Goal: Transaction & Acquisition: Download file/media

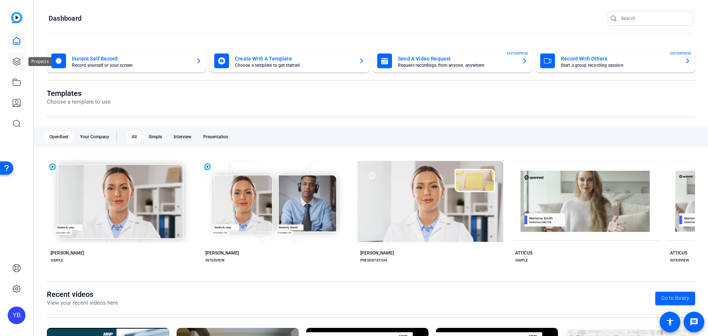
click at [14, 66] on link at bounding box center [17, 62] width 18 height 18
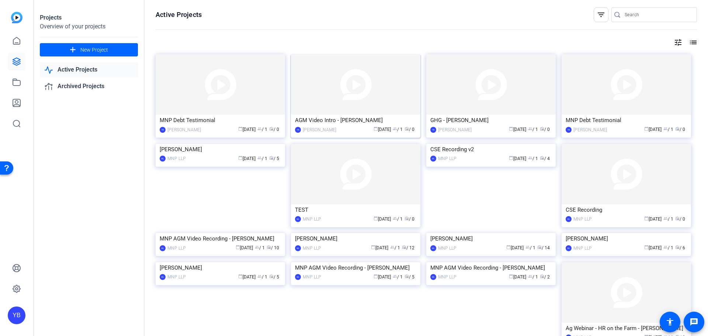
click at [301, 86] on img at bounding box center [355, 84] width 129 height 60
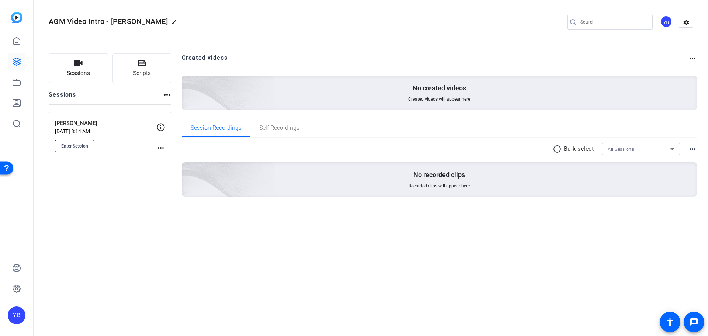
click at [92, 145] on button "Enter Session" at bounding box center [74, 146] width 39 height 13
click at [154, 148] on div "Enter Session" at bounding box center [105, 146] width 101 height 13
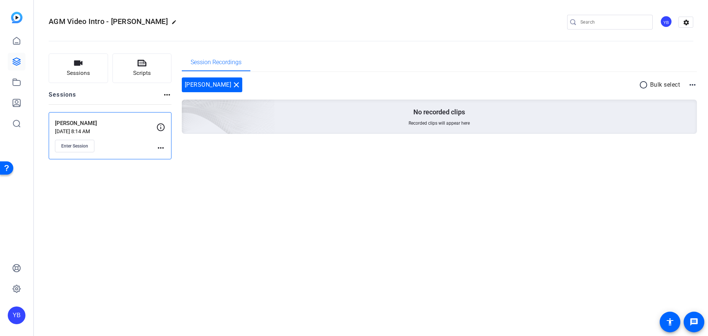
click at [161, 147] on mat-icon "more_horiz" at bounding box center [160, 147] width 9 height 9
click at [173, 157] on span "Edit Session" at bounding box center [179, 158] width 34 height 9
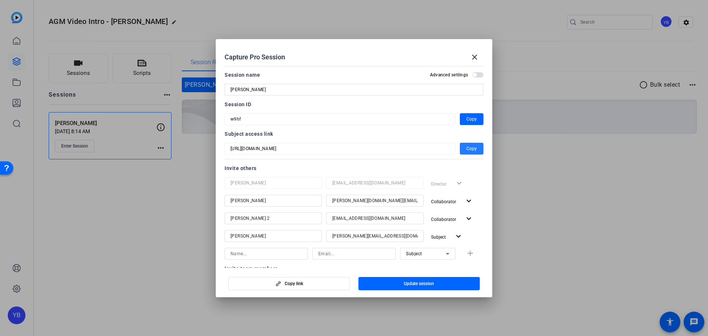
click at [460, 152] on span "button" at bounding box center [472, 149] width 24 height 18
click at [472, 118] on span "Copy" at bounding box center [471, 119] width 10 height 9
click at [145, 220] on div at bounding box center [354, 168] width 708 height 336
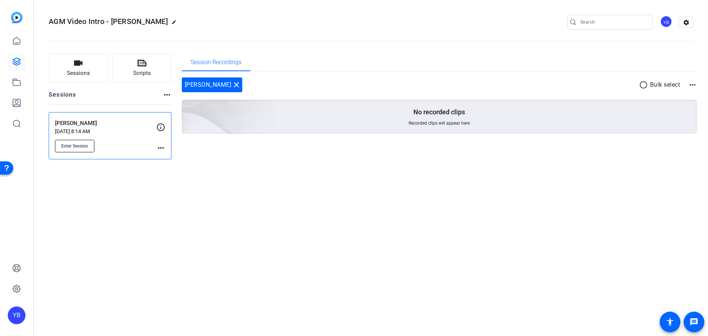
click at [78, 145] on span "Enter Session" at bounding box center [74, 146] width 27 height 6
click at [84, 145] on span "Enter Session" at bounding box center [74, 146] width 27 height 6
click at [162, 145] on mat-icon "more_horiz" at bounding box center [160, 147] width 9 height 9
click at [174, 157] on span "Edit Session" at bounding box center [179, 158] width 34 height 9
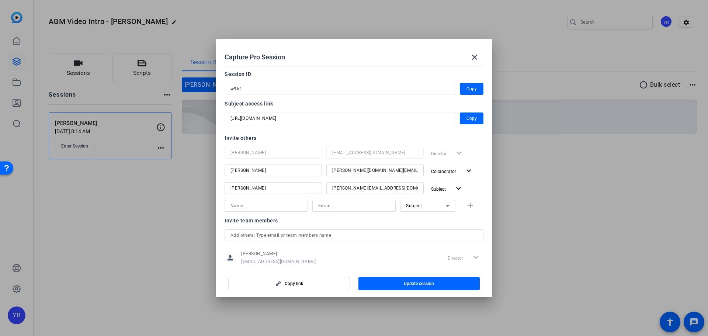
scroll to position [37, 0]
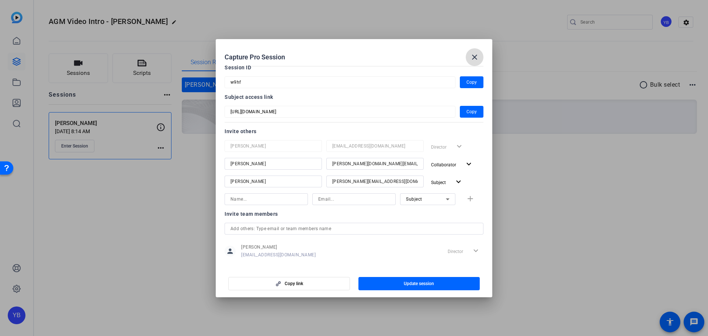
click at [477, 57] on mat-icon "close" at bounding box center [474, 57] width 9 height 9
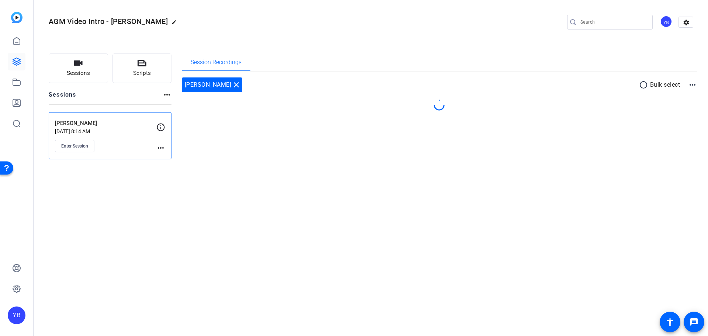
click at [516, 206] on div "AGM Video Intro - Dani Lipkin edit YB settings Sessions Scripts Sessions more_h…" at bounding box center [371, 168] width 674 height 336
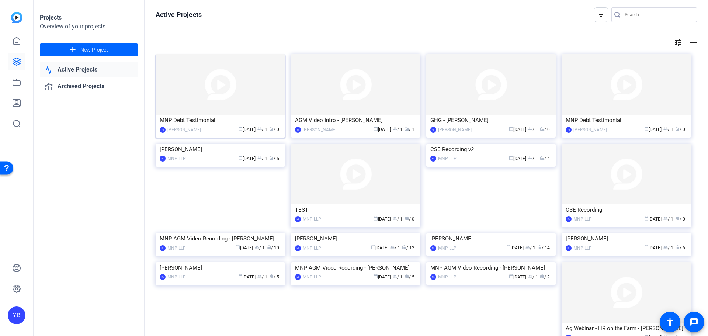
click at [220, 98] on img at bounding box center [220, 84] width 129 height 60
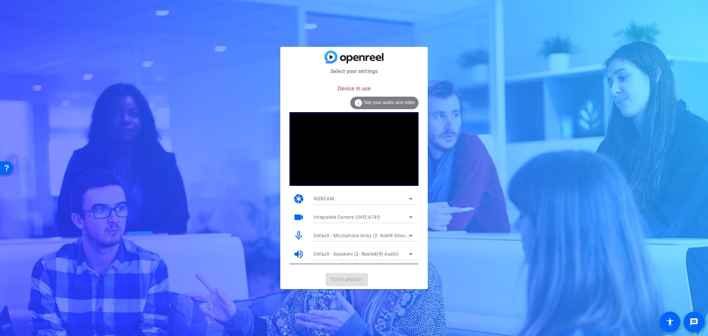
click at [456, 139] on div "Select your settings Device in use info Test your audio and video camera WEBCAM…" at bounding box center [354, 168] width 708 height 336
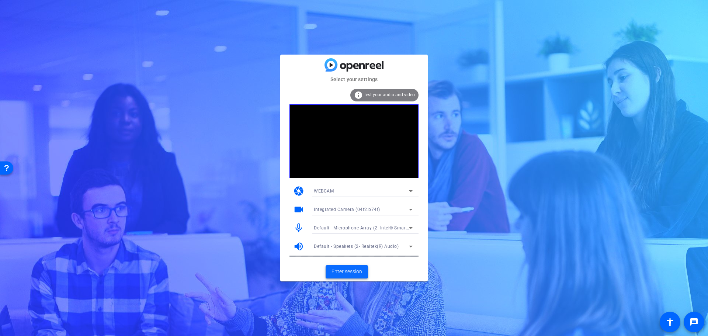
click at [345, 278] on span at bounding box center [347, 272] width 42 height 18
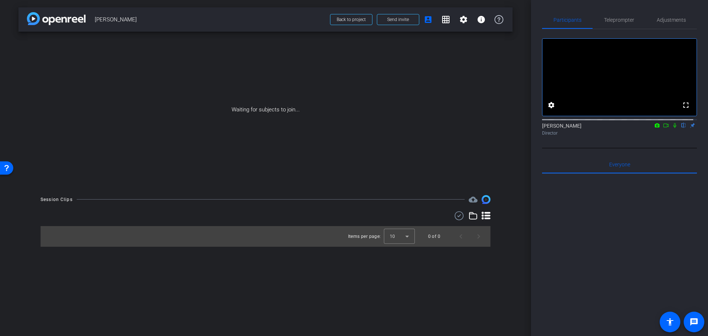
click at [673, 128] on icon at bounding box center [674, 125] width 3 height 5
click at [269, 109] on div "Waiting for subjects to join..." at bounding box center [265, 110] width 494 height 156
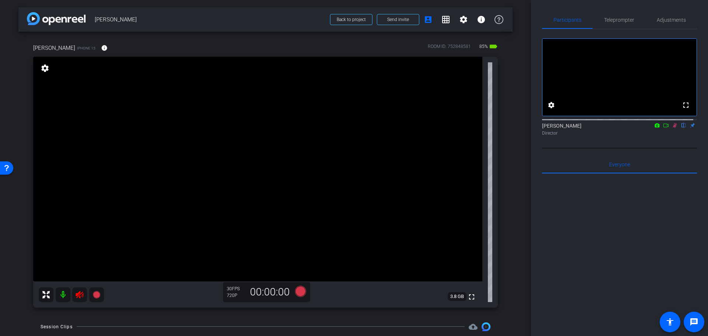
click at [672, 128] on icon at bounding box center [675, 125] width 6 height 5
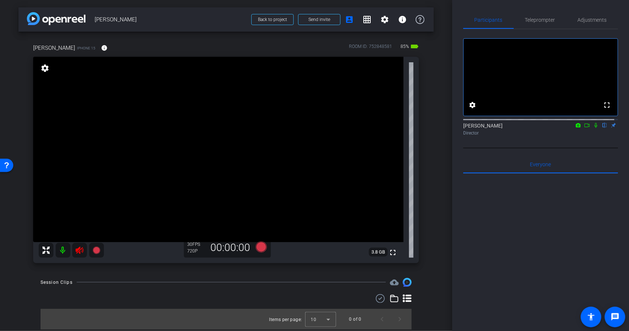
click at [75, 248] on icon at bounding box center [79, 250] width 9 height 9
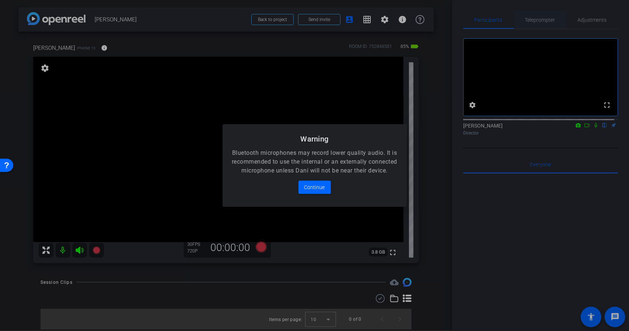
click at [533, 21] on div at bounding box center [314, 165] width 629 height 331
click at [320, 192] on span "Continue" at bounding box center [314, 187] width 21 height 9
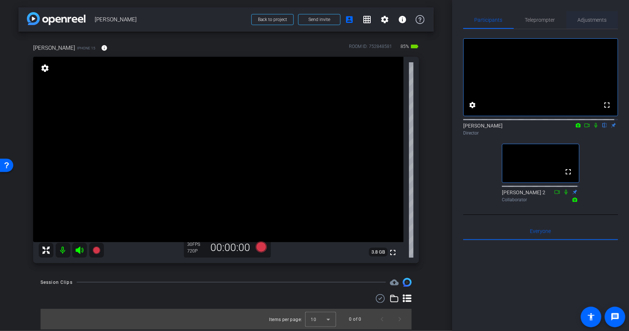
click at [588, 20] on span "Adjustments" at bounding box center [592, 19] width 29 height 5
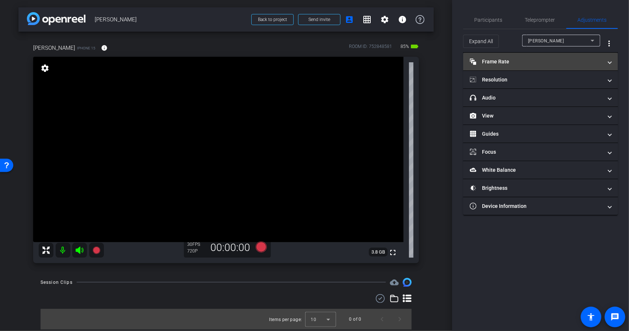
click at [550, 60] on mat-panel-title "Frame Rate Frame Rate" at bounding box center [536, 62] width 133 height 8
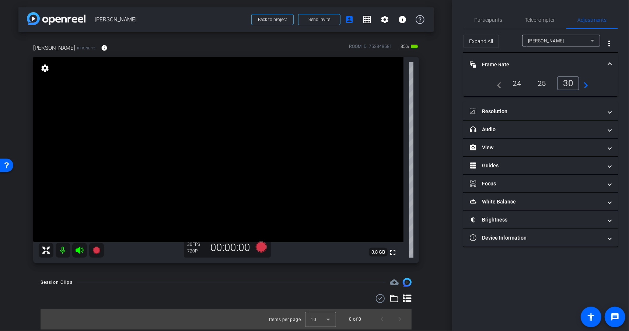
click at [512, 67] on mat-panel-title "Frame Rate Frame Rate" at bounding box center [536, 65] width 133 height 8
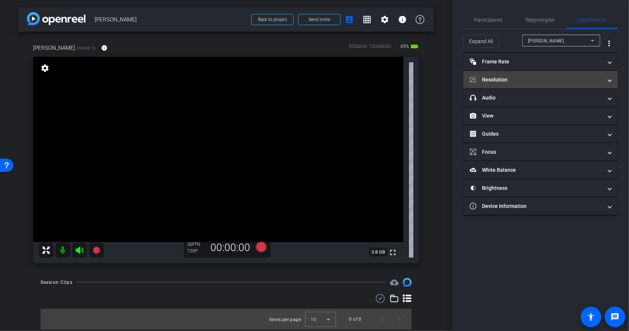
click at [526, 77] on mat-panel-title "Resolution" at bounding box center [536, 80] width 133 height 8
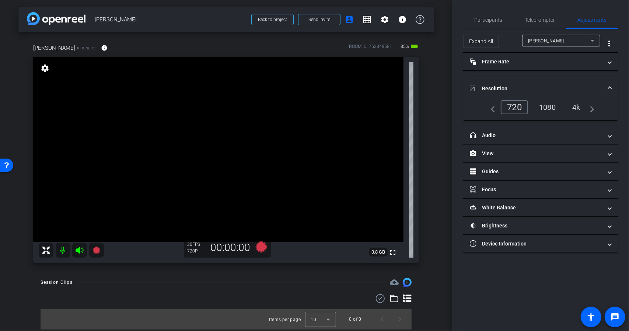
click at [551, 104] on div "1080" at bounding box center [548, 107] width 28 height 13
click at [586, 87] on mat-panel-title "Resolution" at bounding box center [536, 89] width 133 height 8
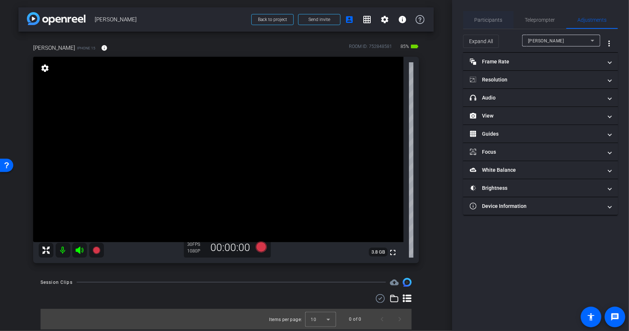
click at [487, 18] on span "Participants" at bounding box center [489, 19] width 28 height 5
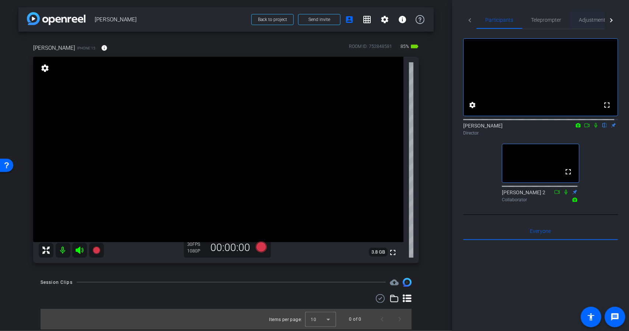
click at [582, 17] on span "Adjustments" at bounding box center [593, 19] width 29 height 5
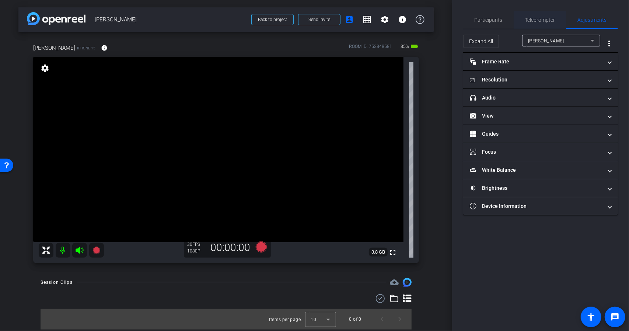
click at [540, 19] on span "Teleprompter" at bounding box center [540, 19] width 30 height 5
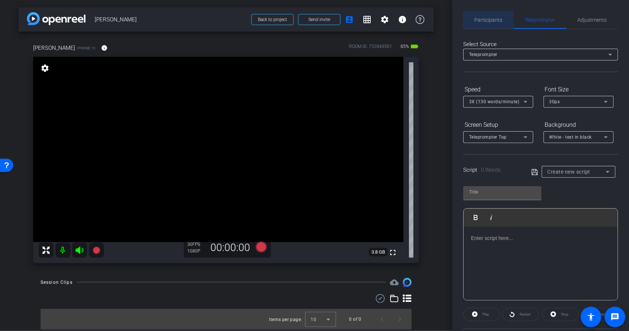
click at [494, 21] on span "Participants" at bounding box center [489, 19] width 28 height 5
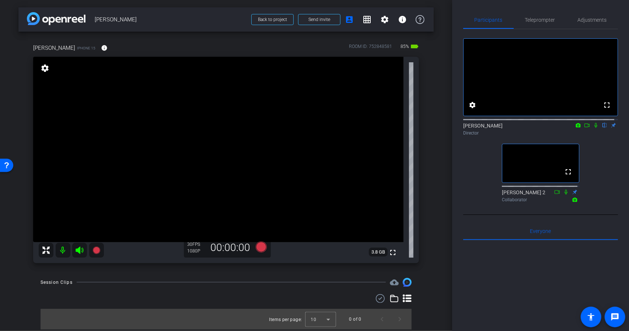
drag, startPoint x: 564, startPoint y: 193, endPoint x: 564, endPoint y: 237, distance: 44.6
click at [564, 176] on mat-icon "fullscreen" at bounding box center [568, 171] width 9 height 9
click at [320, 20] on span "Send invite" at bounding box center [320, 20] width 22 height 6
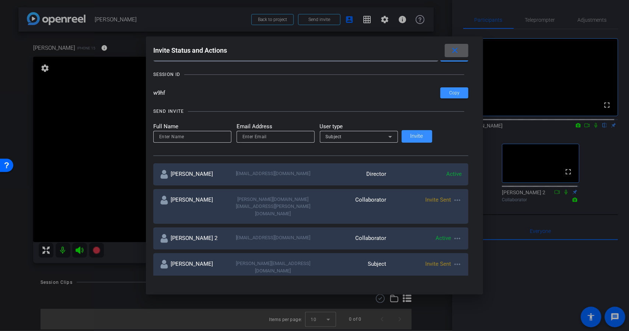
scroll to position [37, 0]
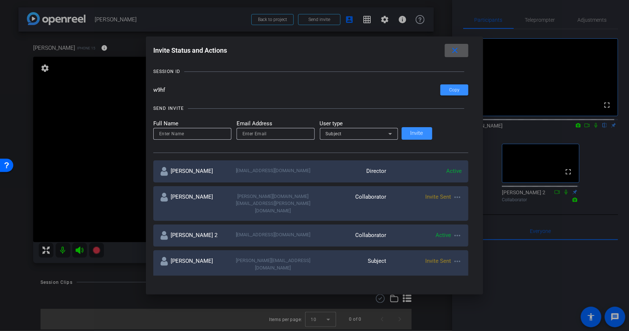
click at [453, 231] on mat-icon "more_horiz" at bounding box center [457, 235] width 9 height 9
click at [462, 253] on span "Update and Re-Send Invite" at bounding box center [466, 252] width 55 height 9
type input "Wes Pohl 2"
type input "wespohl@gmail.com"
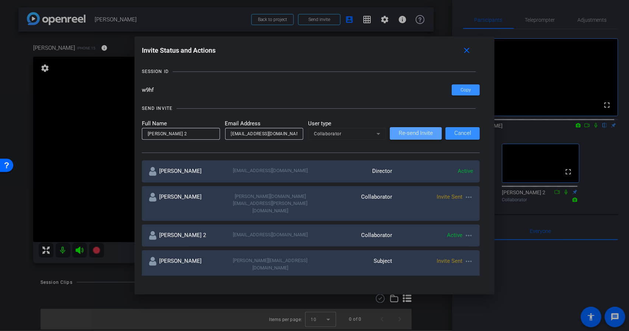
click at [408, 133] on span "Re-send Invite" at bounding box center [416, 133] width 34 height 6
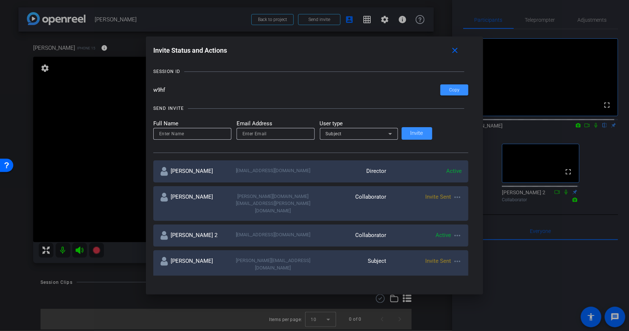
click at [453, 231] on mat-icon "more_horiz" at bounding box center [457, 235] width 9 height 9
click at [466, 235] on span "Remove Immediately" at bounding box center [466, 233] width 55 height 9
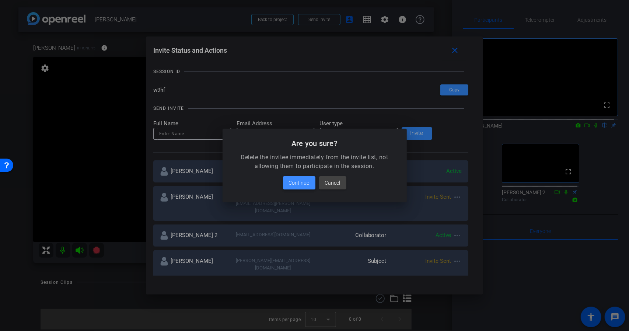
click at [295, 184] on span "Continue" at bounding box center [299, 182] width 21 height 9
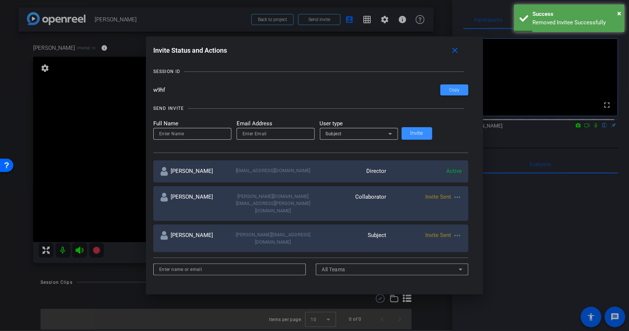
click at [211, 131] on input at bounding box center [192, 133] width 66 height 9
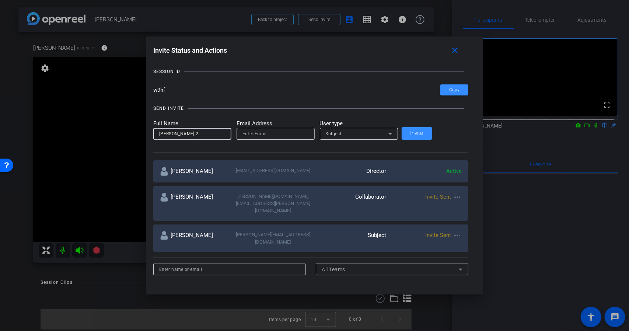
type input "[PERSON_NAME] 2"
click at [385, 132] on div "Subject" at bounding box center [357, 133] width 63 height 9
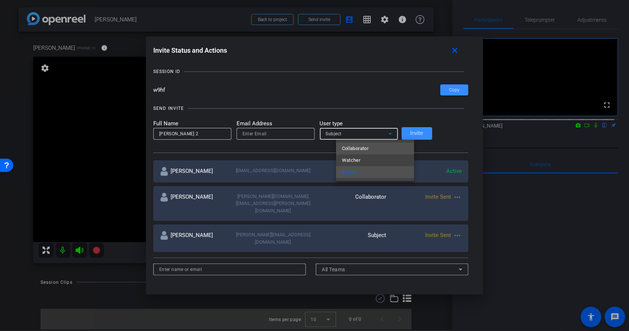
click at [387, 151] on mat-option "Collaborator" at bounding box center [375, 149] width 78 height 12
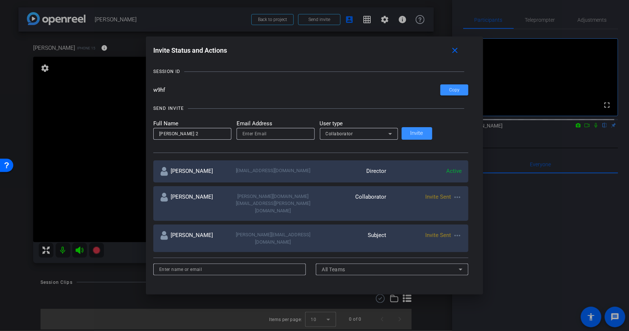
click at [302, 128] on div at bounding box center [276, 134] width 66 height 12
click at [301, 132] on input "email" at bounding box center [276, 133] width 66 height 9
paste input "[EMAIL_ADDRESS][DOMAIN_NAME]"
type input "[EMAIL_ADDRESS][DOMAIN_NAME]"
click at [424, 136] on span "Invite" at bounding box center [417, 133] width 13 height 6
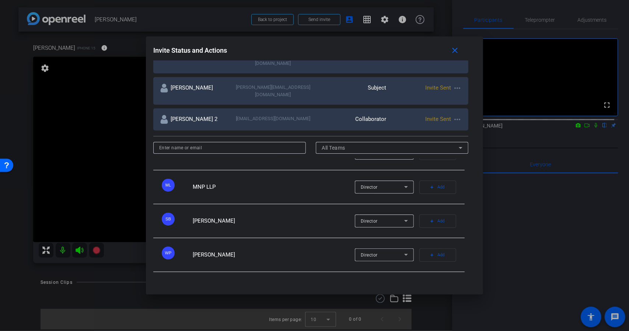
scroll to position [25, 0]
click at [402, 247] on icon at bounding box center [406, 251] width 9 height 9
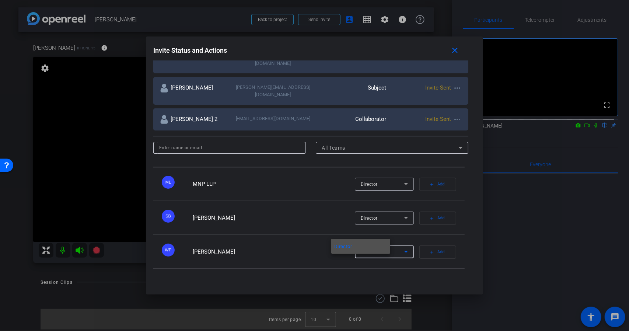
click at [384, 232] on div at bounding box center [314, 165] width 629 height 331
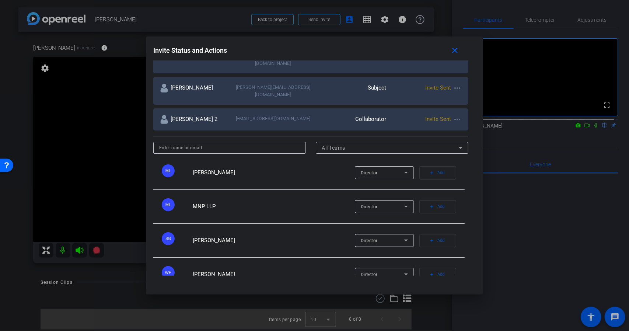
scroll to position [0, 0]
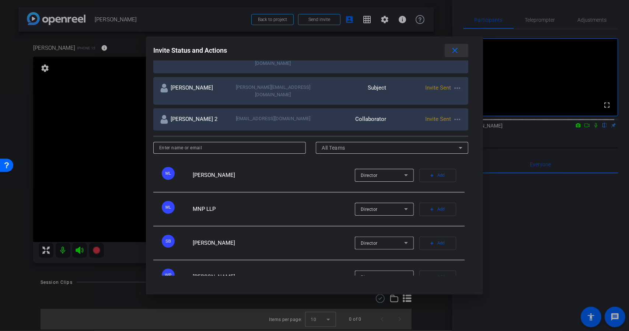
click at [451, 49] on mat-icon "close" at bounding box center [455, 50] width 9 height 9
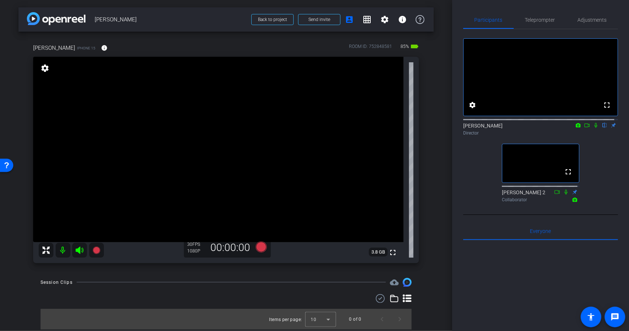
click at [511, 203] on div "Wes 2 Collaborator" at bounding box center [540, 196] width 77 height 14
click at [380, 21] on mat-icon "settings" at bounding box center [384, 19] width 9 height 9
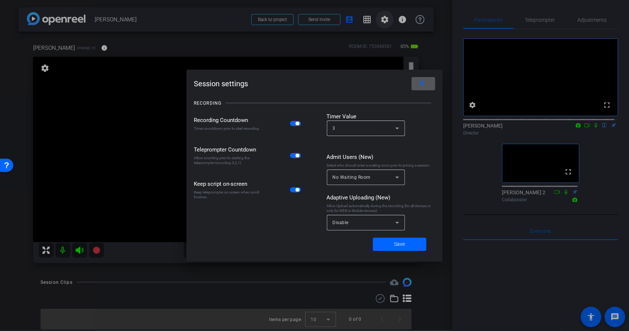
click at [378, 21] on div at bounding box center [314, 165] width 629 height 331
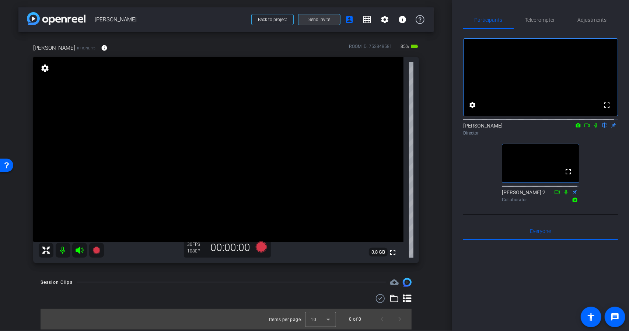
click at [321, 20] on span "Send invite" at bounding box center [320, 20] width 22 height 6
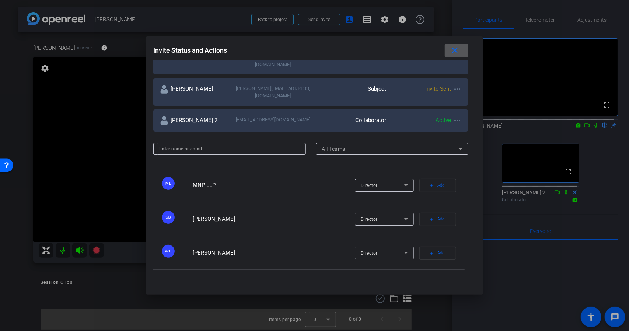
scroll to position [192, 0]
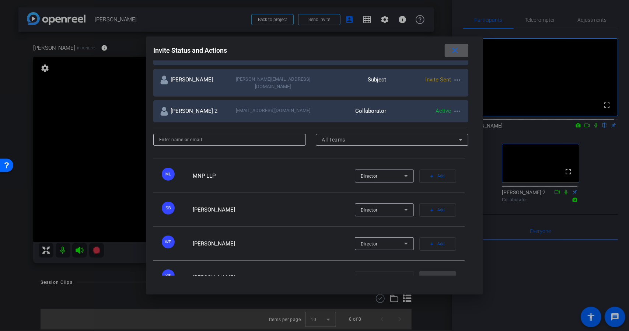
click at [367, 239] on div "Director" at bounding box center [382, 243] width 43 height 9
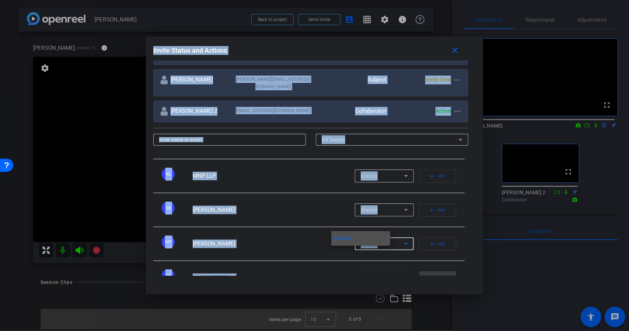
click at [367, 227] on div at bounding box center [314, 165] width 629 height 331
click at [430, 241] on mat-icon "add" at bounding box center [432, 243] width 5 height 5
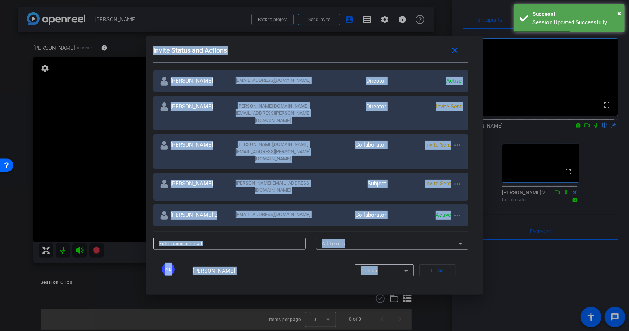
scroll to position [119, 0]
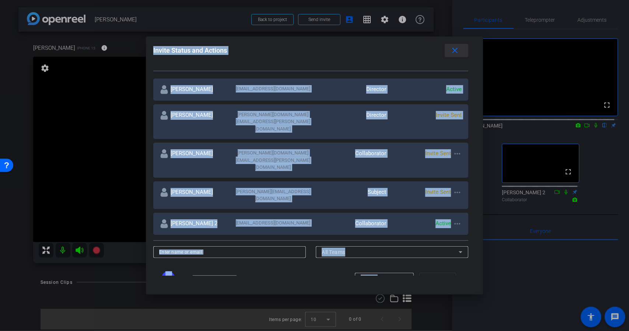
click at [451, 53] on mat-icon "close" at bounding box center [455, 50] width 9 height 9
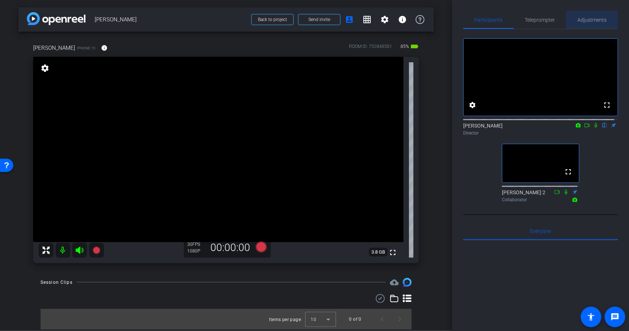
click at [593, 24] on span "Adjustments" at bounding box center [592, 20] width 29 height 18
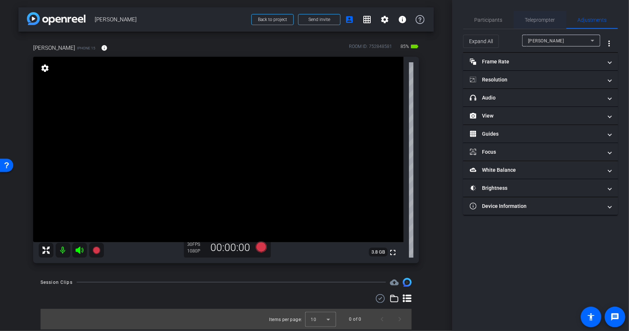
click at [535, 22] on span "Teleprompter" at bounding box center [540, 19] width 30 height 5
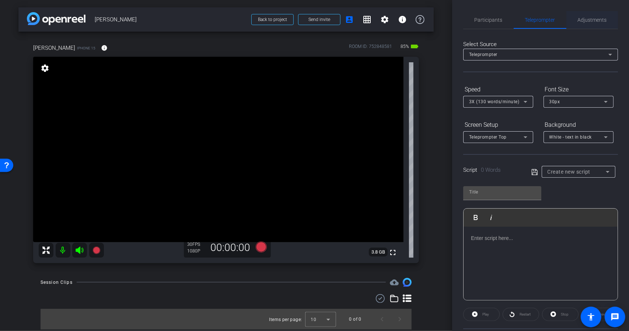
click at [583, 20] on span "Adjustments" at bounding box center [592, 19] width 29 height 5
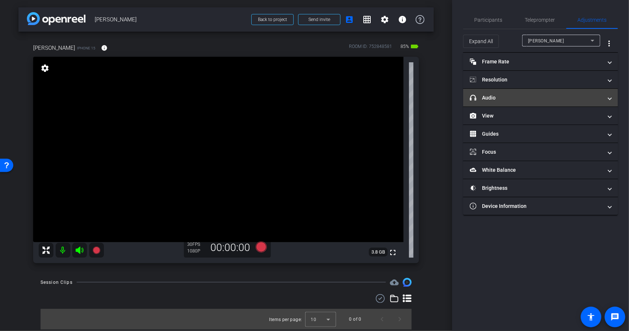
click at [563, 97] on mat-panel-title "headphone icon Audio" at bounding box center [536, 98] width 133 height 8
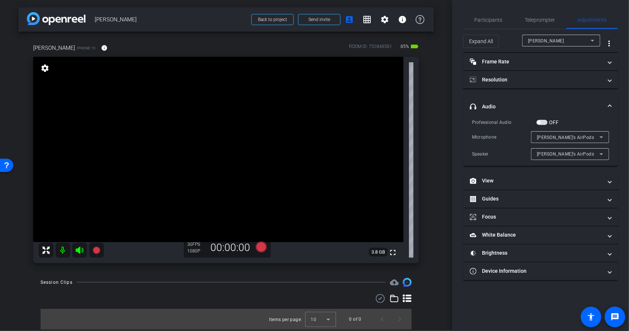
click at [573, 135] on div "Dani’s AirPods" at bounding box center [568, 137] width 63 height 9
click at [568, 149] on span "iPhone Microphone" at bounding box center [558, 151] width 42 height 9
click at [610, 106] on span at bounding box center [610, 107] width 3 height 8
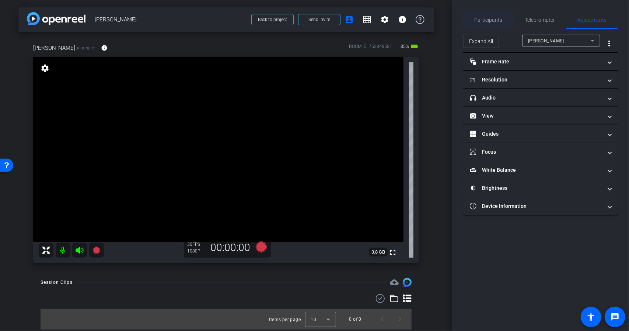
click at [502, 24] on div "Participants" at bounding box center [488, 20] width 51 height 18
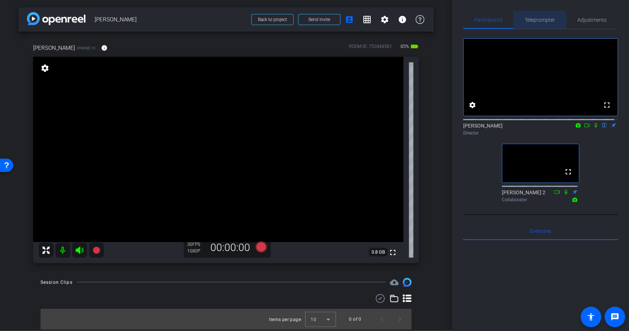
click at [519, 22] on div "Teleprompter" at bounding box center [540, 20] width 53 height 18
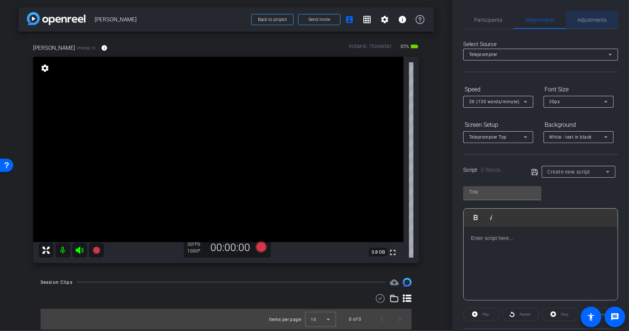
click at [591, 21] on span "Adjustments" at bounding box center [592, 19] width 29 height 5
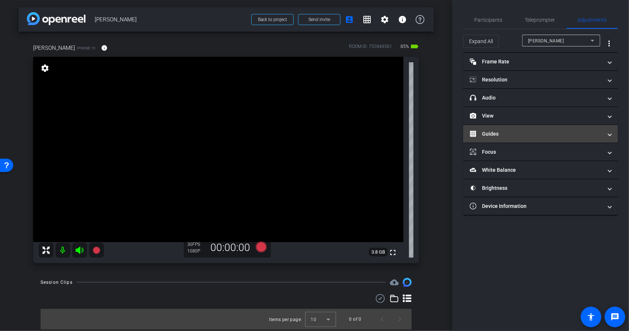
click at [545, 139] on mat-expansion-panel-header "Guides" at bounding box center [540, 134] width 155 height 18
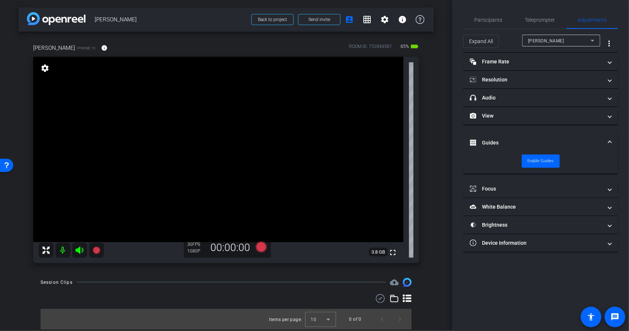
click at [550, 134] on mat-expansion-panel-header "Guides" at bounding box center [540, 143] width 155 height 24
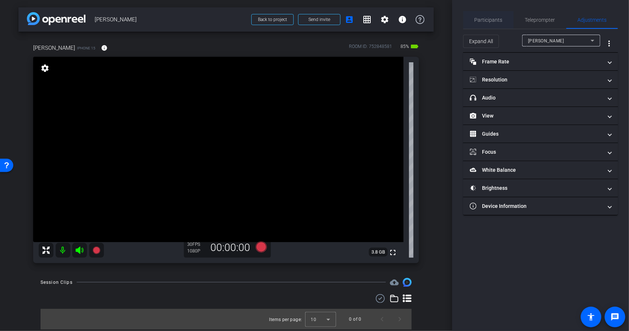
click at [484, 15] on span "Participants" at bounding box center [489, 20] width 28 height 18
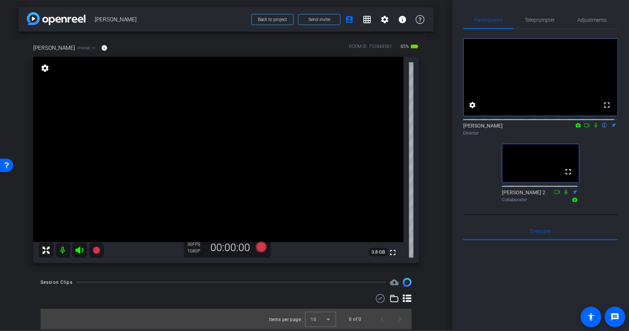
click at [524, 182] on video at bounding box center [540, 163] width 77 height 38
click at [563, 195] on icon at bounding box center [566, 191] width 6 height 5
click at [555, 195] on icon at bounding box center [557, 191] width 6 height 5
click at [564, 194] on icon at bounding box center [566, 191] width 4 height 5
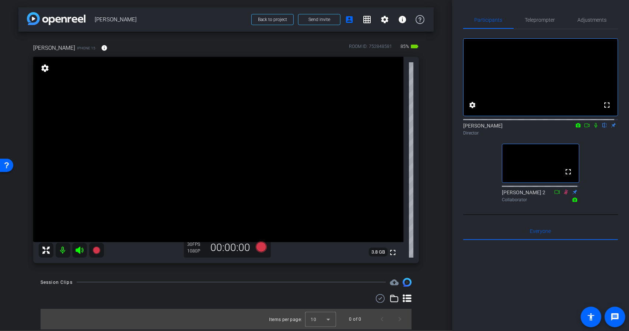
click at [563, 195] on icon at bounding box center [566, 191] width 6 height 5
click at [564, 194] on icon at bounding box center [566, 191] width 4 height 5
click at [556, 195] on icon at bounding box center [557, 191] width 6 height 5
drag, startPoint x: 556, startPoint y: 215, endPoint x: 557, endPoint y: 225, distance: 10.4
click at [557, 203] on div "Collaborator" at bounding box center [540, 199] width 77 height 7
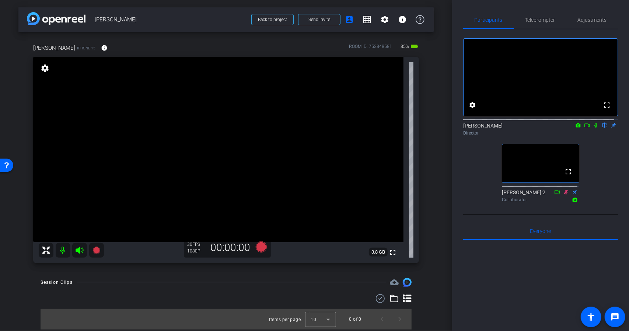
click at [563, 195] on icon at bounding box center [566, 191] width 6 height 5
click at [564, 194] on icon at bounding box center [566, 191] width 4 height 5
click at [587, 21] on span "Adjustments" at bounding box center [592, 19] width 29 height 5
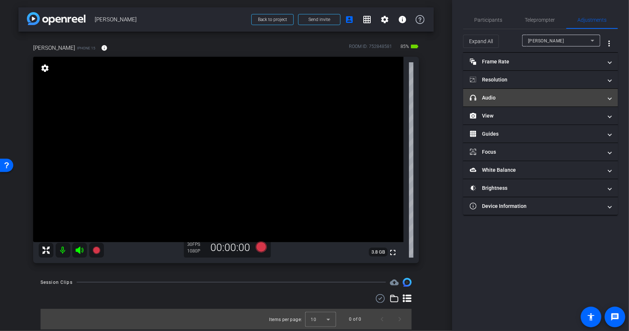
click at [548, 101] on mat-panel-title "headphone icon Audio" at bounding box center [536, 98] width 133 height 8
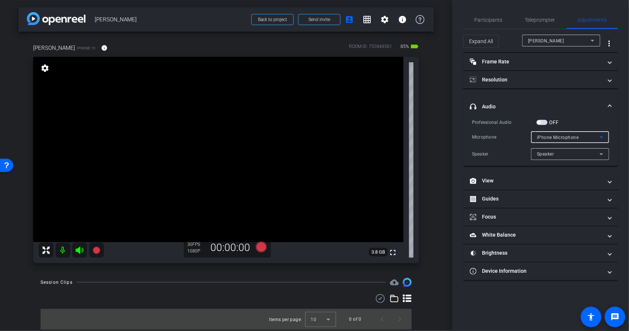
click at [571, 138] on span "iPhone Microphone" at bounding box center [558, 137] width 42 height 5
click at [570, 161] on mat-option "Dani’s AirPods" at bounding box center [570, 163] width 78 height 12
click at [572, 151] on div "Speaker" at bounding box center [568, 153] width 63 height 9
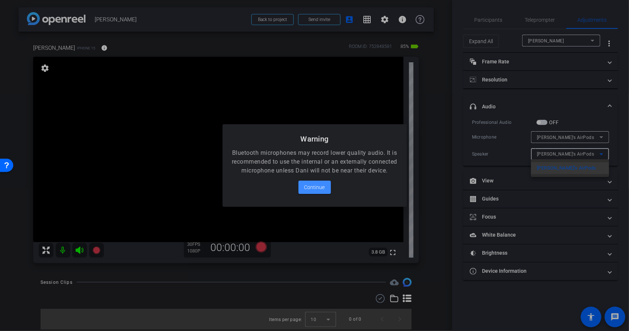
click at [550, 186] on div at bounding box center [314, 165] width 629 height 331
click at [317, 190] on span "Continue" at bounding box center [314, 187] width 21 height 9
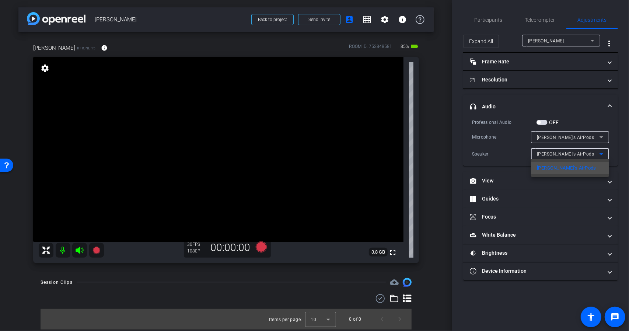
click at [560, 109] on div at bounding box center [314, 165] width 629 height 331
click at [591, 95] on mat-expansion-panel-header "headphone icon Audio" at bounding box center [540, 107] width 155 height 24
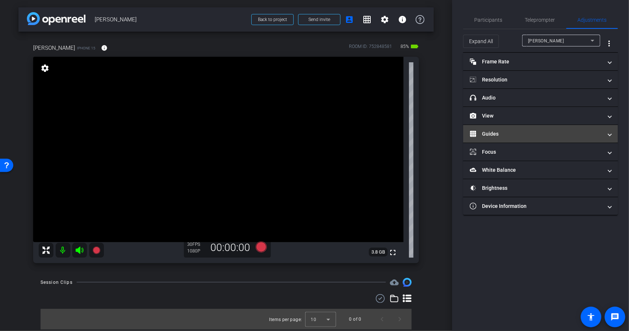
click at [551, 131] on mat-panel-title "Guides" at bounding box center [536, 134] width 133 height 8
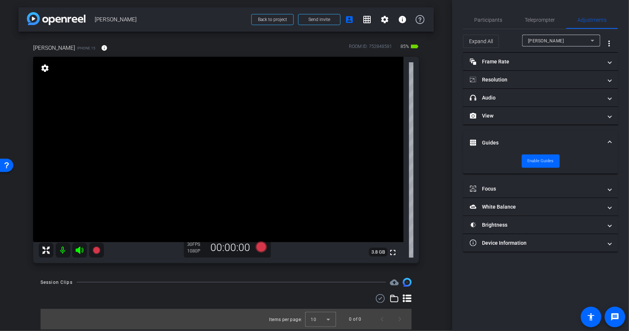
click at [563, 129] on mat-accordion "Frame Rate Frame Rate navigate_before 24 25 30 navigate_next Resolution navigat…" at bounding box center [540, 152] width 155 height 199
click at [563, 113] on mat-panel-title "View" at bounding box center [536, 116] width 133 height 8
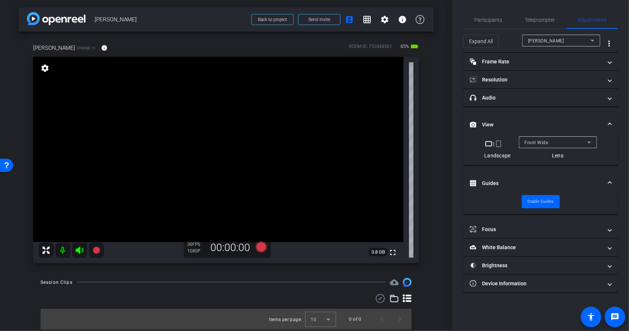
click at [568, 114] on mat-expansion-panel-header "View" at bounding box center [540, 125] width 155 height 24
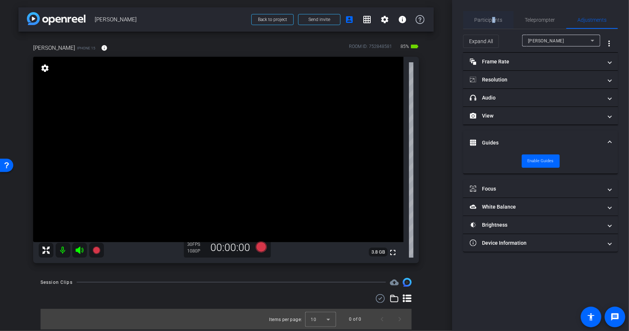
click at [493, 16] on span "Participants" at bounding box center [489, 20] width 28 height 18
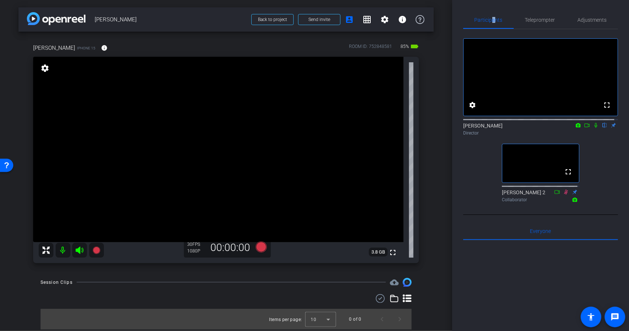
click at [563, 195] on icon at bounding box center [566, 191] width 6 height 5
click at [556, 195] on icon at bounding box center [557, 191] width 6 height 5
click at [554, 195] on icon at bounding box center [557, 191] width 6 height 5
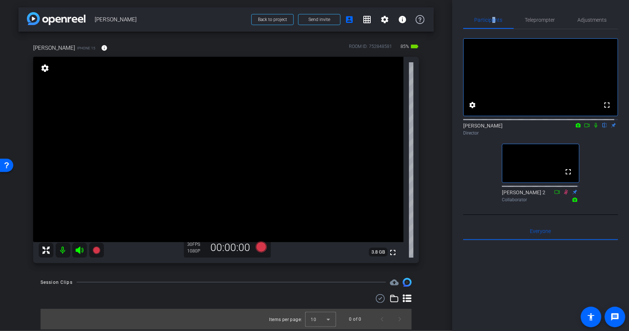
click at [562, 195] on mat-icon at bounding box center [566, 192] width 9 height 7
click at [563, 195] on icon at bounding box center [566, 191] width 6 height 5
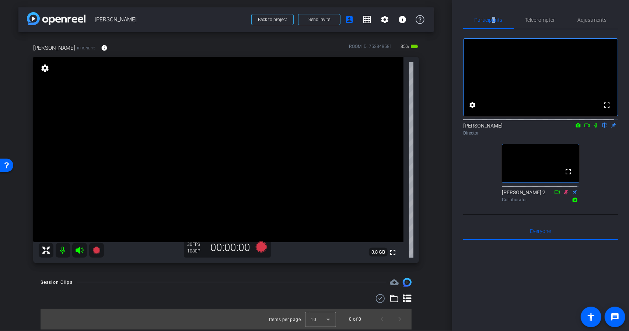
click at [563, 195] on icon at bounding box center [566, 191] width 6 height 5
click at [564, 195] on icon at bounding box center [566, 191] width 6 height 5
click at [565, 195] on icon at bounding box center [566, 191] width 6 height 5
click at [564, 194] on icon at bounding box center [566, 191] width 4 height 5
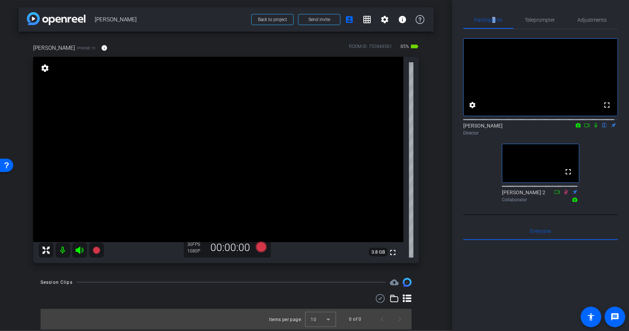
click at [564, 194] on icon at bounding box center [566, 191] width 4 height 5
click at [595, 128] on icon at bounding box center [596, 125] width 3 height 5
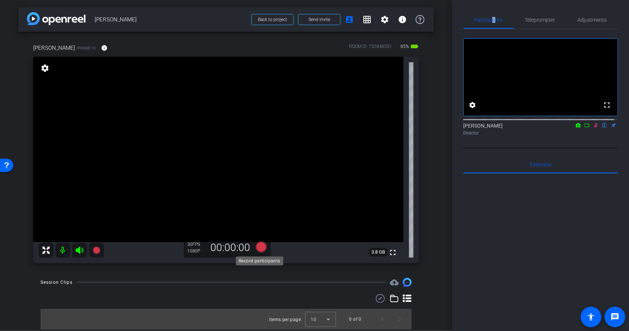
click at [260, 247] on icon at bounding box center [260, 246] width 11 height 11
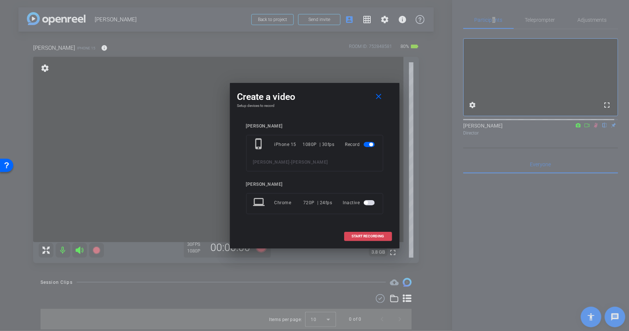
click at [384, 236] on span "START RECORDING" at bounding box center [368, 236] width 32 height 4
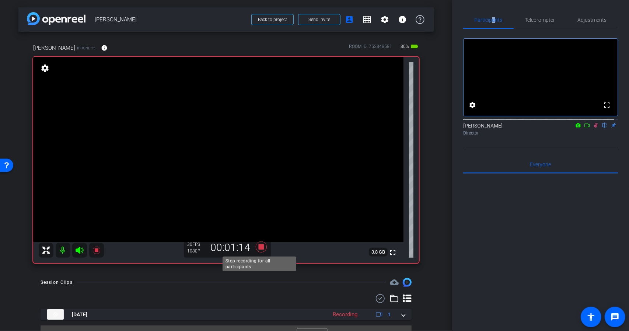
click at [262, 247] on icon at bounding box center [260, 246] width 11 height 11
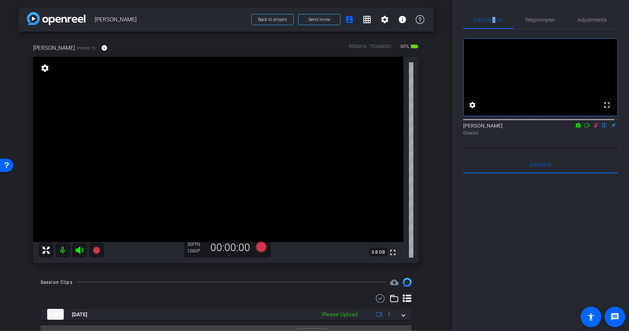
click at [593, 128] on icon at bounding box center [596, 125] width 6 height 5
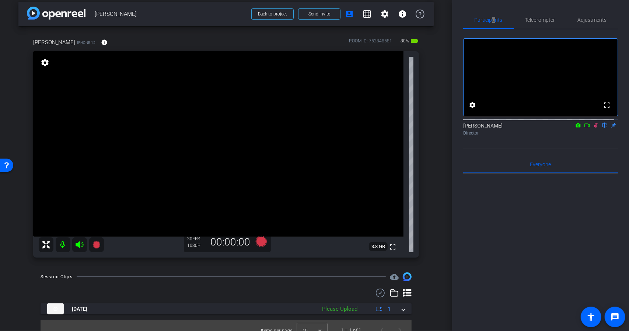
scroll to position [15, 0]
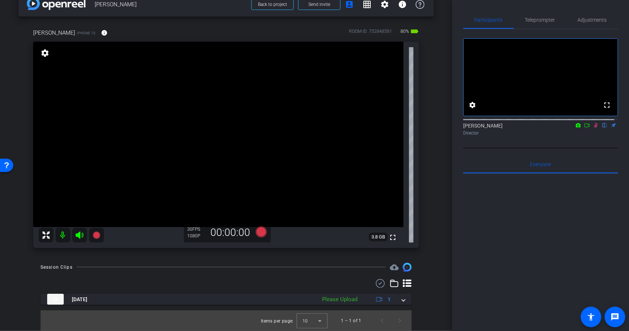
click at [400, 305] on openreel-recordings-list-clip "Oct 6, 2025 Please Upload 1 Items per page: 10 1 – 1 of 1" at bounding box center [226, 312] width 371 height 37
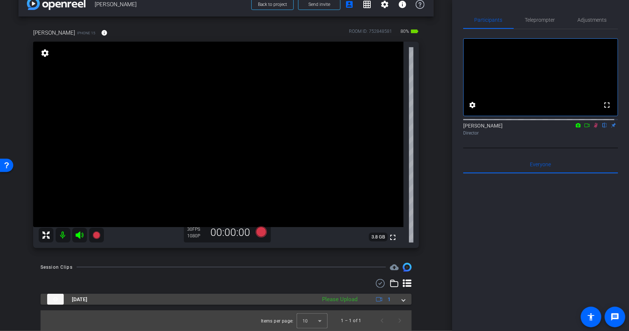
click at [402, 302] on span at bounding box center [403, 300] width 3 height 8
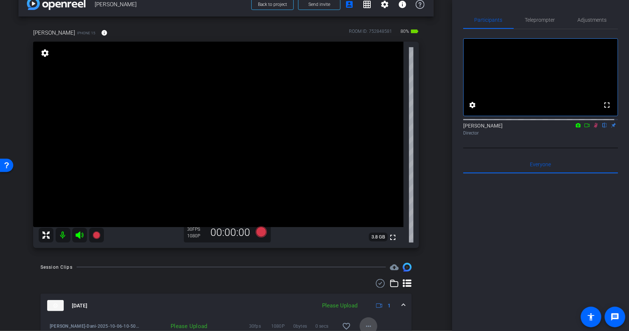
click at [366, 323] on mat-icon "more_horiz" at bounding box center [368, 326] width 9 height 9
click at [378, 293] on span "Upload" at bounding box center [376, 292] width 29 height 9
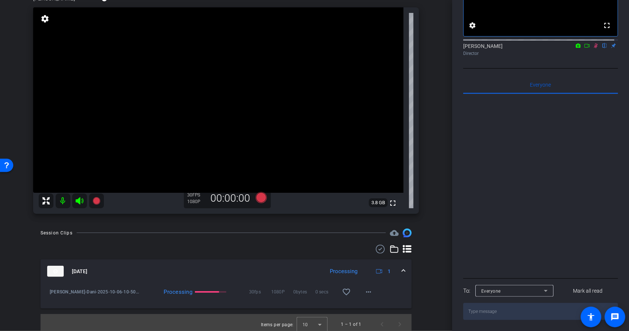
scroll to position [53, 0]
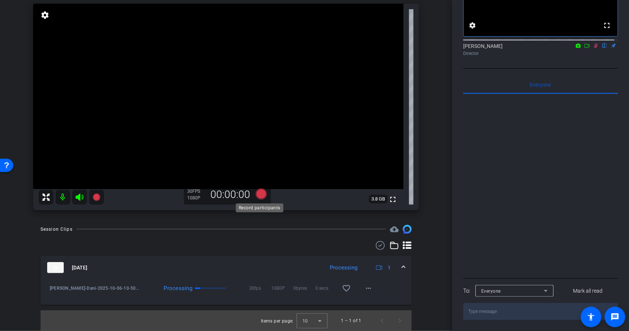
click at [261, 194] on icon at bounding box center [260, 193] width 11 height 11
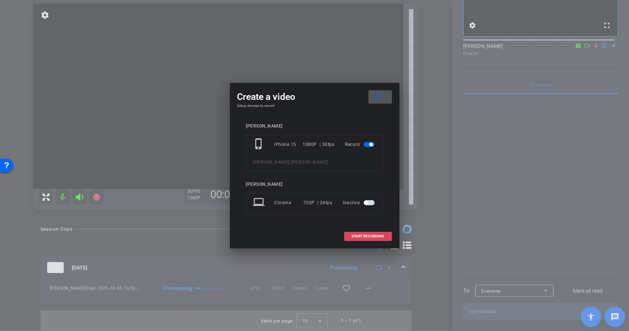
click at [379, 233] on span at bounding box center [368, 236] width 47 height 18
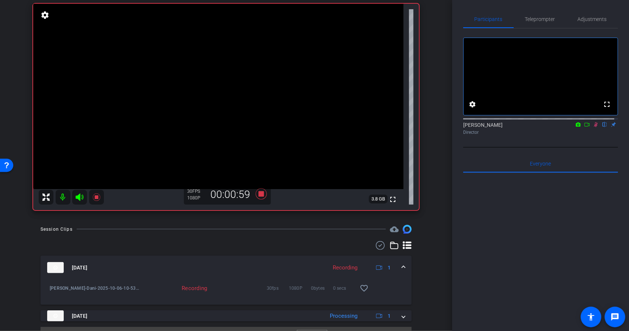
scroll to position [0, 0]
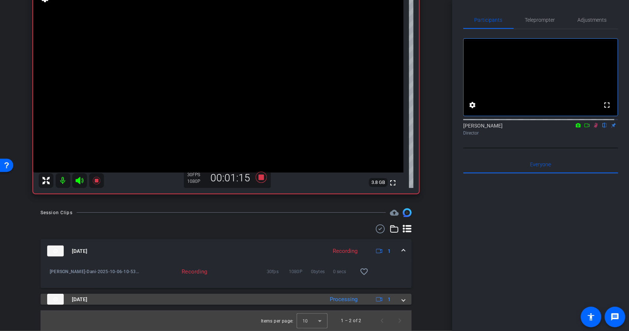
click at [402, 297] on span at bounding box center [403, 300] width 3 height 8
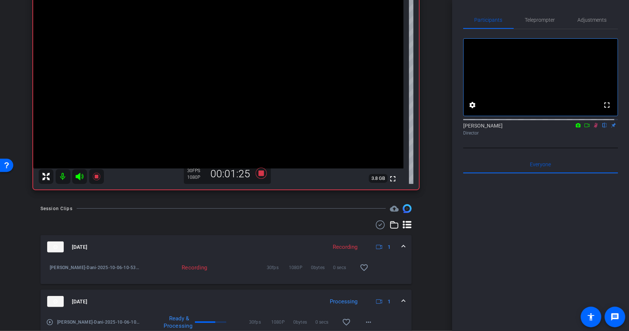
scroll to position [71, 0]
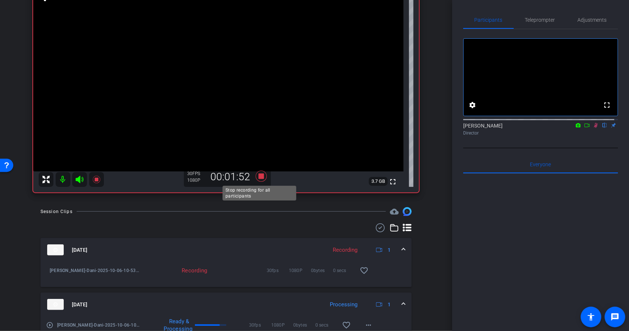
click at [258, 176] on icon at bounding box center [260, 176] width 11 height 11
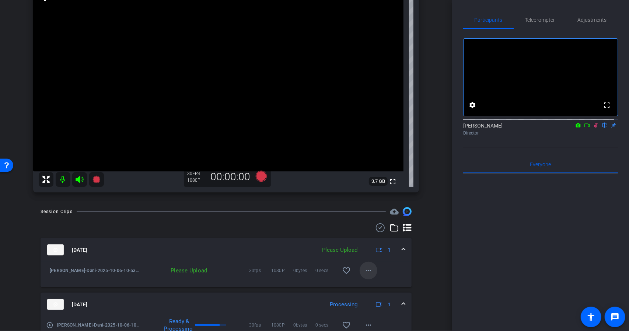
click at [366, 267] on mat-icon "more_horiz" at bounding box center [368, 270] width 9 height 9
click at [375, 283] on span "Upload" at bounding box center [376, 286] width 29 height 9
click at [584, 128] on icon at bounding box center [587, 125] width 6 height 5
click at [258, 175] on icon at bounding box center [260, 176] width 11 height 11
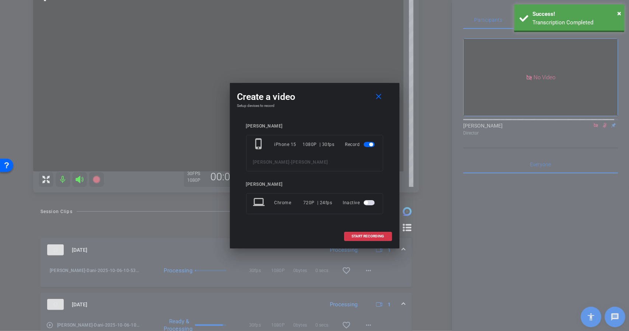
click at [258, 175] on div "Dani phone_iphone iPhone 15 1080P | 30fps Record Dani Lipkin - Dani Yanis Bendj…" at bounding box center [314, 173] width 137 height 101
click at [373, 234] on span "START RECORDING" at bounding box center [368, 236] width 32 height 4
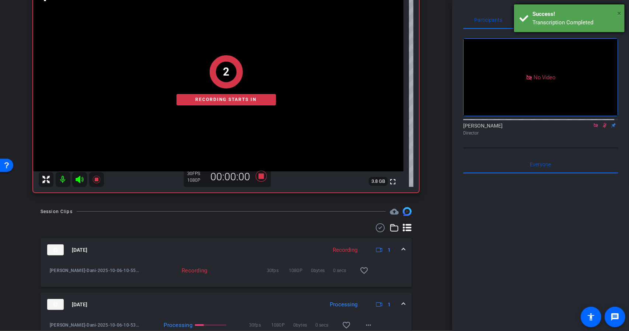
click at [618, 14] on span "×" at bounding box center [619, 13] width 4 height 9
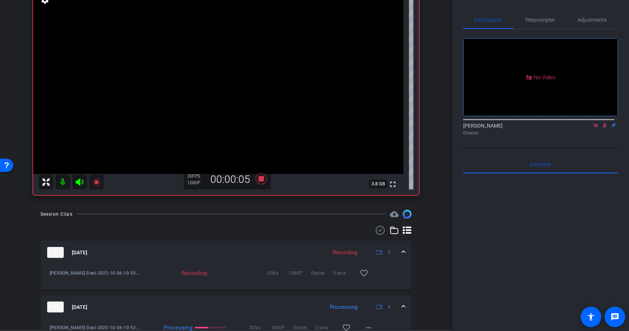
scroll to position [51, 0]
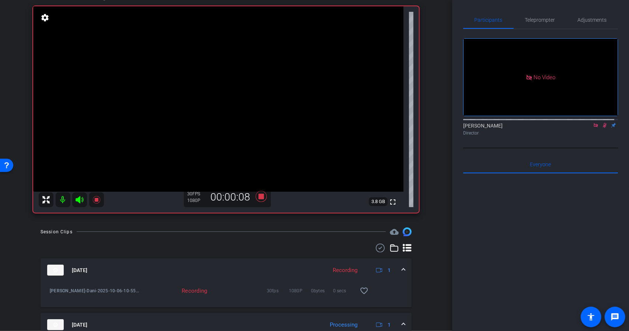
click at [593, 128] on icon at bounding box center [596, 125] width 6 height 5
click at [584, 128] on icon at bounding box center [587, 125] width 6 height 5
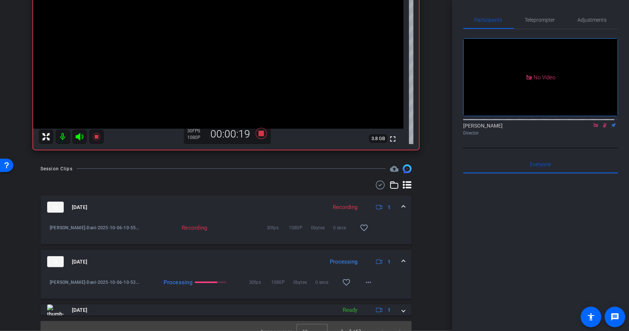
scroll to position [124, 0]
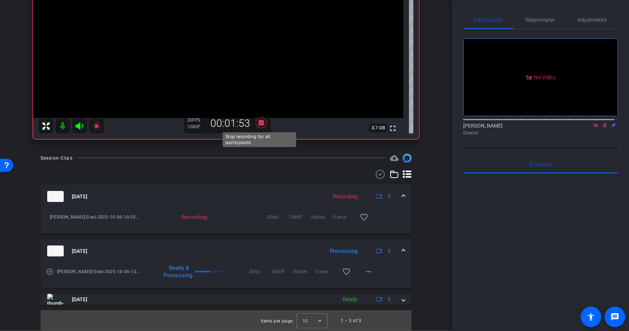
click at [260, 122] on icon at bounding box center [260, 122] width 11 height 11
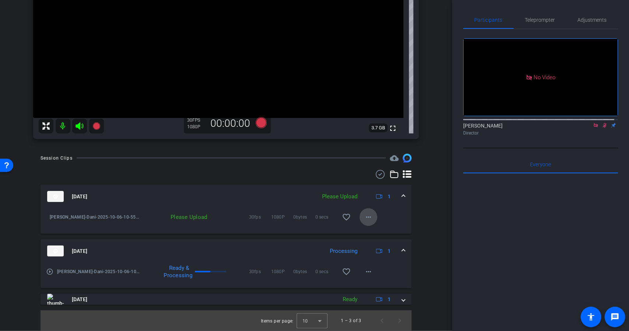
click at [365, 211] on span at bounding box center [369, 217] width 18 height 18
click at [375, 232] on span "Upload" at bounding box center [376, 232] width 29 height 9
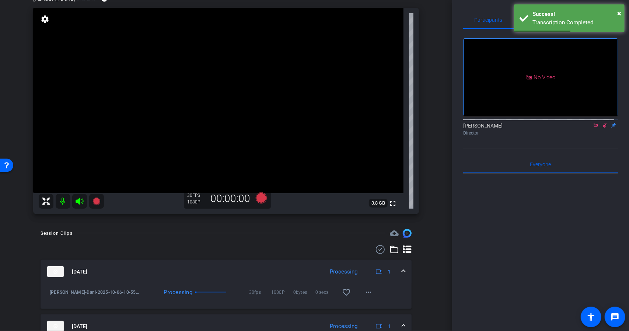
scroll to position [51, 0]
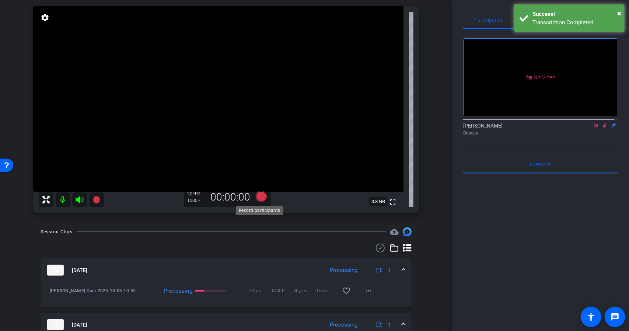
click at [259, 196] on icon at bounding box center [260, 196] width 11 height 11
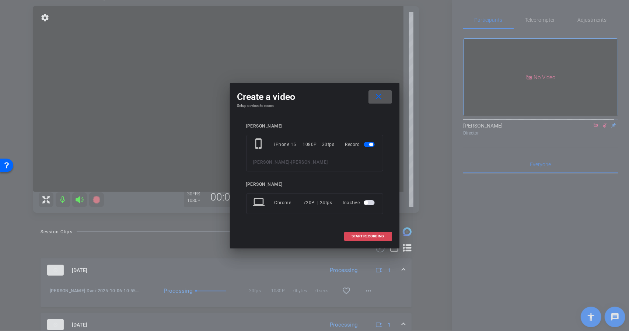
click at [367, 234] on span "START RECORDING" at bounding box center [368, 236] width 32 height 4
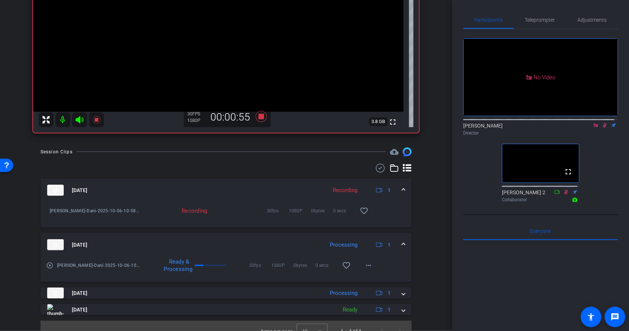
scroll to position [141, 0]
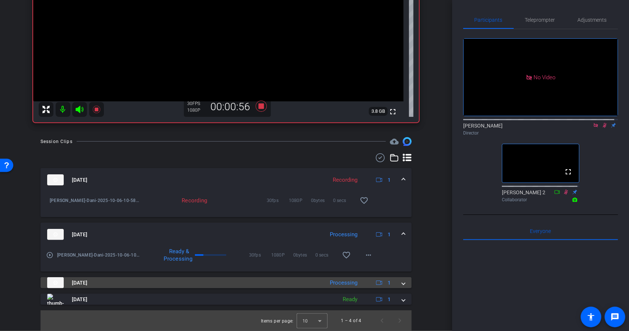
click at [402, 285] on mat-expansion-panel-header "Oct 6, 2025 Processing 1" at bounding box center [226, 282] width 371 height 11
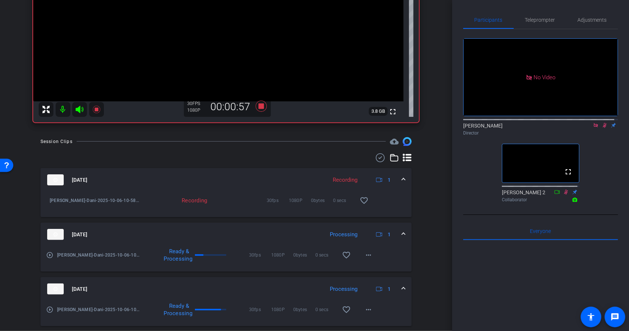
click at [402, 285] on mat-expansion-panel-header "Oct 6, 2025 Processing 1" at bounding box center [226, 289] width 371 height 24
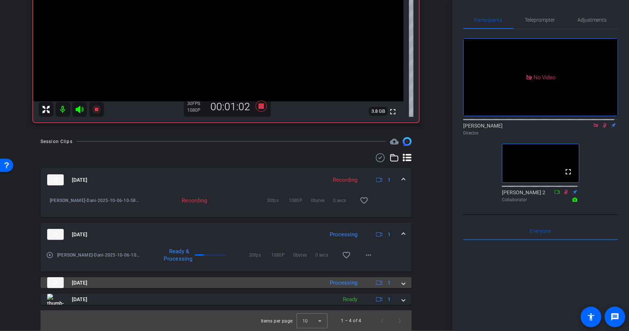
click at [402, 283] on span at bounding box center [403, 283] width 3 height 8
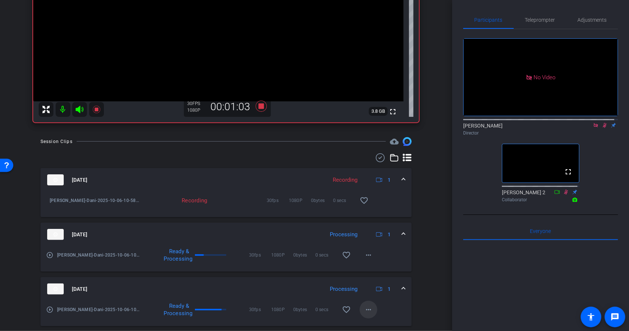
click at [365, 308] on mat-icon "more_horiz" at bounding box center [368, 309] width 9 height 9
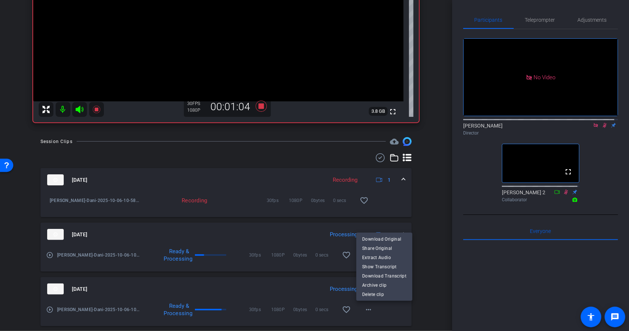
click at [424, 245] on div at bounding box center [314, 165] width 629 height 331
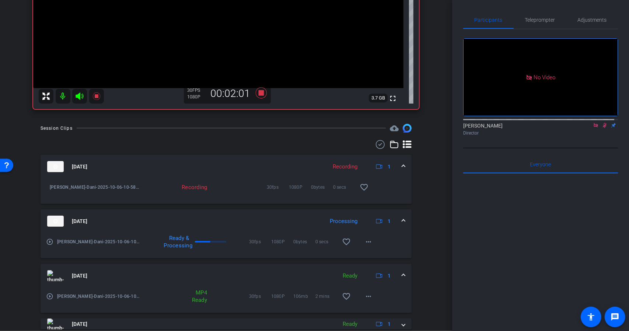
scroll to position [178, 0]
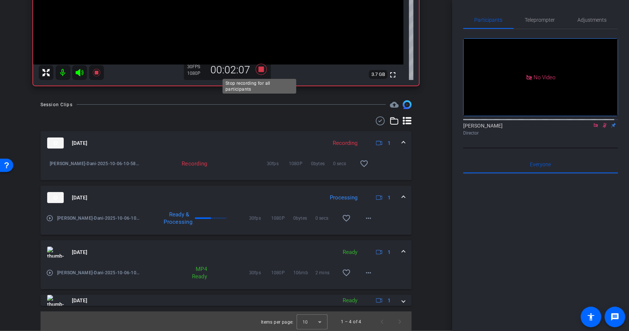
click at [261, 69] on icon at bounding box center [260, 69] width 11 height 11
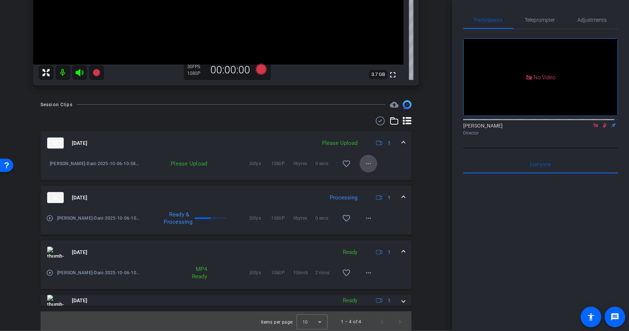
click at [367, 167] on mat-icon "more_horiz" at bounding box center [368, 163] width 9 height 9
click at [374, 176] on span "Upload" at bounding box center [376, 179] width 29 height 9
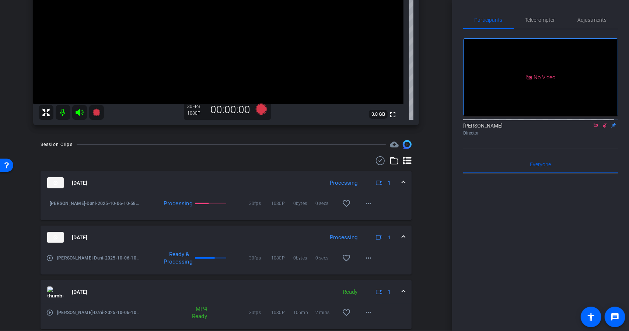
scroll to position [141, 0]
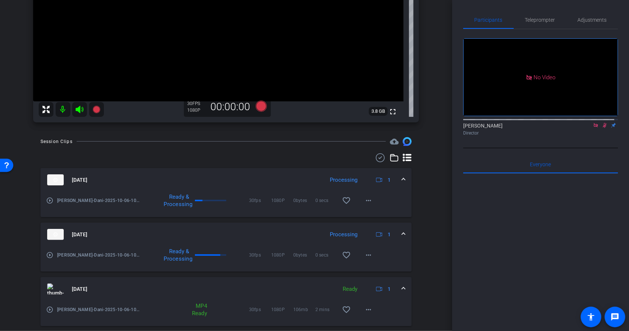
click at [594, 127] on icon at bounding box center [596, 125] width 4 height 4
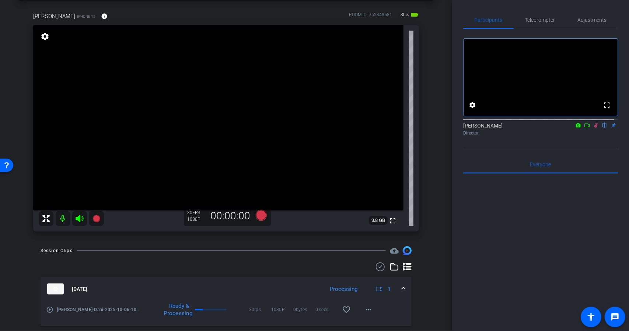
scroll to position [30, 0]
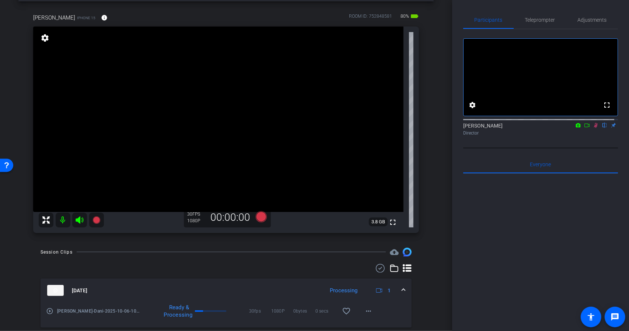
click at [584, 128] on icon at bounding box center [587, 125] width 6 height 5
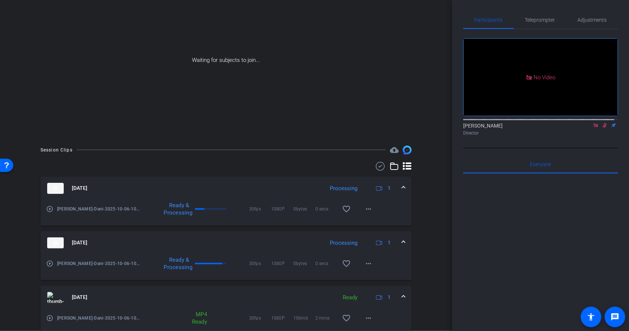
scroll to position [96, 0]
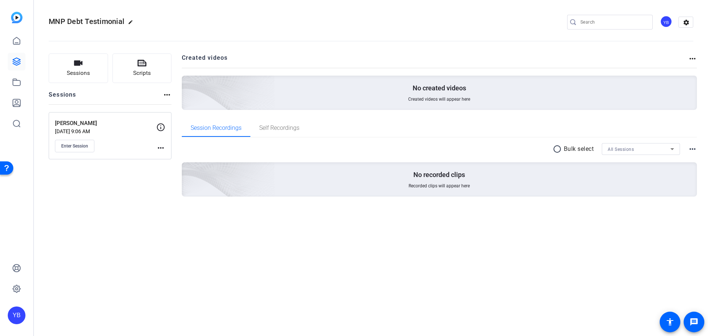
click at [330, 282] on div "MNP Debt Testimonial edit YB settings Sessions Scripts Sessions more_horiz Mela…" at bounding box center [371, 168] width 674 height 336
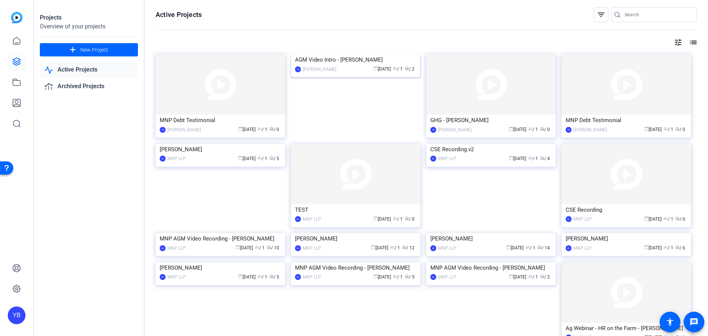
click at [345, 54] on img at bounding box center [355, 54] width 129 height 0
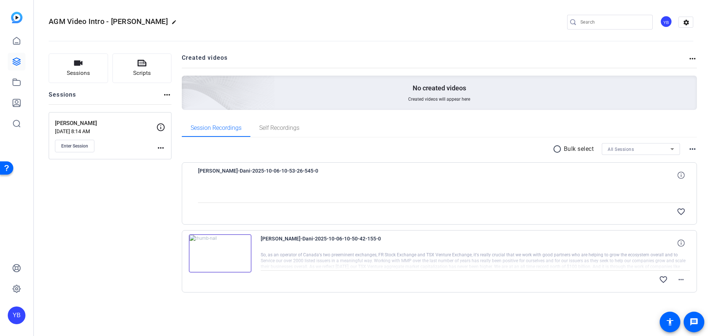
click at [234, 248] on img at bounding box center [220, 253] width 63 height 38
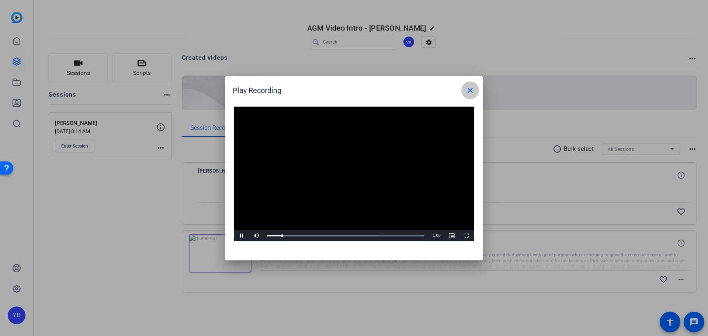
click at [474, 88] on mat-icon "close" at bounding box center [470, 90] width 9 height 9
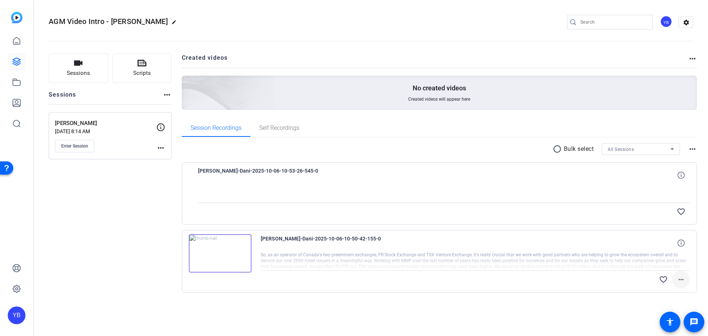
click at [678, 279] on mat-icon "more_horiz" at bounding box center [680, 279] width 9 height 9
click at [536, 318] on div at bounding box center [354, 168] width 708 height 336
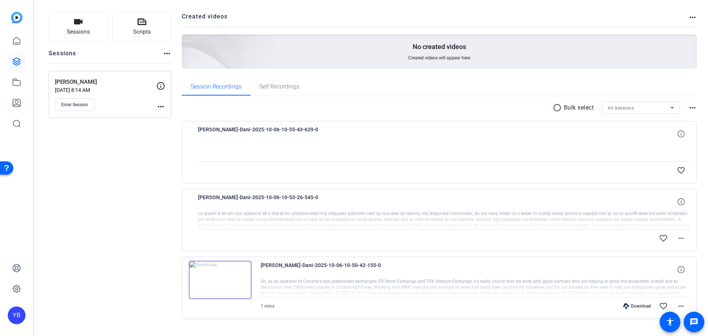
scroll to position [57, 0]
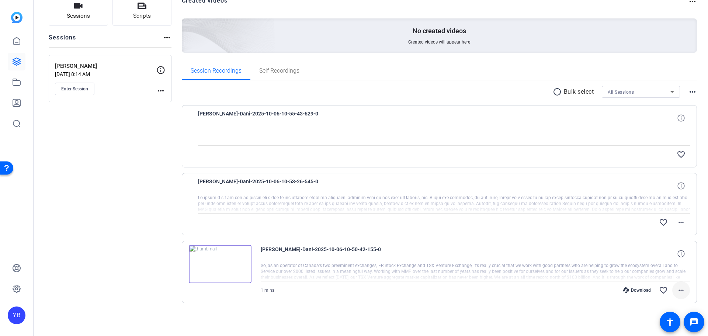
click at [678, 294] on mat-icon "more_horiz" at bounding box center [680, 290] width 9 height 9
click at [662, 221] on span "Download MP4" at bounding box center [658, 219] width 44 height 9
click at [678, 288] on mat-icon "more_horiz" at bounding box center [680, 290] width 9 height 9
click at [651, 230] on span "Share MP4" at bounding box center [658, 229] width 44 height 9
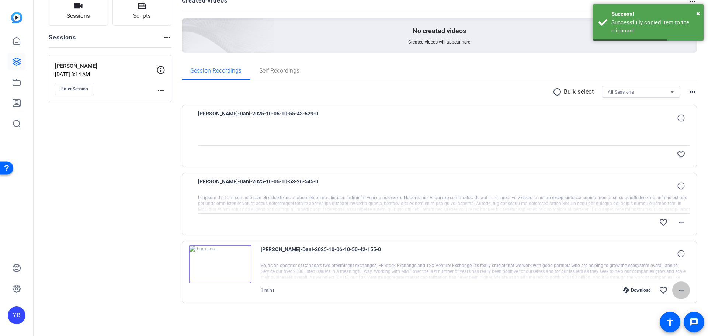
click at [678, 292] on mat-icon "more_horiz" at bounding box center [680, 290] width 9 height 9
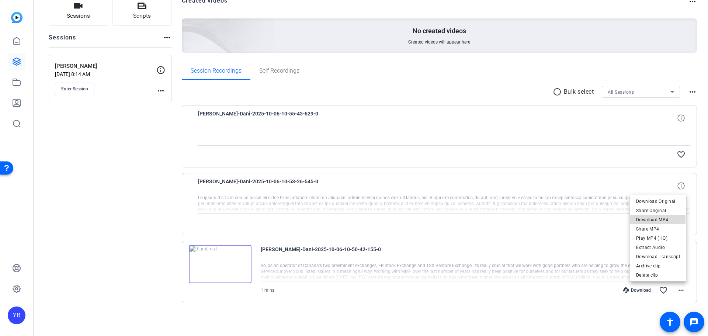
click at [655, 219] on span "Download MP4" at bounding box center [658, 219] width 44 height 9
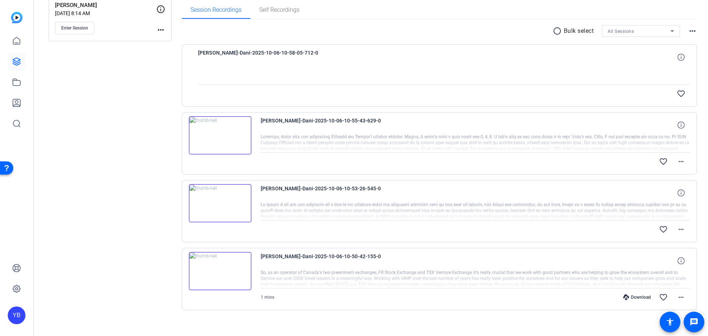
scroll to position [125, 0]
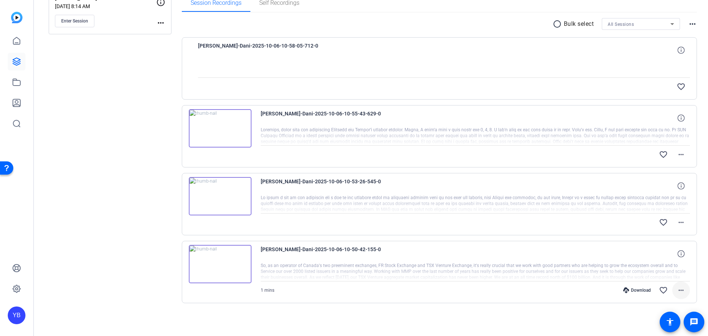
click at [676, 287] on mat-icon "more_horiz" at bounding box center [680, 290] width 9 height 9
click at [654, 199] on span "Download Original" at bounding box center [658, 201] width 44 height 9
click at [678, 220] on mat-icon "more_horiz" at bounding box center [680, 222] width 9 height 9
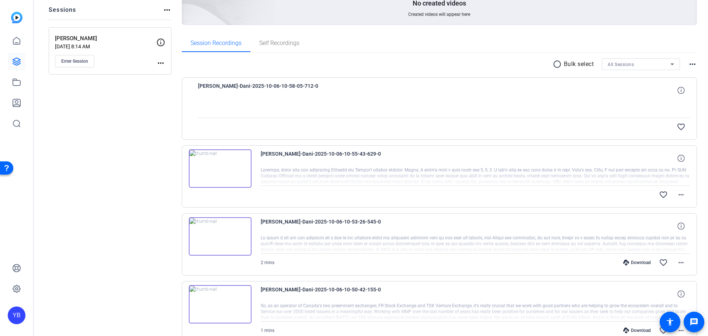
scroll to position [111, 0]
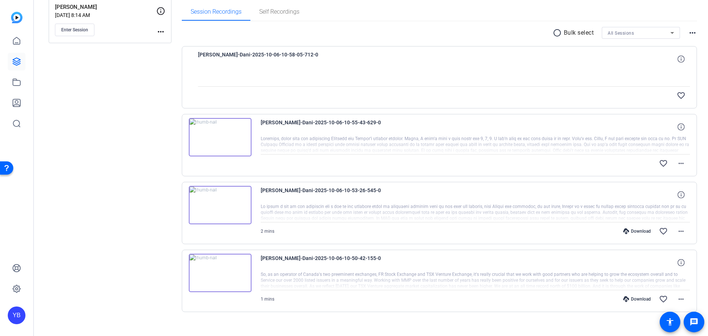
scroll to position [125, 0]
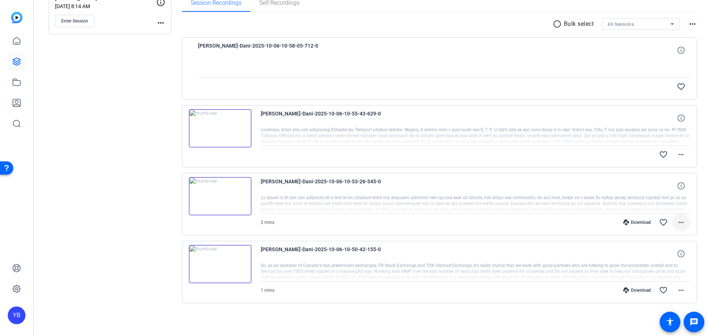
click at [679, 224] on mat-icon "more_horiz" at bounding box center [680, 222] width 9 height 9
click at [657, 239] on span "Download Original" at bounding box center [658, 237] width 44 height 9
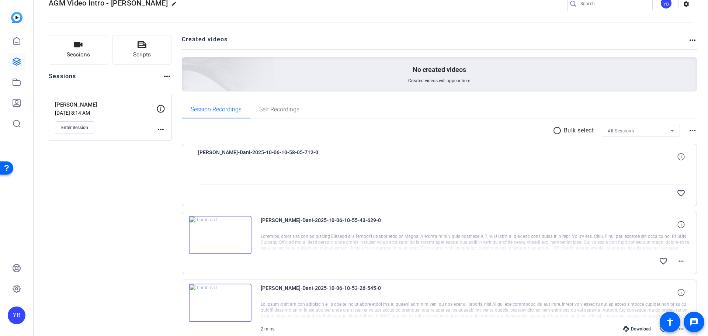
scroll to position [14, 0]
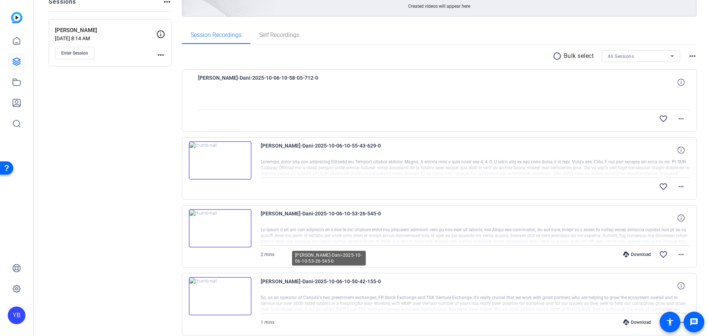
scroll to position [111, 0]
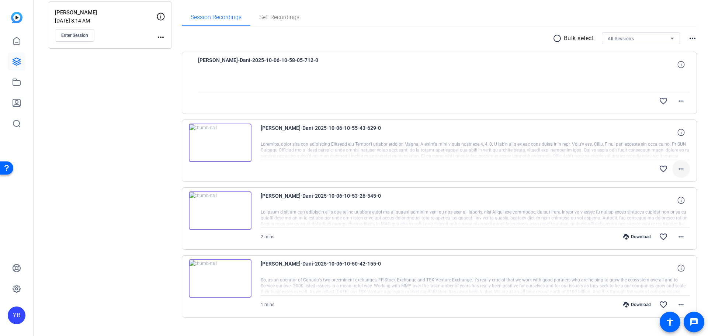
click at [676, 166] on mat-icon "more_horiz" at bounding box center [680, 168] width 9 height 9
click at [662, 184] on span "Download Original" at bounding box center [658, 184] width 44 height 9
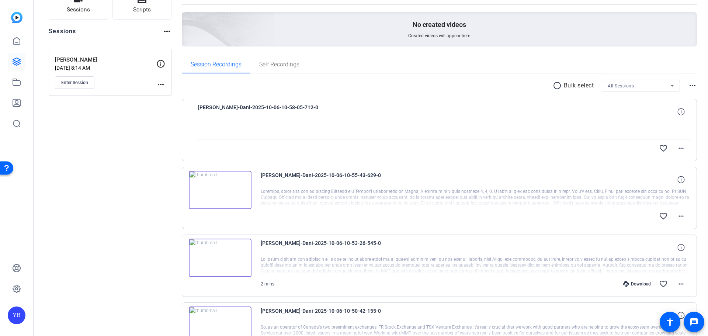
scroll to position [37, 0]
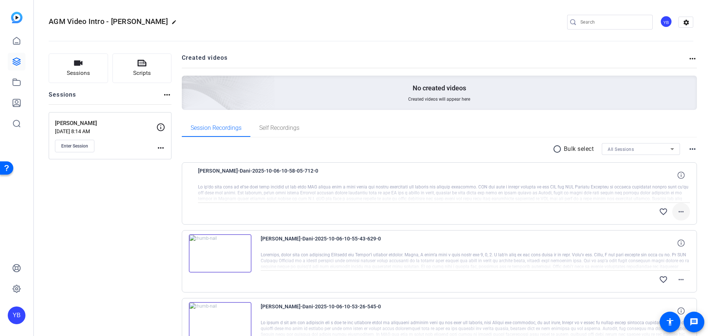
click at [676, 209] on mat-icon "more_horiz" at bounding box center [680, 211] width 9 height 9
click at [672, 226] on span "Download Original" at bounding box center [658, 227] width 44 height 9
click at [676, 212] on mat-icon "more_horiz" at bounding box center [680, 211] width 9 height 9
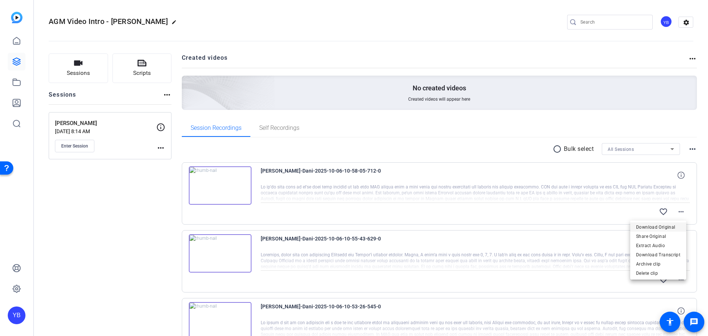
click at [670, 225] on span "Download Original" at bounding box center [658, 227] width 44 height 9
click at [14, 45] on icon at bounding box center [16, 40] width 9 height 9
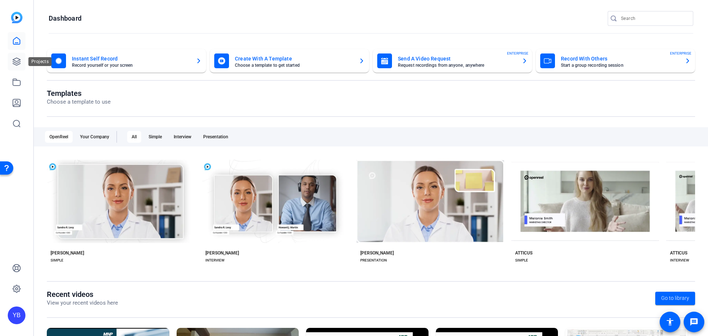
click at [18, 62] on icon at bounding box center [16, 61] width 9 height 9
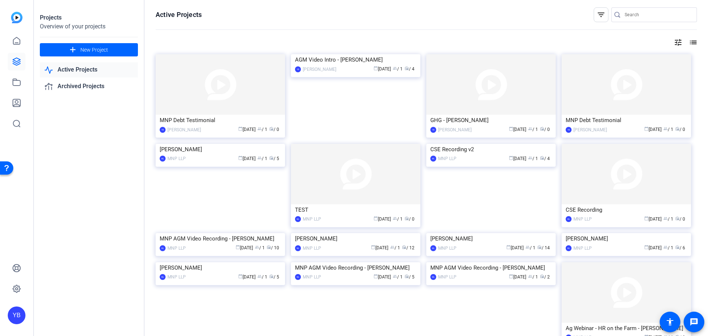
click at [482, 104] on img at bounding box center [490, 84] width 129 height 60
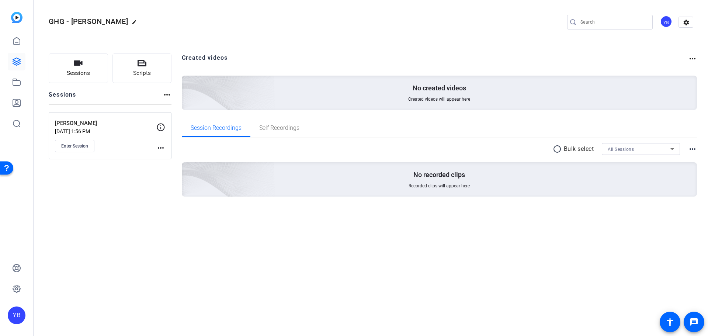
click at [162, 148] on mat-icon "more_horiz" at bounding box center [160, 147] width 9 height 9
click at [179, 156] on span "Edit Session" at bounding box center [179, 158] width 34 height 9
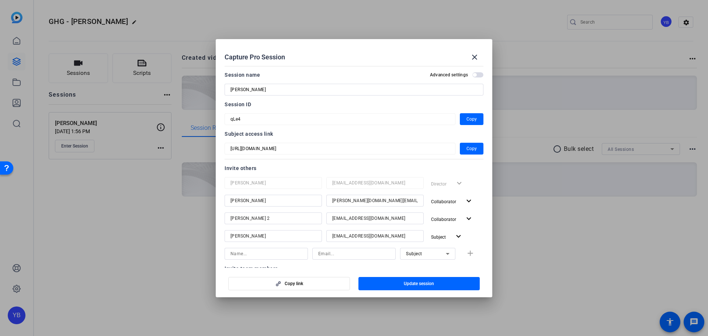
click at [159, 187] on div at bounding box center [354, 168] width 708 height 336
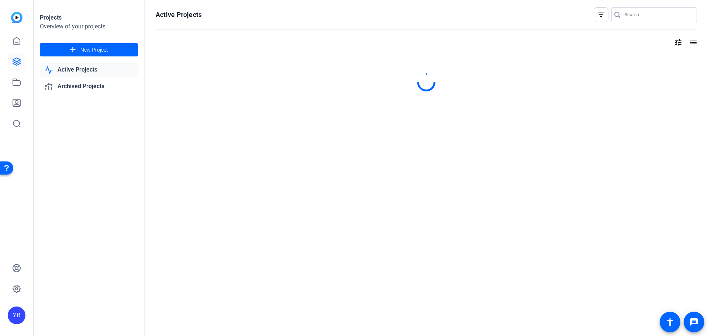
click at [13, 14] on img at bounding box center [16, 17] width 11 height 11
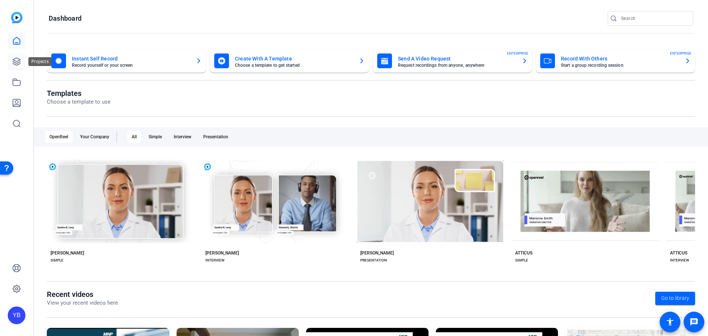
click at [16, 55] on link at bounding box center [17, 62] width 18 height 18
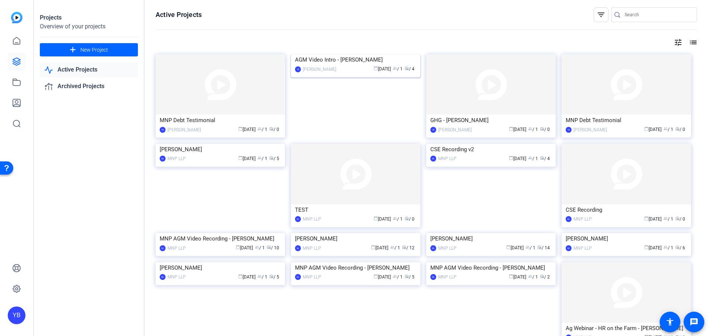
click at [350, 54] on img at bounding box center [355, 54] width 129 height 0
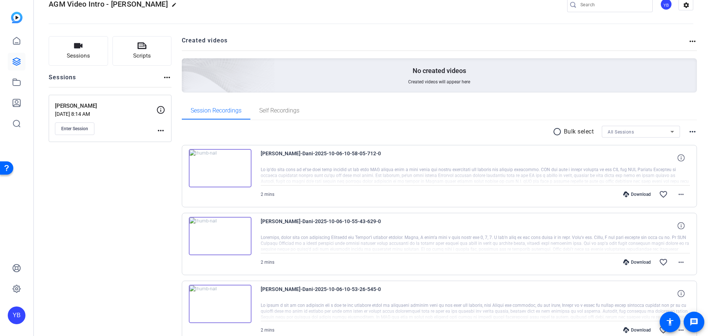
scroll to position [111, 0]
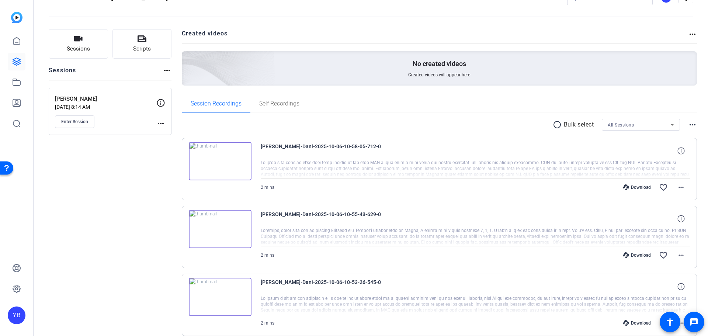
scroll to position [125, 0]
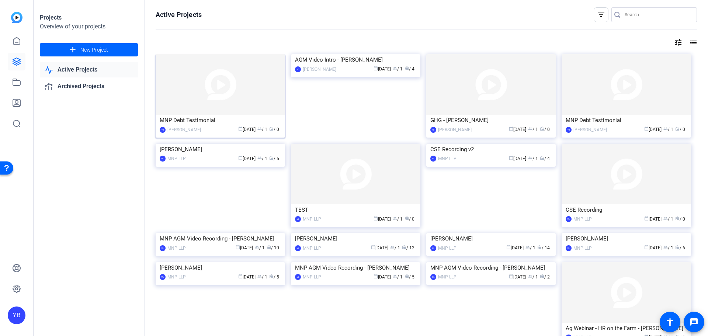
click at [241, 100] on img at bounding box center [220, 84] width 129 height 60
click at [467, 101] on img at bounding box center [490, 84] width 129 height 60
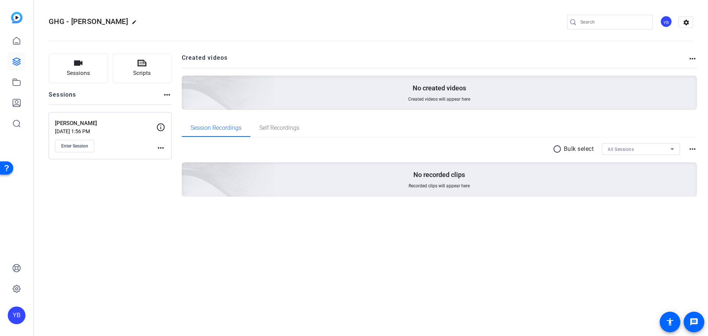
click at [158, 146] on mat-icon "more_horiz" at bounding box center [160, 147] width 9 height 9
click at [180, 158] on span "Edit Session" at bounding box center [179, 158] width 34 height 9
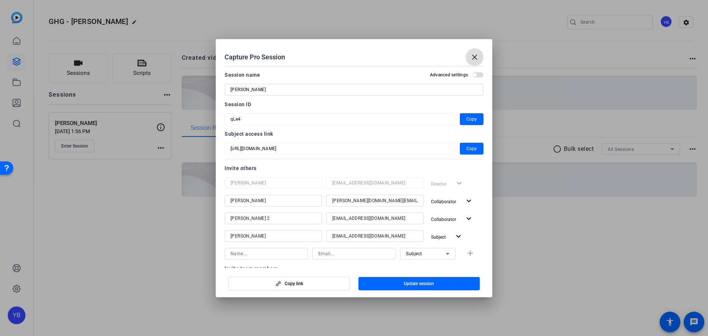
click at [475, 54] on mat-icon "close" at bounding box center [474, 57] width 9 height 9
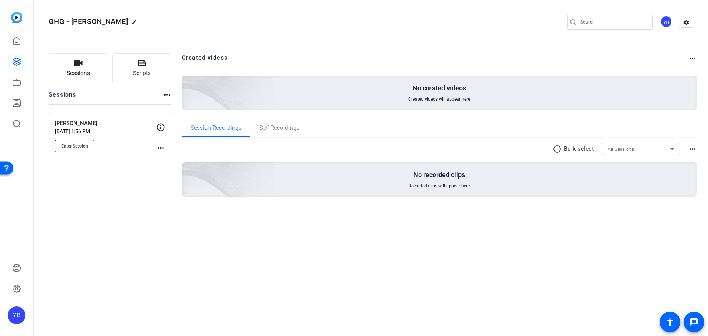
click at [77, 143] on span "Enter Session" at bounding box center [74, 146] width 27 height 6
click at [161, 147] on mat-icon "more_horiz" at bounding box center [160, 147] width 9 height 9
click at [181, 159] on span "Edit Session" at bounding box center [179, 158] width 34 height 9
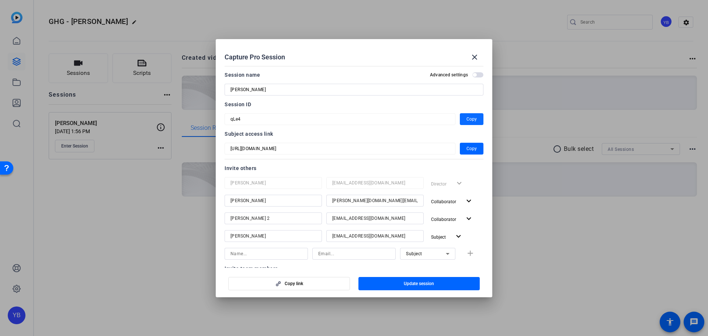
click at [470, 120] on span "Copy" at bounding box center [471, 119] width 10 height 9
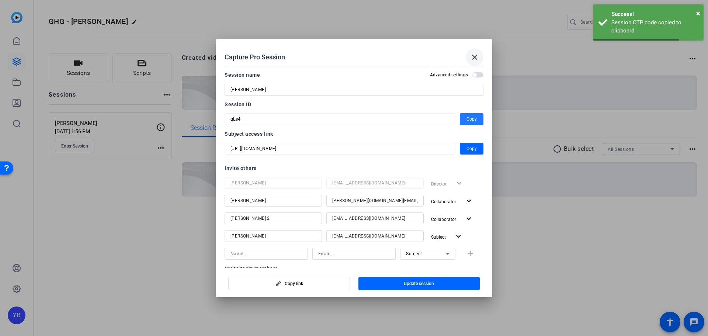
click at [477, 57] on mat-icon "close" at bounding box center [474, 57] width 9 height 9
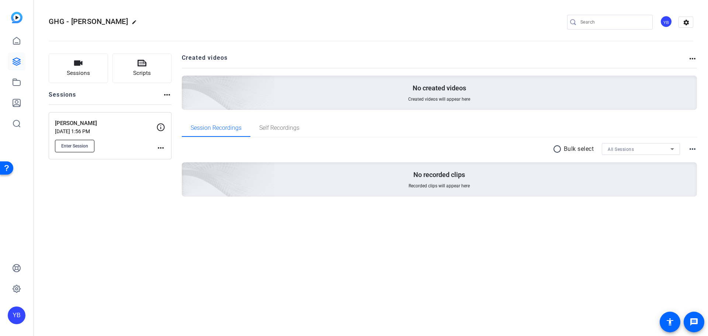
click at [79, 146] on span "Enter Session" at bounding box center [74, 146] width 27 height 6
click at [158, 145] on mat-icon "more_horiz" at bounding box center [160, 147] width 9 height 9
click at [172, 158] on span "Edit Session" at bounding box center [179, 158] width 34 height 9
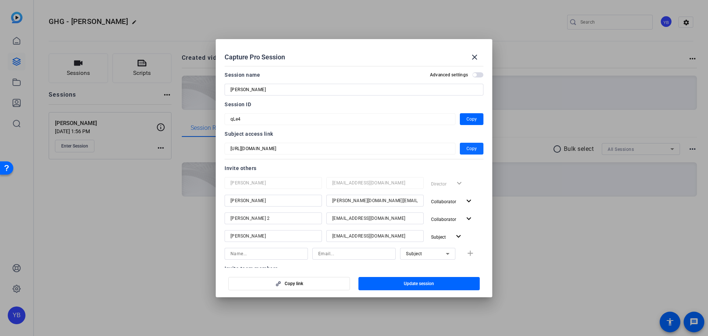
click at [466, 147] on span "Copy" at bounding box center [471, 148] width 10 height 9
click at [477, 56] on mat-icon "close" at bounding box center [474, 57] width 9 height 9
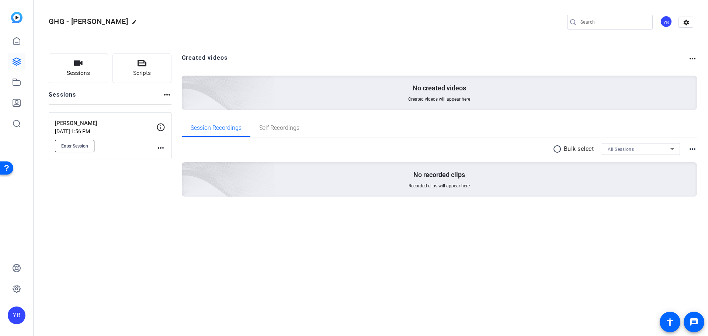
click at [83, 146] on span "Enter Session" at bounding box center [74, 146] width 27 height 6
click at [160, 145] on mat-icon "more_horiz" at bounding box center [160, 147] width 9 height 9
click at [180, 157] on span "Edit Session" at bounding box center [179, 158] width 34 height 9
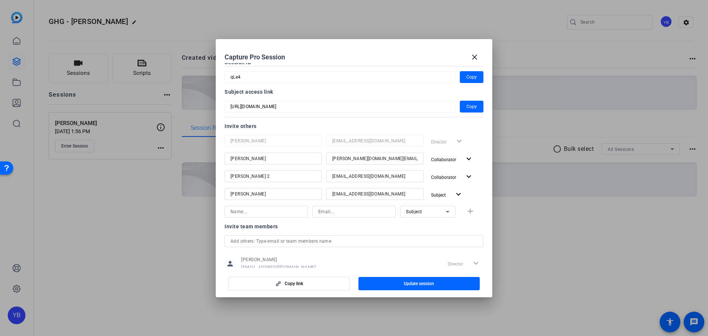
scroll to position [63, 0]
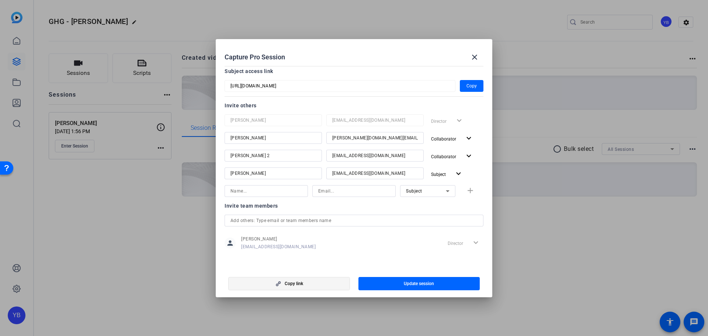
click at [289, 281] on span "Copy link" at bounding box center [294, 284] width 18 height 6
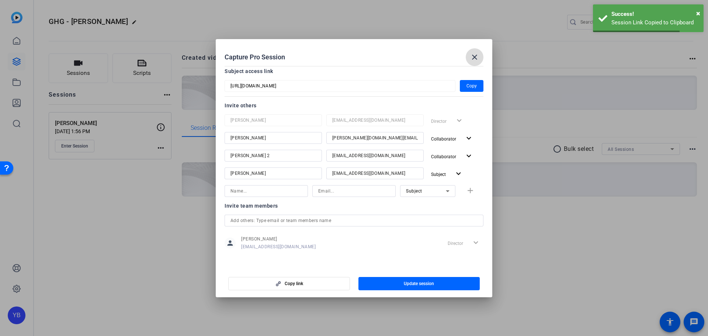
click at [477, 59] on mat-icon "close" at bounding box center [474, 57] width 9 height 9
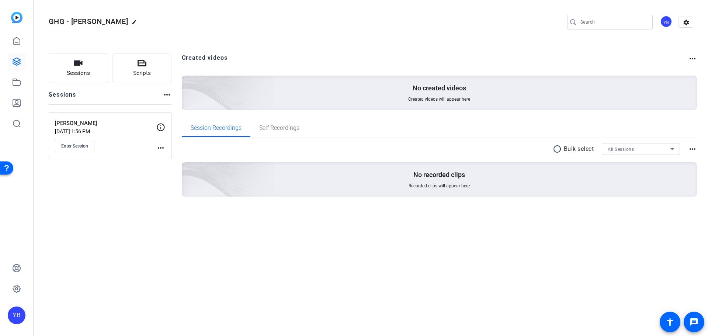
click at [161, 144] on mat-icon "more_horiz" at bounding box center [160, 147] width 9 height 9
click at [172, 160] on span "Edit Session" at bounding box center [179, 158] width 34 height 9
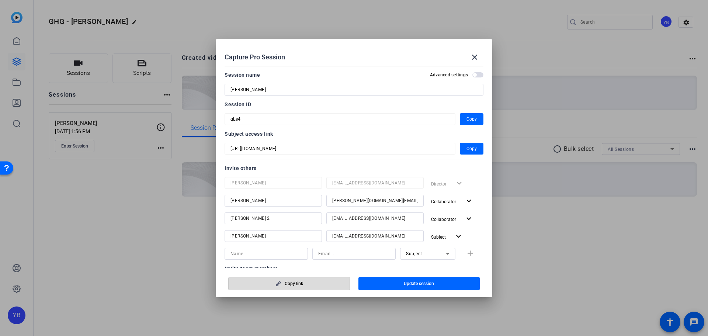
click at [287, 286] on span "Copy link" at bounding box center [294, 284] width 18 height 6
click at [464, 222] on mat-icon "expand_more" at bounding box center [468, 218] width 9 height 9
click at [383, 219] on div at bounding box center [354, 168] width 708 height 336
click at [386, 219] on input "wespohl@gmail.com" at bounding box center [375, 218] width 86 height 9
drag, startPoint x: 389, startPoint y: 219, endPoint x: 324, endPoint y: 220, distance: 64.5
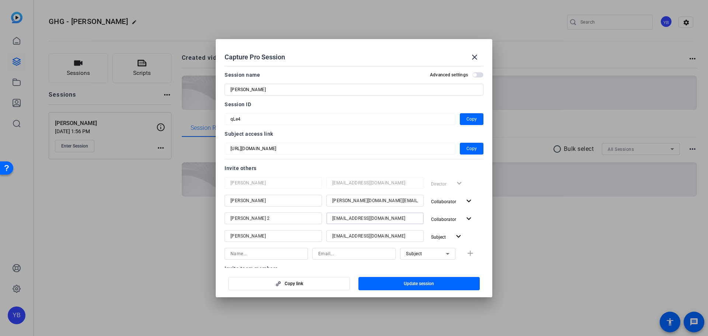
click at [326, 220] on div "wespohl@gmail.com" at bounding box center [374, 218] width 97 height 12
click at [453, 220] on span "Collaborator" at bounding box center [446, 219] width 30 height 9
click at [450, 273] on span "Remove User" at bounding box center [443, 272] width 27 height 5
click at [332, 238] on input at bounding box center [354, 236] width 72 height 9
paste input "wespohl@gmail.com"
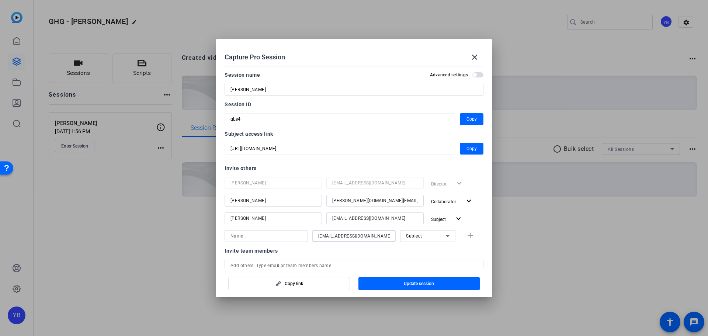
type input "wespohl@gmail.com"
click at [417, 239] on div "Subject" at bounding box center [426, 235] width 40 height 9
click at [421, 251] on span "Collaborator" at bounding box center [415, 250] width 27 height 9
click at [274, 235] on input at bounding box center [266, 236] width 72 height 9
type input "Wes 2"
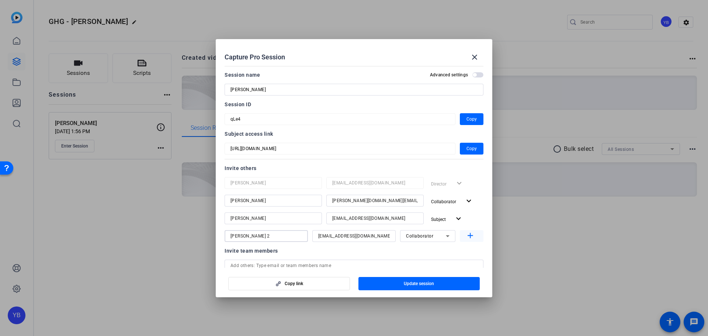
click at [466, 237] on mat-icon "add" at bounding box center [470, 235] width 9 height 9
click at [561, 258] on div at bounding box center [354, 168] width 708 height 336
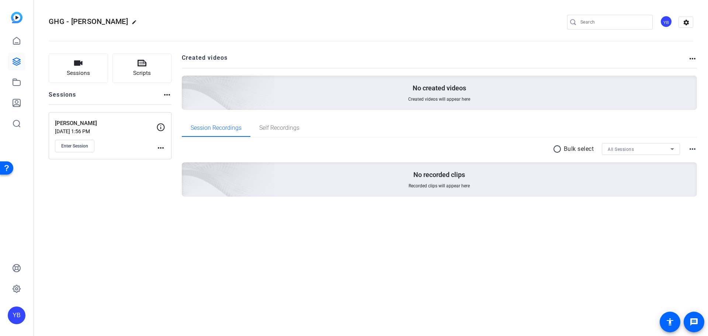
click at [164, 149] on mat-icon "more_horiz" at bounding box center [160, 147] width 9 height 9
click at [126, 178] on div at bounding box center [354, 168] width 708 height 336
click at [10, 46] on link at bounding box center [17, 41] width 18 height 18
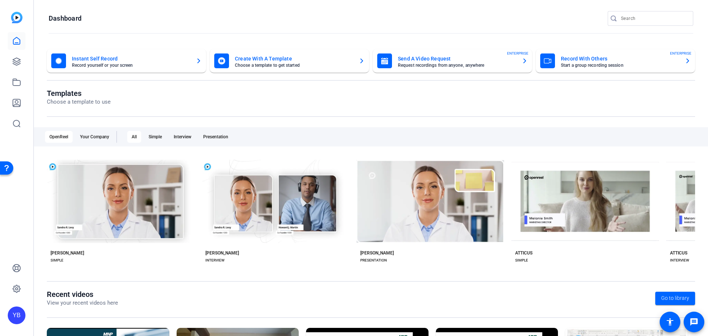
click at [6, 59] on div "YB" at bounding box center [16, 168] width 33 height 336
click at [11, 61] on link at bounding box center [17, 62] width 18 height 18
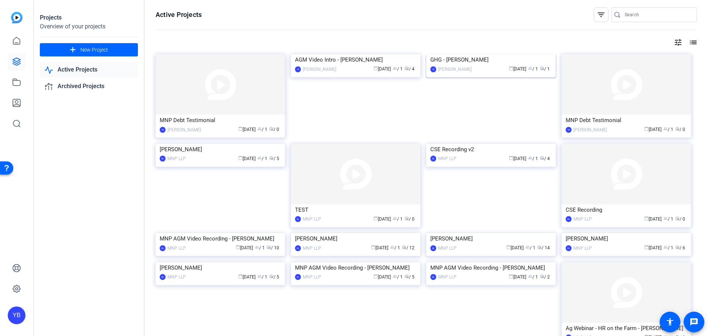
click at [474, 54] on img at bounding box center [490, 54] width 129 height 0
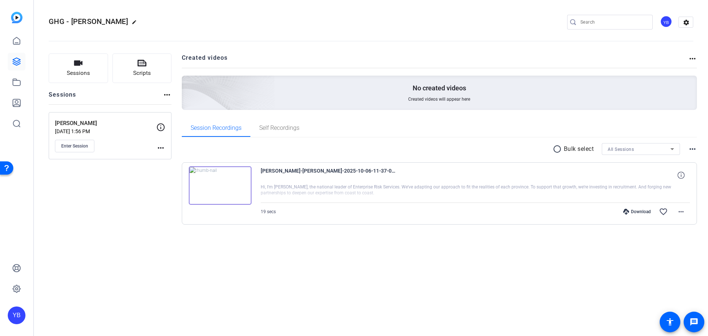
click at [160, 146] on mat-icon "more_horiz" at bounding box center [160, 147] width 9 height 9
click at [181, 157] on span "Edit Session" at bounding box center [179, 158] width 34 height 9
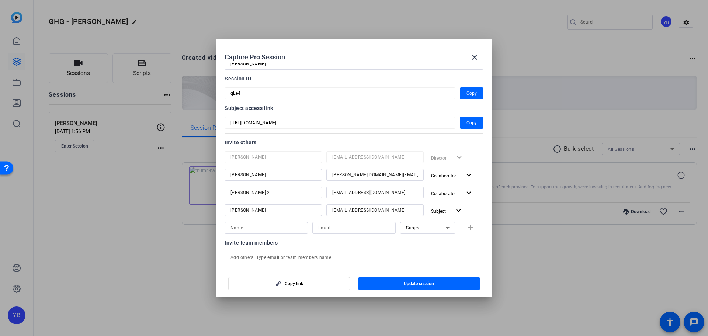
scroll to position [63, 0]
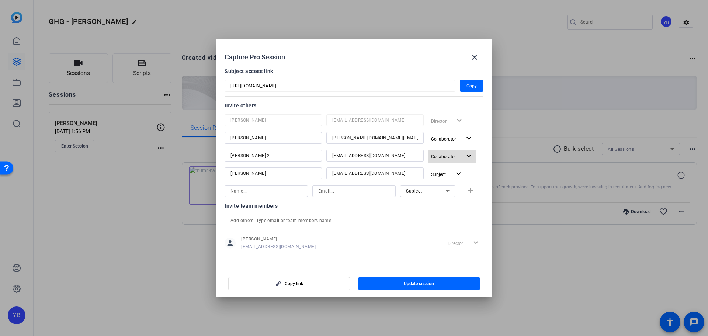
click at [450, 157] on span "Collaborator" at bounding box center [443, 156] width 25 height 5
click at [448, 180] on span "Watcher" at bounding box center [456, 184] width 27 height 9
click at [444, 281] on span "button" at bounding box center [419, 284] width 122 height 18
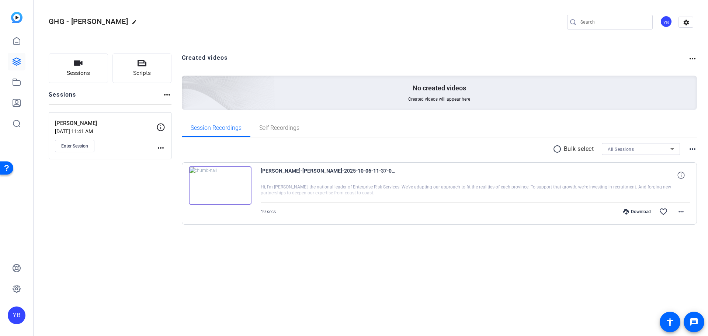
click at [162, 146] on mat-icon "more_horiz" at bounding box center [160, 147] width 9 height 9
click at [123, 184] on div at bounding box center [354, 168] width 708 height 336
click at [159, 147] on mat-icon "more_horiz" at bounding box center [160, 147] width 9 height 9
click at [162, 148] on div at bounding box center [354, 168] width 708 height 336
click at [159, 149] on mat-icon "more_horiz" at bounding box center [160, 147] width 9 height 9
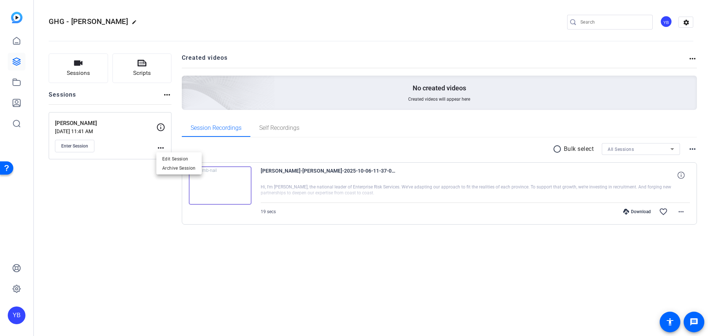
click at [129, 182] on div at bounding box center [354, 168] width 708 height 336
click at [158, 144] on mat-icon "more_horiz" at bounding box center [160, 147] width 9 height 9
click at [192, 159] on span "Edit Session" at bounding box center [179, 158] width 34 height 9
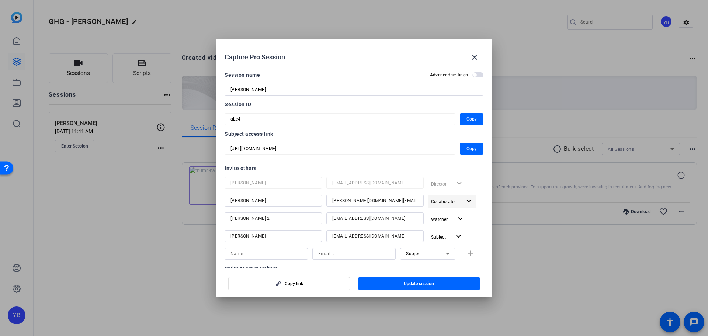
click at [455, 201] on span "Collaborator" at bounding box center [446, 201] width 30 height 9
click at [473, 185] on div at bounding box center [354, 168] width 708 height 336
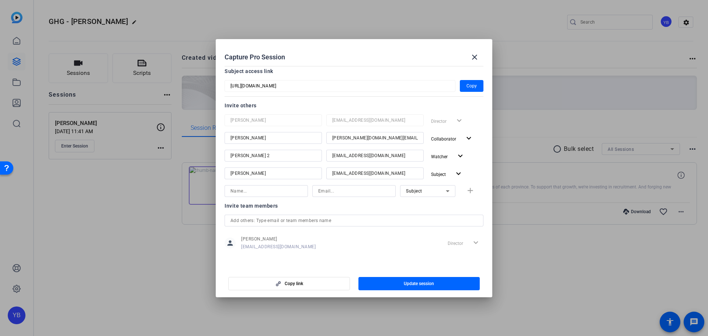
click at [356, 220] on input "text" at bounding box center [353, 220] width 247 height 9
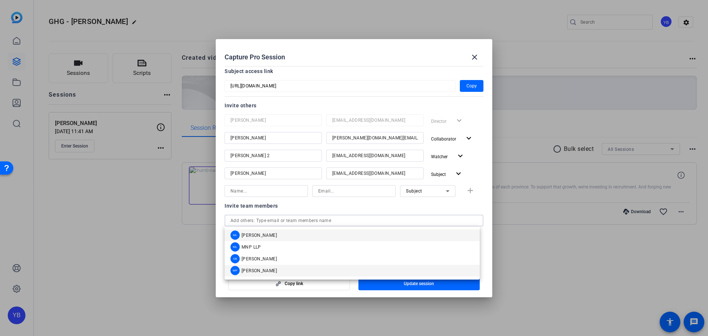
click at [274, 268] on mat-option "WP Wes Pohl" at bounding box center [352, 271] width 255 height 12
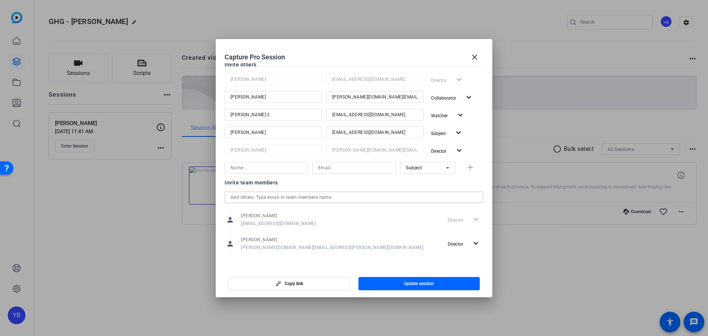
scroll to position [104, 0]
click at [415, 284] on span "Update session" at bounding box center [419, 284] width 30 height 6
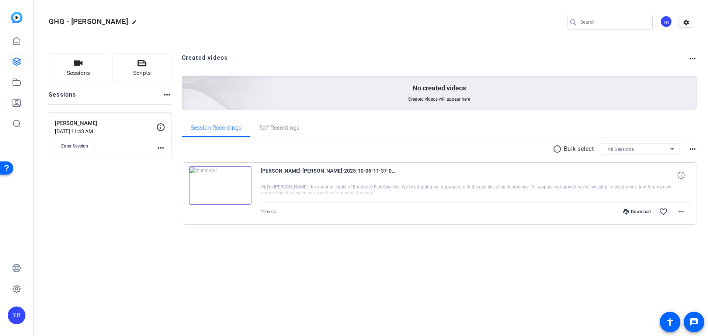
click at [161, 150] on mat-icon "more_horiz" at bounding box center [160, 147] width 9 height 9
click at [178, 157] on span "Edit Session" at bounding box center [179, 158] width 34 height 9
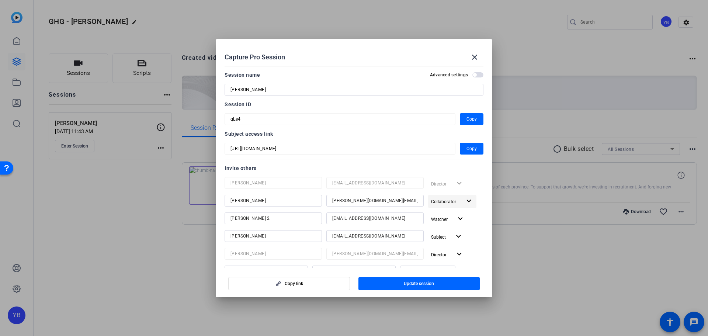
click at [464, 203] on mat-icon "expand_more" at bounding box center [468, 200] width 9 height 9
click at [456, 255] on span "Remove User" at bounding box center [443, 255] width 27 height 5
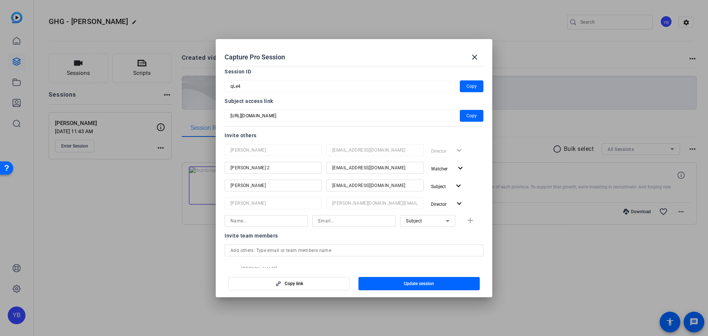
scroll to position [37, 0]
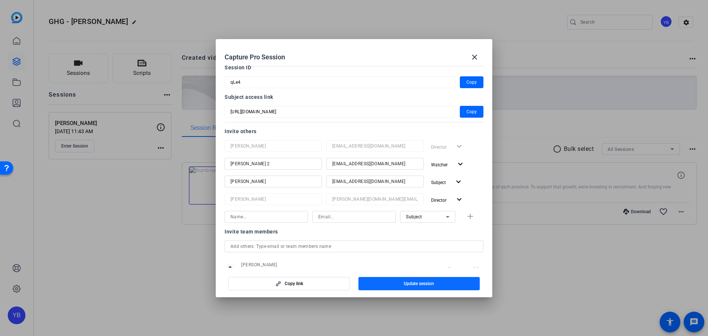
click at [448, 283] on span "button" at bounding box center [419, 284] width 122 height 18
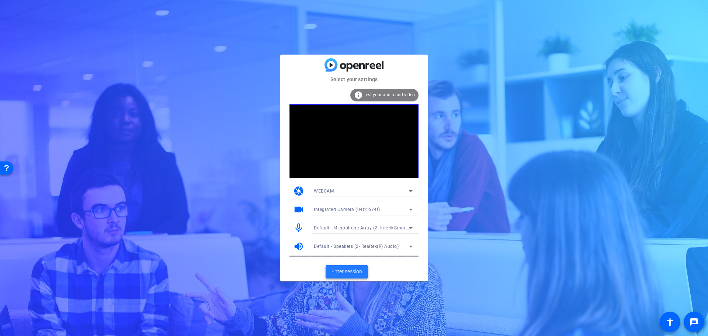
click at [342, 269] on span "Enter session" at bounding box center [346, 272] width 31 height 8
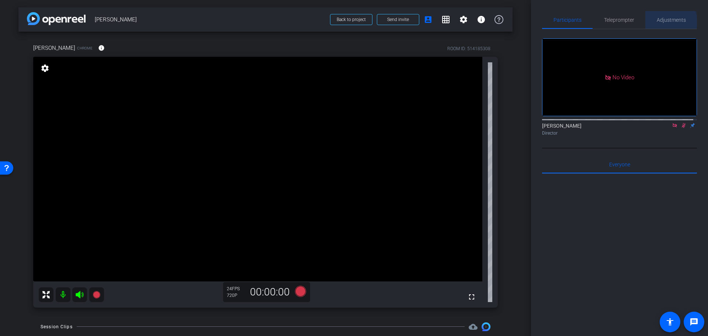
click at [659, 22] on span "Adjustments" at bounding box center [671, 19] width 29 height 5
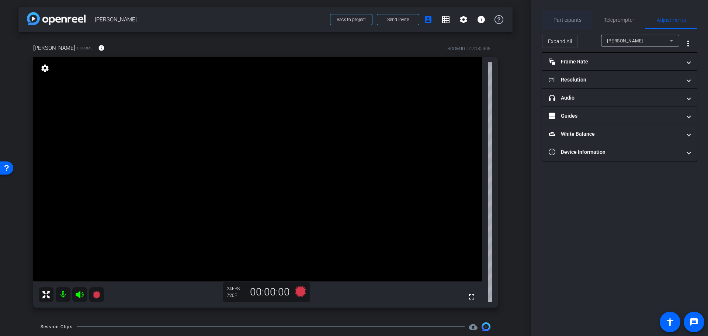
click at [571, 21] on span "Participants" at bounding box center [567, 19] width 28 height 5
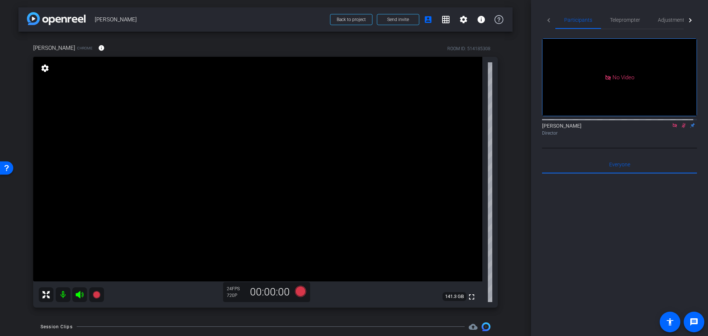
click at [672, 123] on icon at bounding box center [675, 125] width 6 height 5
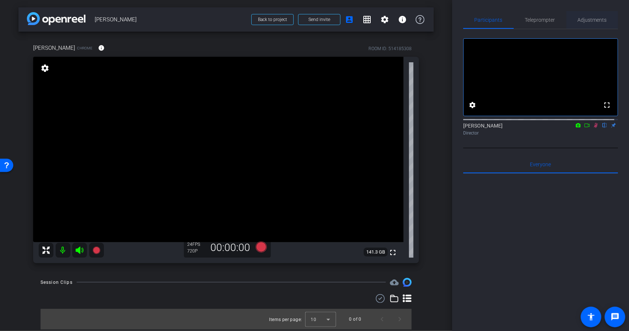
click at [581, 24] on span "Adjustments" at bounding box center [592, 20] width 29 height 18
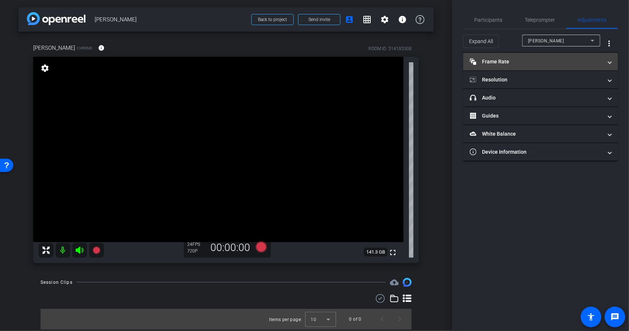
click at [568, 64] on mat-panel-title "Frame Rate Frame Rate" at bounding box center [536, 62] width 133 height 8
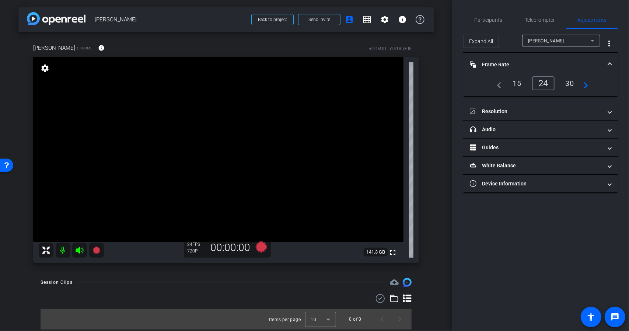
click at [571, 82] on div "30" at bounding box center [570, 83] width 20 height 13
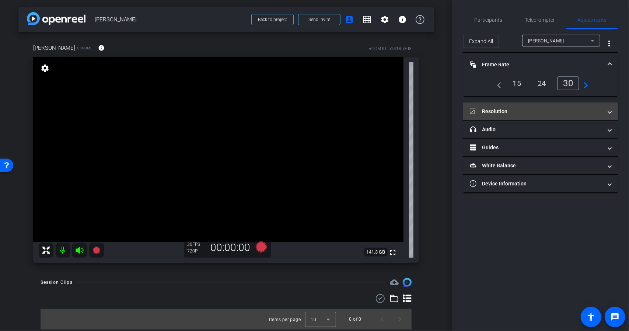
click at [562, 107] on mat-expansion-panel-header "Resolution" at bounding box center [540, 111] width 155 height 18
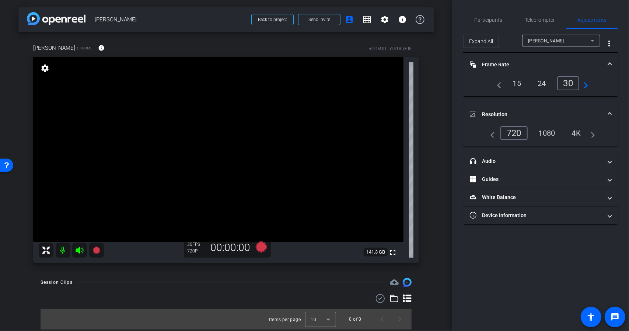
click at [551, 135] on div "1080" at bounding box center [547, 133] width 28 height 13
click at [575, 134] on div "4K" at bounding box center [577, 133] width 20 height 13
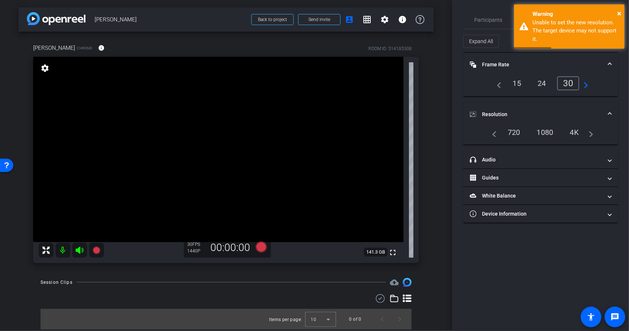
click at [553, 132] on div "1080" at bounding box center [546, 132] width 28 height 13
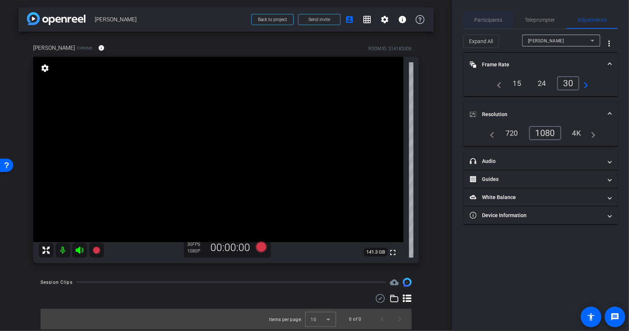
click at [482, 22] on span "Participants" at bounding box center [489, 19] width 28 height 5
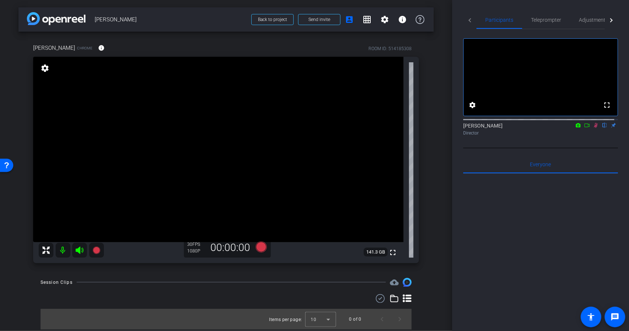
click at [594, 128] on icon at bounding box center [596, 125] width 6 height 5
click at [545, 22] on span "Teleprompter" at bounding box center [546, 19] width 30 height 5
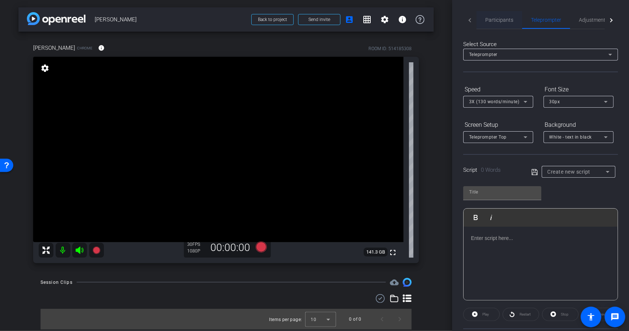
click at [498, 19] on span "Participants" at bounding box center [499, 19] width 28 height 5
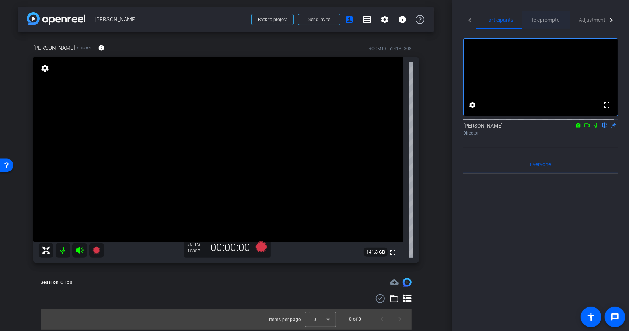
click at [542, 21] on span "Teleprompter" at bounding box center [546, 19] width 30 height 5
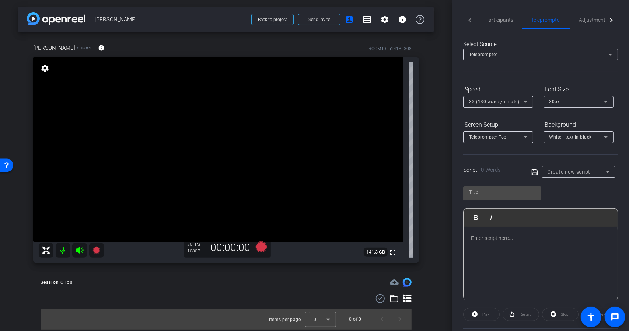
click at [481, 251] on div at bounding box center [541, 264] width 154 height 74
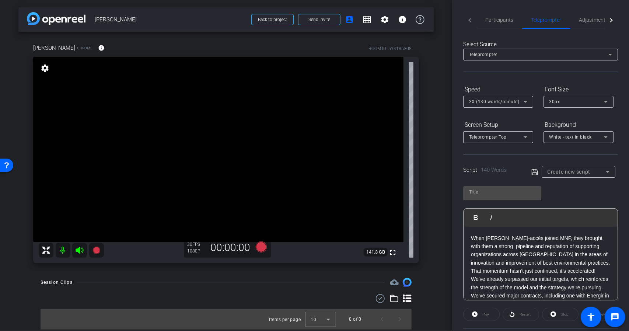
click at [573, 175] on div "Create new script" at bounding box center [577, 171] width 58 height 9
click at [530, 173] on div at bounding box center [314, 165] width 629 height 331
click at [534, 174] on icon at bounding box center [535, 172] width 7 height 9
type input "Default title 2296"
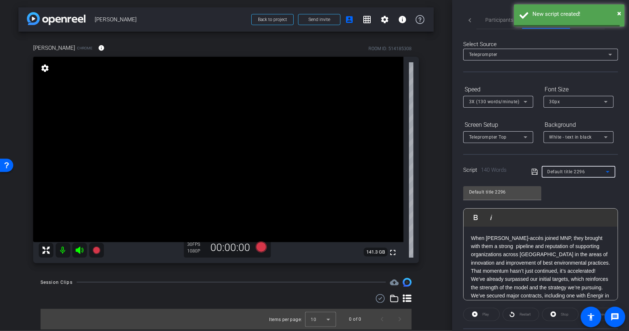
click at [557, 173] on span "Default title 2296" at bounding box center [567, 171] width 38 height 5
click at [513, 181] on div at bounding box center [314, 165] width 629 height 331
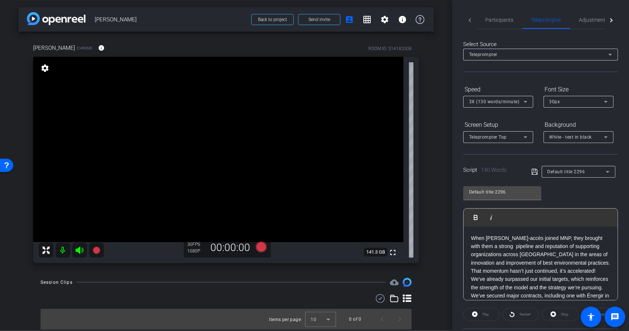
click at [487, 314] on div "Play" at bounding box center [481, 314] width 36 height 13
click at [472, 316] on div "Play" at bounding box center [481, 314] width 36 height 13
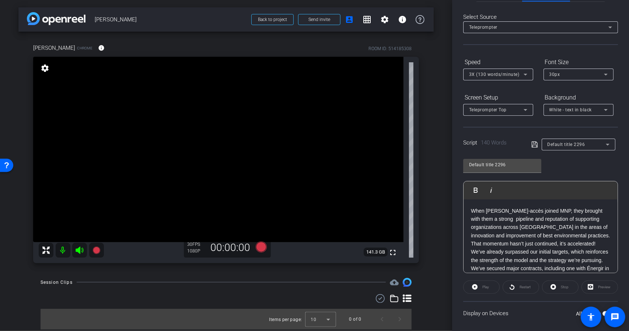
scroll to position [71, 0]
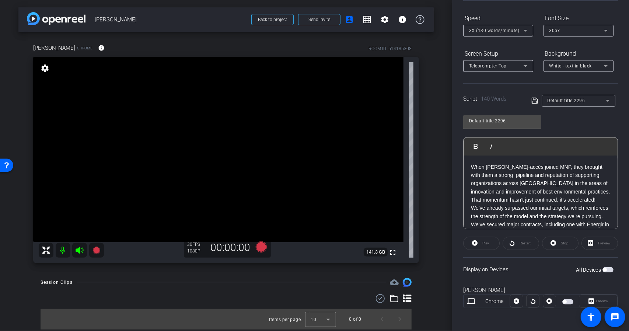
click at [600, 244] on div "Preview" at bounding box center [600, 243] width 36 height 13
click at [587, 243] on div "Preview" at bounding box center [600, 243] width 36 height 13
click at [571, 101] on span "Default title 2296" at bounding box center [567, 100] width 38 height 5
click at [558, 125] on span "Default title 2296" at bounding box center [565, 126] width 38 height 9
click at [523, 120] on input "Default title 2296" at bounding box center [502, 120] width 66 height 9
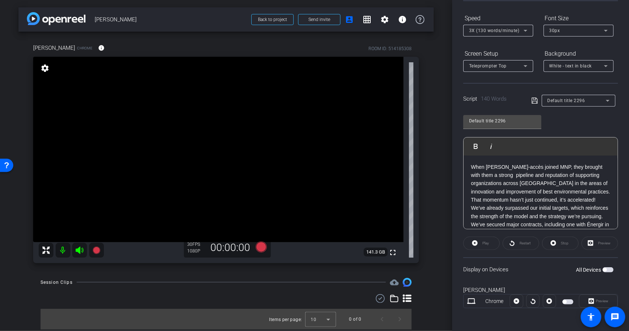
click at [534, 103] on icon at bounding box center [535, 101] width 6 height 6
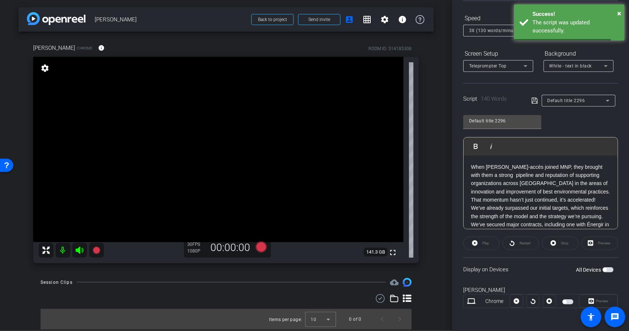
click at [564, 98] on span "Default title 2296" at bounding box center [567, 100] width 38 height 5
click at [568, 112] on span "Create new script" at bounding box center [565, 115] width 39 height 9
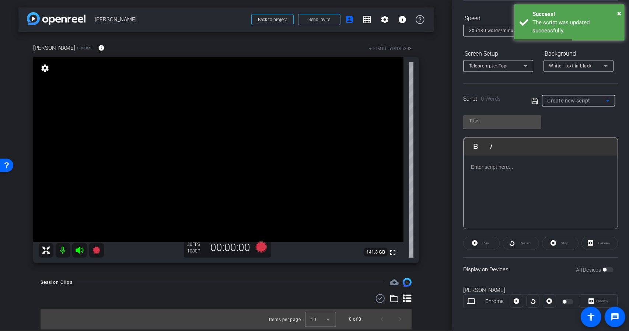
click at [575, 103] on span "Create new script" at bounding box center [569, 101] width 43 height 6
click at [571, 125] on span "Default title 2296" at bounding box center [565, 126] width 38 height 9
type input "Default title 2296"
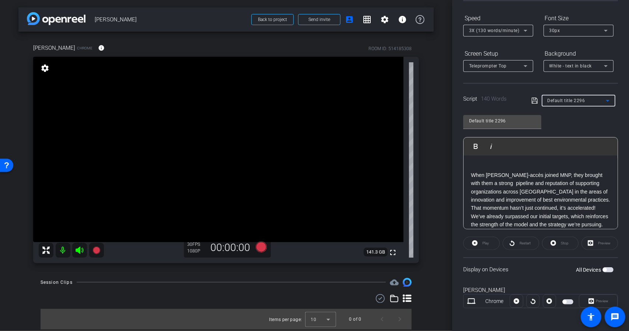
click at [565, 302] on span "button" at bounding box center [568, 301] width 11 height 5
click at [481, 244] on span "Play" at bounding box center [485, 243] width 8 height 10
click at [527, 31] on icon at bounding box center [525, 30] width 9 height 9
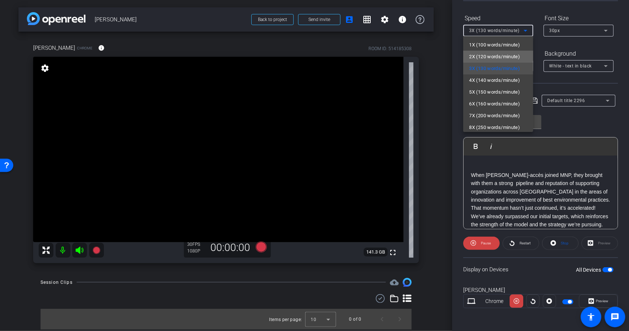
click at [515, 53] on span "2X (120 words/minute)" at bounding box center [494, 56] width 51 height 9
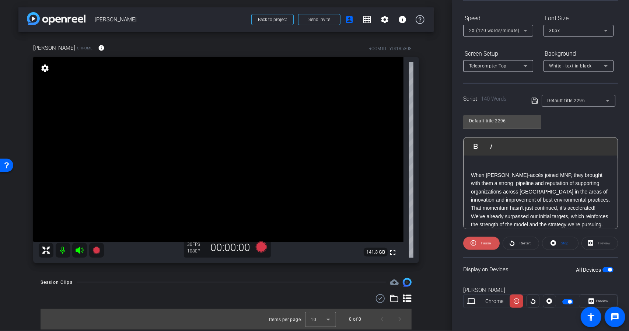
click at [483, 243] on span "Pause" at bounding box center [486, 243] width 10 height 4
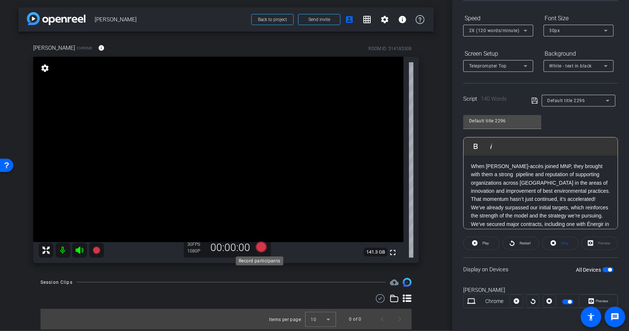
click at [257, 249] on icon at bounding box center [260, 246] width 11 height 11
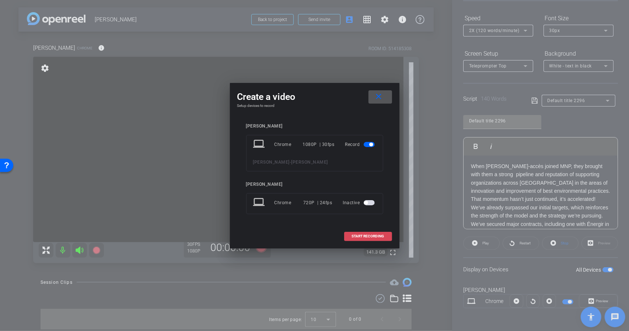
click at [373, 236] on span "START RECORDING" at bounding box center [368, 236] width 32 height 4
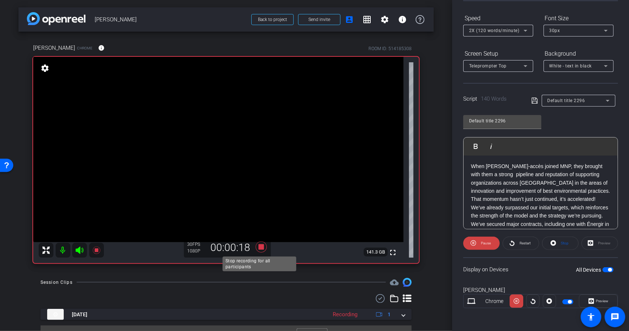
click at [259, 247] on icon at bounding box center [260, 246] width 11 height 11
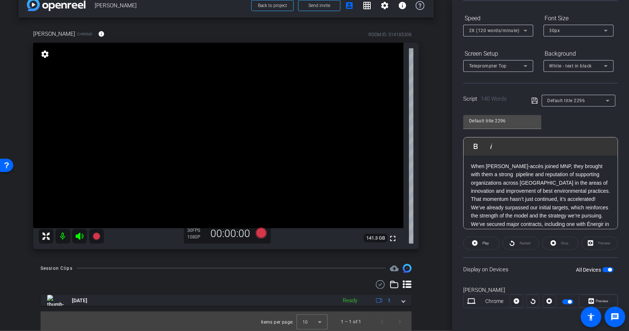
scroll to position [15, 0]
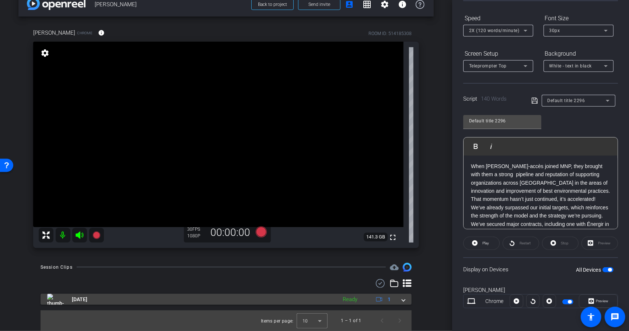
click at [402, 300] on mat-expansion-panel-header "Oct 6, 2025 Ready 1" at bounding box center [226, 299] width 371 height 11
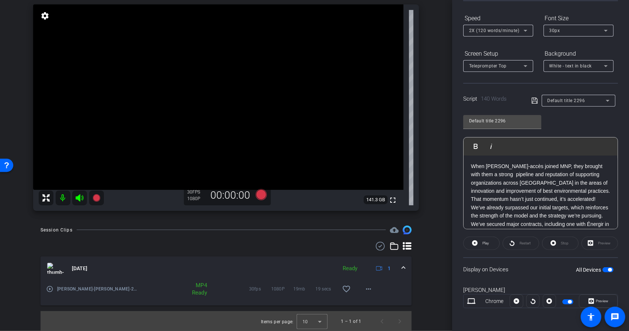
scroll to position [53, 0]
click at [366, 290] on mat-icon "more_horiz" at bounding box center [368, 288] width 9 height 9
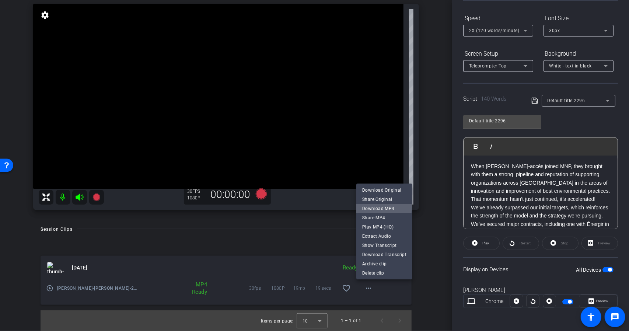
click at [381, 207] on span "Download MP4" at bounding box center [384, 208] width 44 height 9
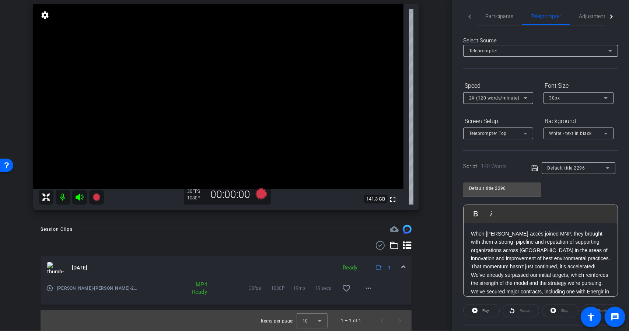
scroll to position [0, 0]
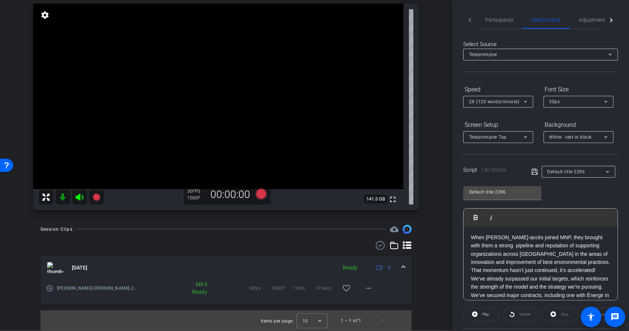
click at [619, 11] on div "Participants Teleprompter Adjustments settings Yanis Bendjebbour flip Director …" at bounding box center [540, 165] width 177 height 331
click at [497, 18] on span "Participants" at bounding box center [499, 19] width 28 height 5
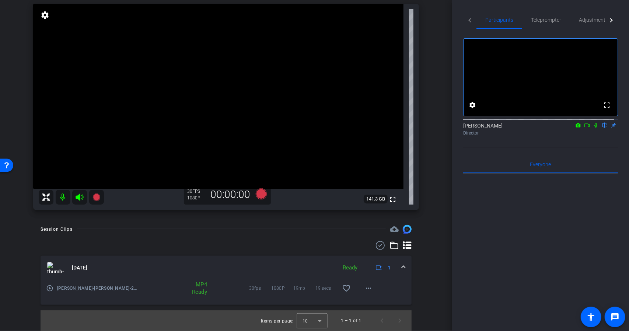
click at [595, 128] on icon at bounding box center [596, 125] width 3 height 5
click at [554, 16] on span "Teleprompter" at bounding box center [546, 20] width 30 height 18
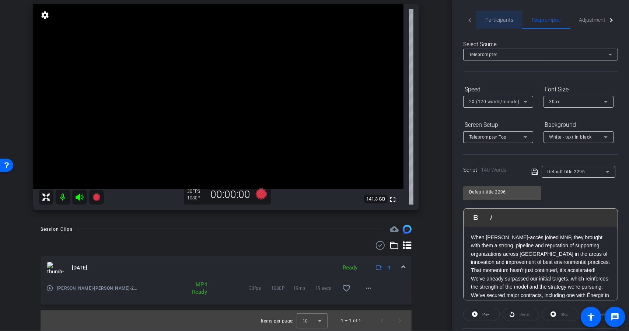
click at [498, 18] on span "Participants" at bounding box center [499, 19] width 28 height 5
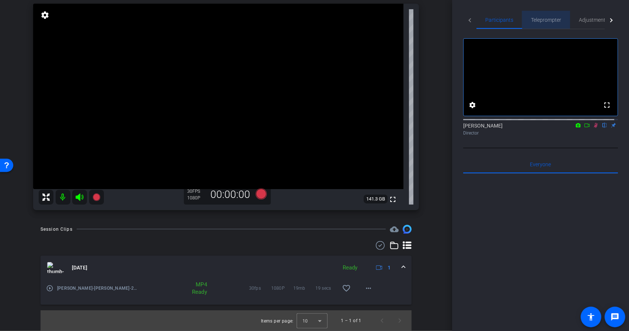
click at [544, 17] on span "Teleprompter" at bounding box center [546, 19] width 30 height 5
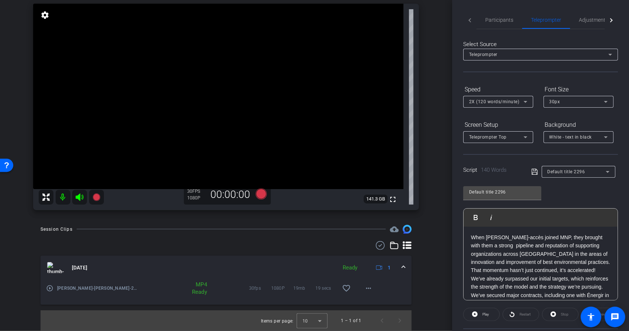
click at [569, 168] on div "Default title 2296" at bounding box center [577, 171] width 58 height 9
click at [568, 185] on span "Create new script" at bounding box center [565, 186] width 39 height 9
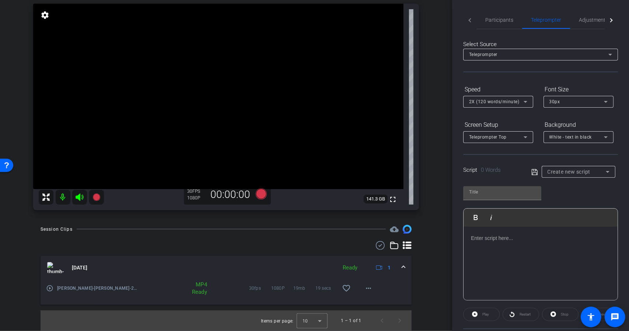
click at [506, 229] on div at bounding box center [541, 264] width 154 height 74
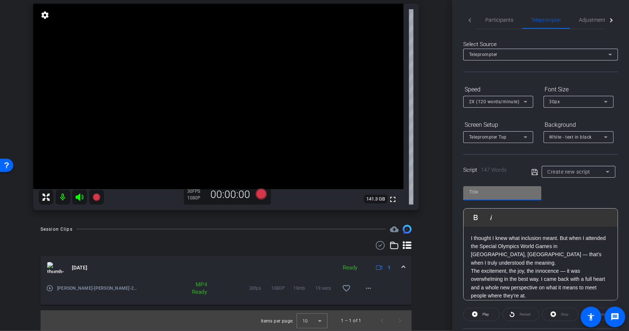
click at [504, 194] on input "text" at bounding box center [502, 192] width 66 height 9
click at [534, 174] on icon at bounding box center [535, 172] width 7 height 9
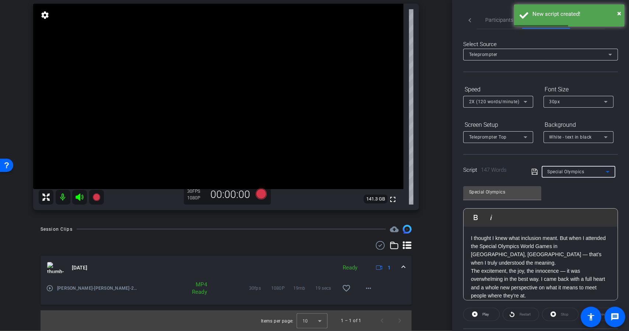
click at [587, 171] on div "Special Olympics" at bounding box center [577, 171] width 58 height 9
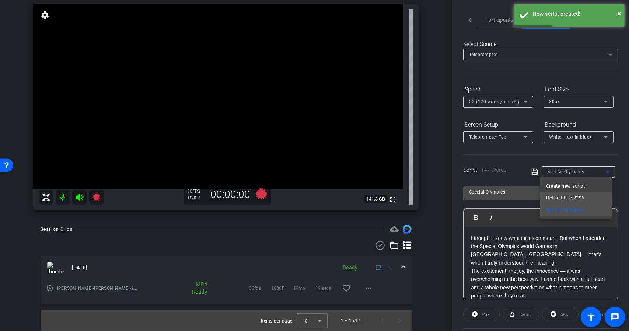
click at [575, 196] on span "Default title 2296" at bounding box center [565, 198] width 38 height 9
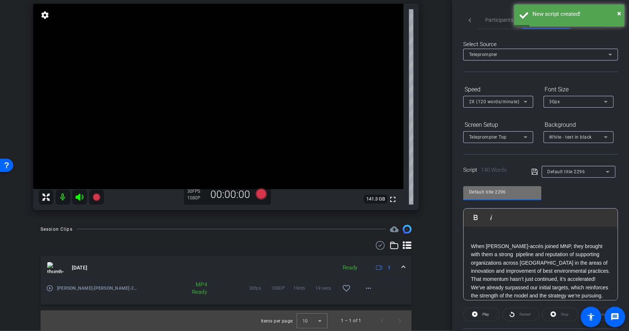
drag, startPoint x: 510, startPoint y: 189, endPoint x: 418, endPoint y: 189, distance: 91.8
click at [418, 189] on div "arrow_back Mariesa Fett Back to project Send invite account_box grid_on setting…" at bounding box center [314, 165] width 629 height 331
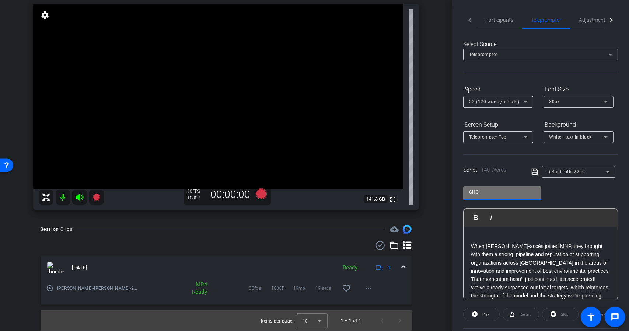
type input "GHG"
click at [576, 194] on div "GHG Play Play from this location Play Selected Play and display the selected te…" at bounding box center [540, 241] width 155 height 120
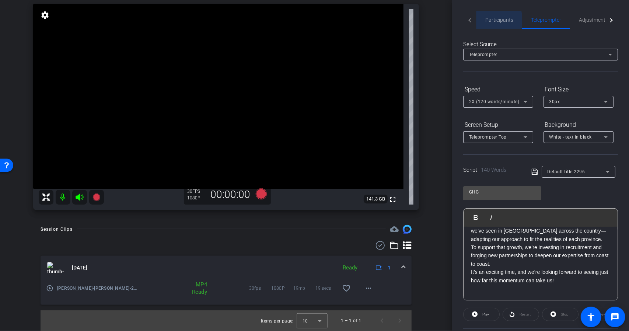
click at [492, 21] on span "Participants" at bounding box center [499, 19] width 28 height 5
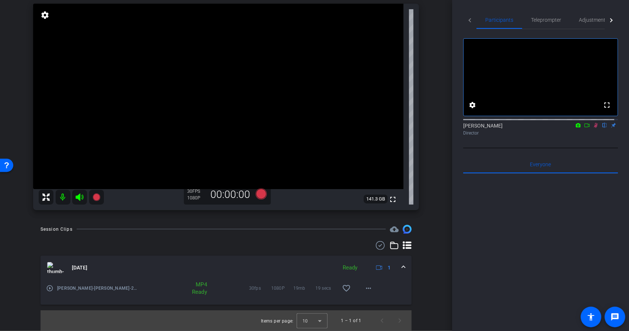
click at [594, 128] on icon at bounding box center [596, 125] width 4 height 5
click at [593, 128] on icon at bounding box center [596, 125] width 6 height 5
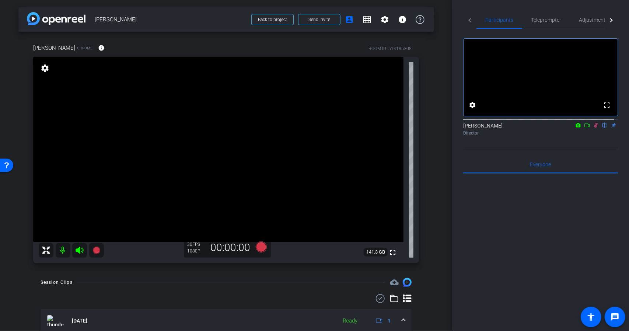
click at [593, 128] on icon at bounding box center [596, 125] width 6 height 5
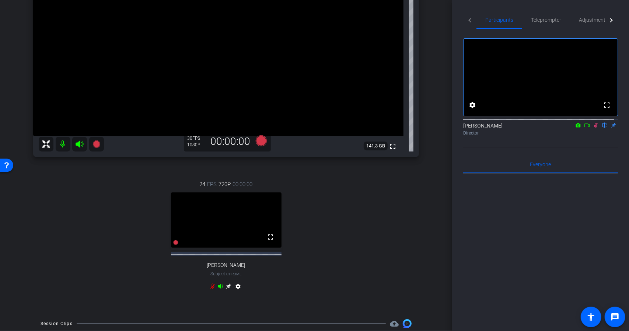
scroll to position [111, 0]
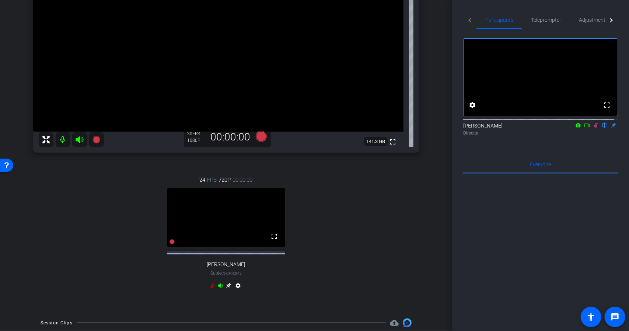
click at [210, 289] on icon at bounding box center [212, 286] width 4 height 6
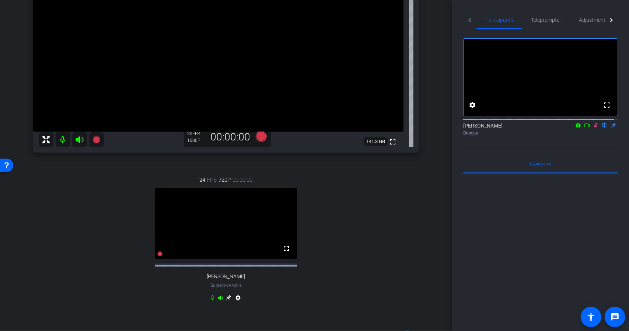
click at [593, 128] on icon at bounding box center [596, 125] width 6 height 5
click at [595, 128] on icon at bounding box center [596, 125] width 3 height 5
click at [536, 18] on span "Teleprompter" at bounding box center [546, 19] width 30 height 5
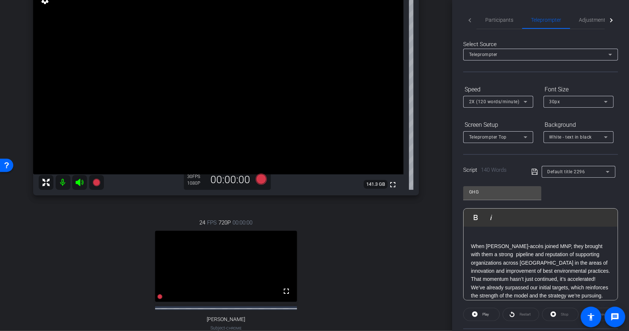
scroll to position [67, 0]
click at [494, 21] on span "Participants" at bounding box center [499, 19] width 28 height 5
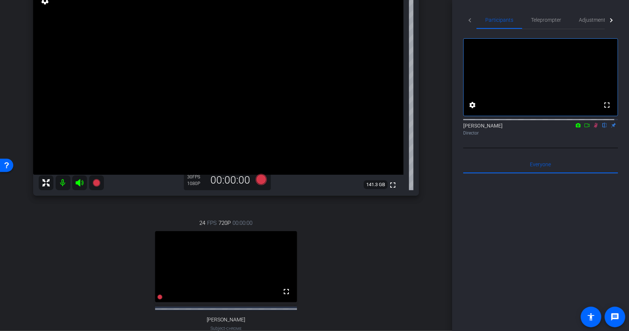
click at [594, 128] on icon at bounding box center [596, 125] width 6 height 5
click at [555, 22] on span "Teleprompter" at bounding box center [546, 19] width 30 height 5
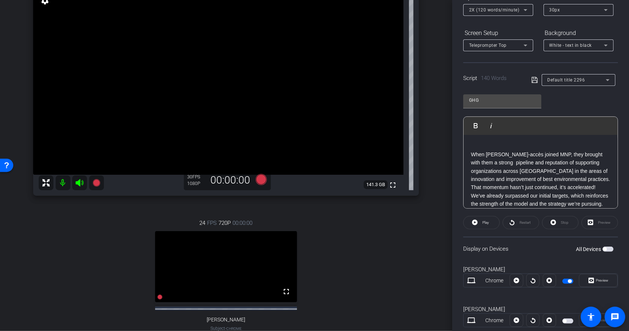
scroll to position [0, 0]
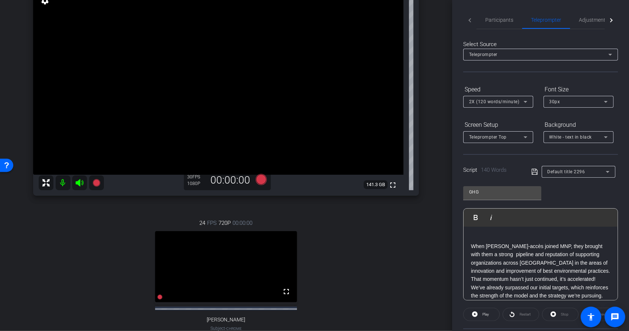
click at [523, 102] on icon at bounding box center [525, 101] width 9 height 9
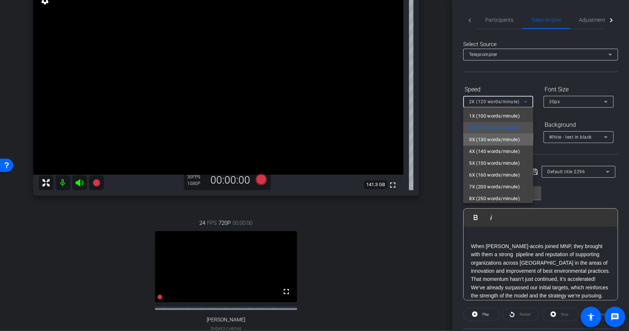
click at [507, 137] on span "3X (130 words/minute)" at bounding box center [494, 139] width 51 height 9
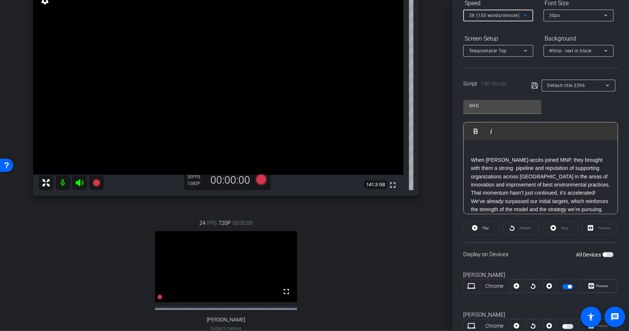
scroll to position [111, 0]
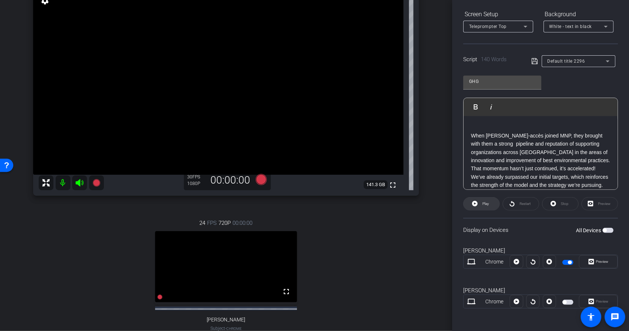
click at [487, 203] on span "Play" at bounding box center [486, 204] width 7 height 4
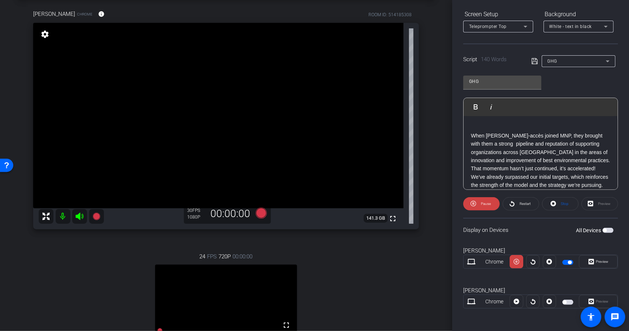
scroll to position [37, 0]
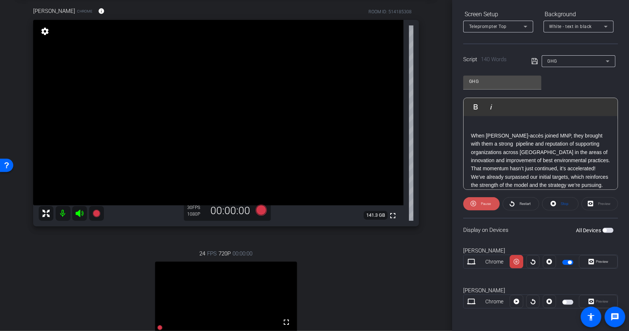
click at [481, 202] on span "Pause" at bounding box center [486, 204] width 10 height 4
click at [533, 263] on icon at bounding box center [533, 262] width 5 height 6
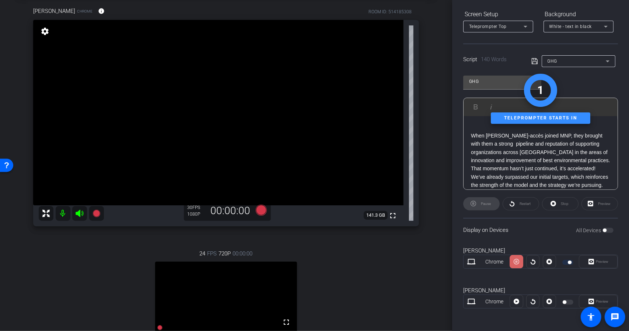
click at [519, 263] on span at bounding box center [516, 262] width 13 height 18
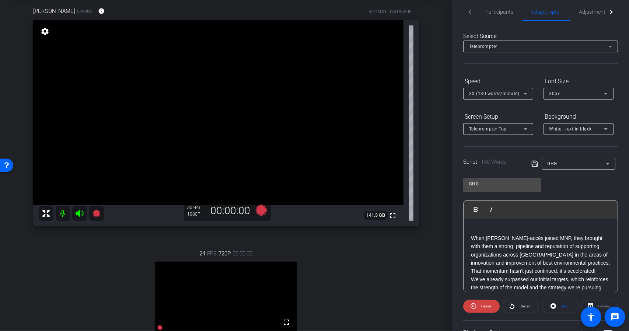
scroll to position [0, 0]
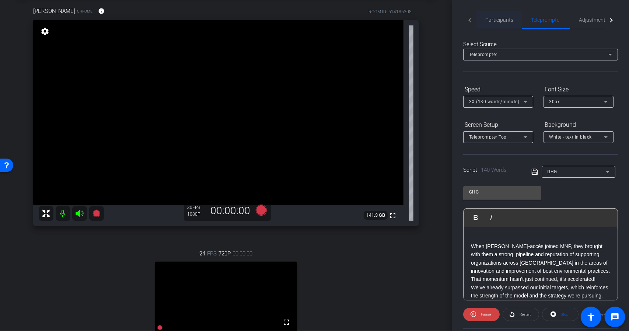
click at [494, 28] on span "Participants" at bounding box center [499, 20] width 28 height 18
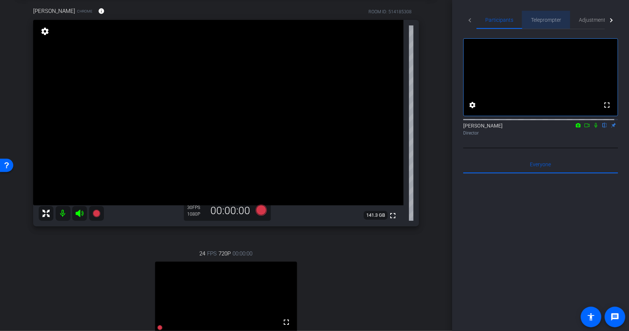
click at [538, 24] on span "Teleprompter" at bounding box center [546, 20] width 30 height 18
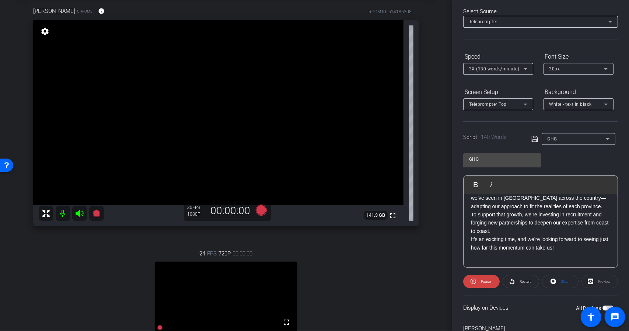
scroll to position [111, 0]
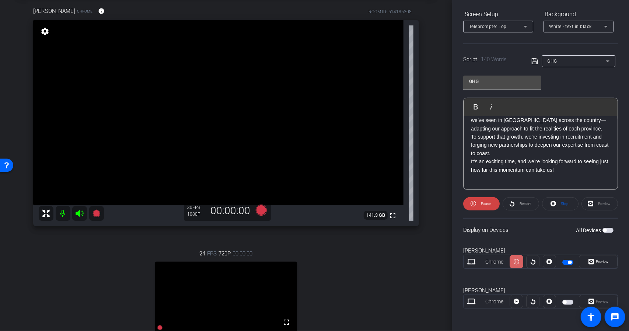
click at [518, 262] on span at bounding box center [516, 262] width 13 height 18
click at [531, 264] on icon at bounding box center [533, 262] width 5 height 6
click at [515, 260] on icon at bounding box center [517, 261] width 6 height 11
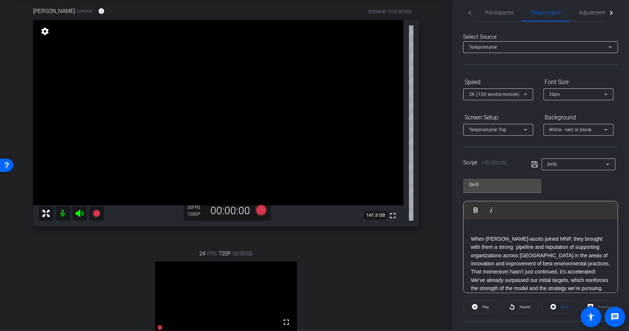
scroll to position [0, 0]
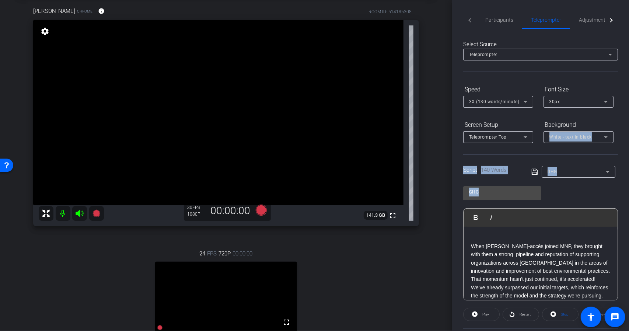
drag, startPoint x: 625, startPoint y: 189, endPoint x: 624, endPoint y: 115, distance: 73.7
click at [624, 115] on div "Participants Teleprompter Adjustments settings Yanis Bendjebbour flip Director …" at bounding box center [540, 165] width 177 height 331
click at [619, 126] on div "Participants Teleprompter Adjustments settings Yanis Bendjebbour flip Director …" at bounding box center [540, 165] width 177 height 331
click at [258, 212] on icon at bounding box center [260, 210] width 11 height 11
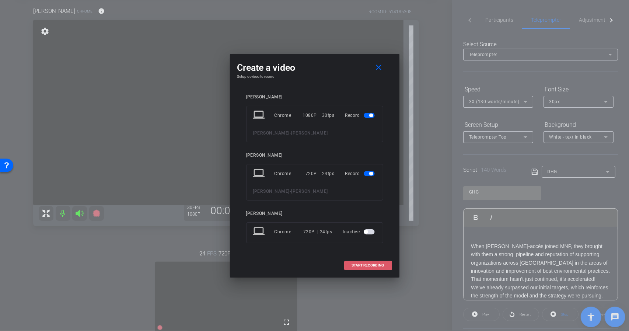
click at [372, 266] on span "START RECORDING" at bounding box center [368, 266] width 32 height 4
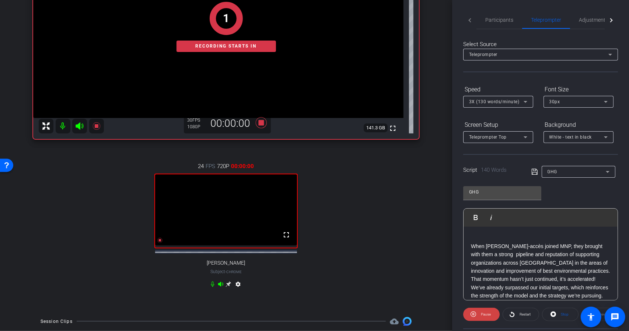
scroll to position [74, 0]
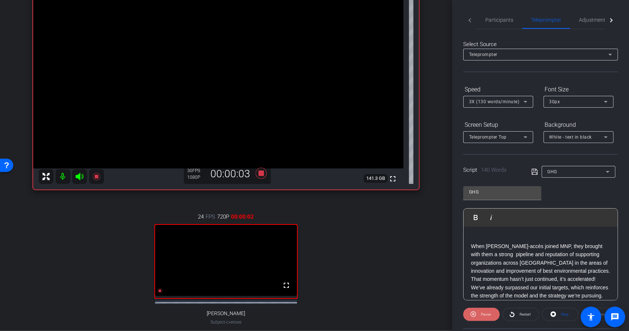
click at [489, 313] on span "Pause" at bounding box center [486, 314] width 10 height 4
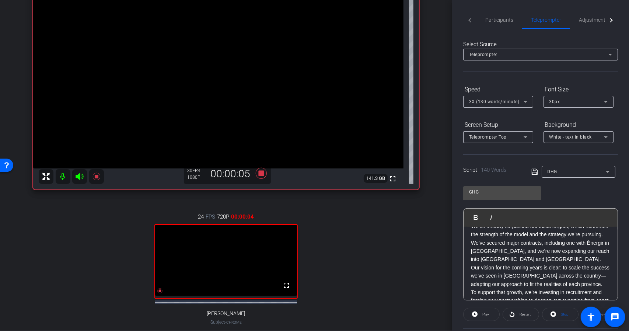
scroll to position [0, 0]
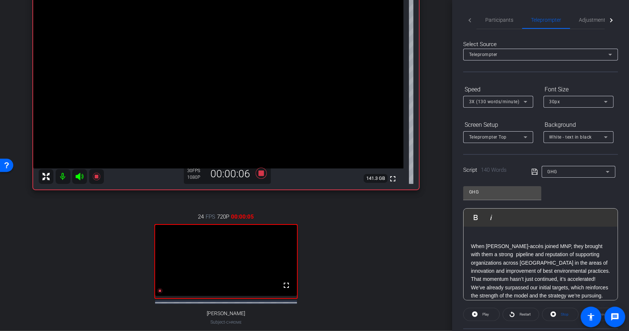
click at [470, 246] on div "When Carbone-accès joined MNP, they brought with them a strong pipeline and rep…" at bounding box center [541, 317] width 154 height 180
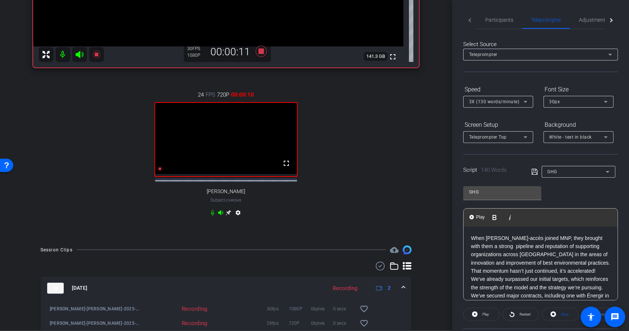
scroll to position [31, 0]
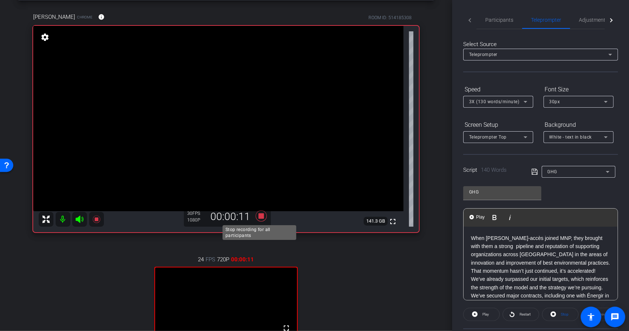
click at [256, 213] on icon at bounding box center [262, 215] width 18 height 13
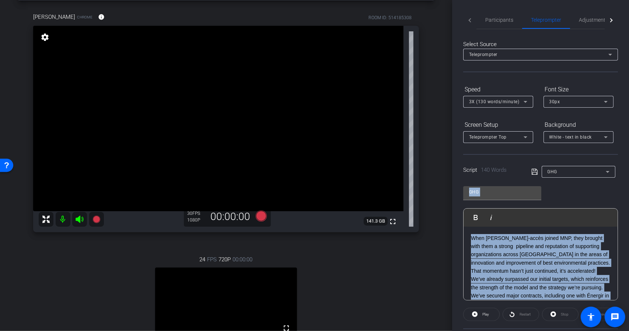
drag, startPoint x: 625, startPoint y: 173, endPoint x: 628, endPoint y: 212, distance: 39.6
click at [623, 238] on div "Participants Teleprompter Adjustments settings Yanis Bendjebbour flip Director …" at bounding box center [540, 165] width 177 height 331
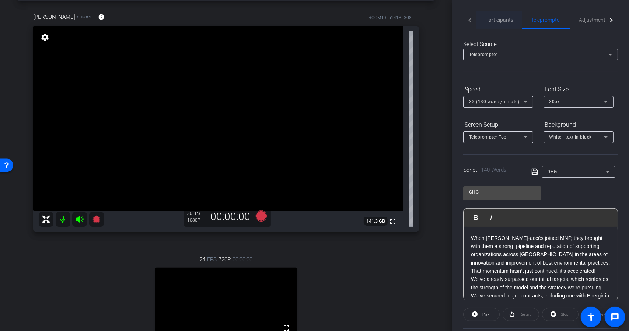
click at [502, 24] on span "Participants" at bounding box center [499, 20] width 28 height 18
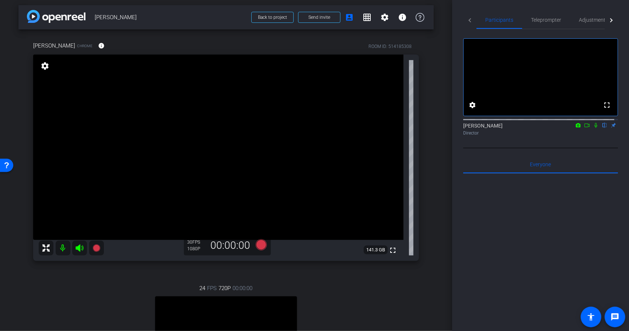
scroll to position [0, 0]
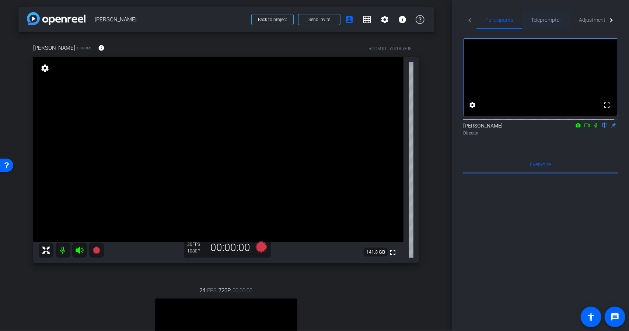
click at [534, 20] on span "Teleprompter" at bounding box center [546, 19] width 30 height 5
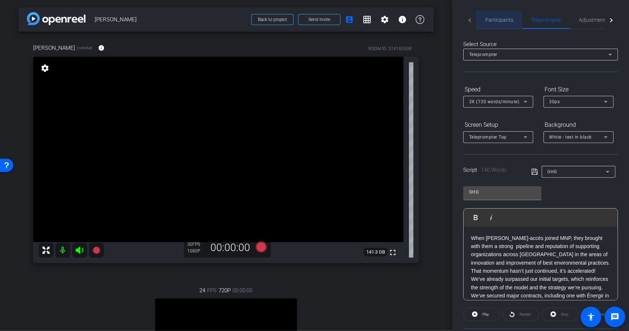
click at [502, 20] on span "Participants" at bounding box center [499, 19] width 28 height 5
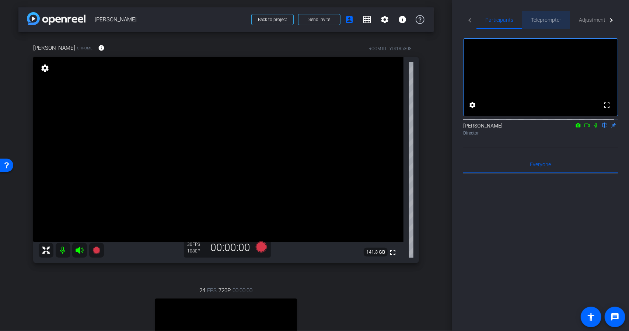
click at [530, 19] on div "Teleprompter" at bounding box center [546, 20] width 48 height 18
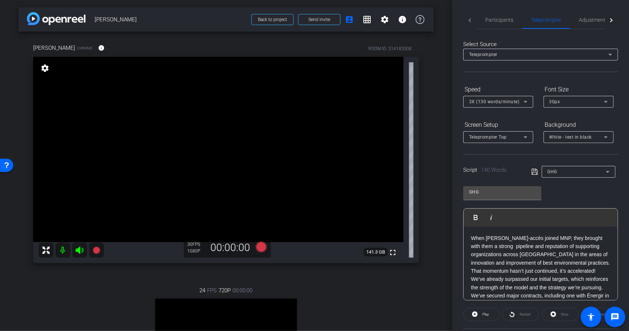
drag, startPoint x: 625, startPoint y: 183, endPoint x: 626, endPoint y: 193, distance: 9.6
click at [626, 193] on div "Participants Teleprompter Adjustments settings Yanis Bendjebbour flip Director …" at bounding box center [540, 165] width 177 height 331
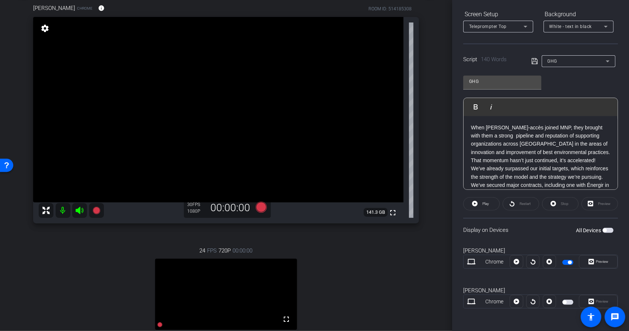
scroll to position [37, 0]
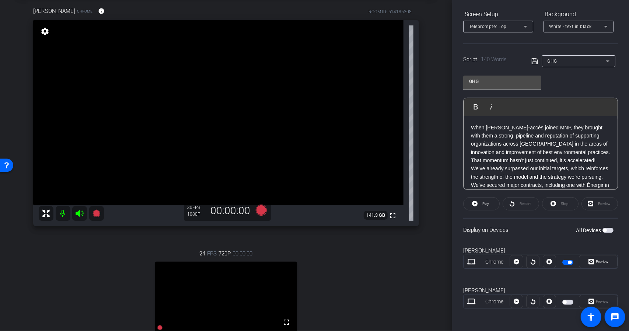
click at [473, 127] on p "When Carbone-accès joined MNP, they brought with them a strong pipeline and rep…" at bounding box center [540, 139] width 139 height 33
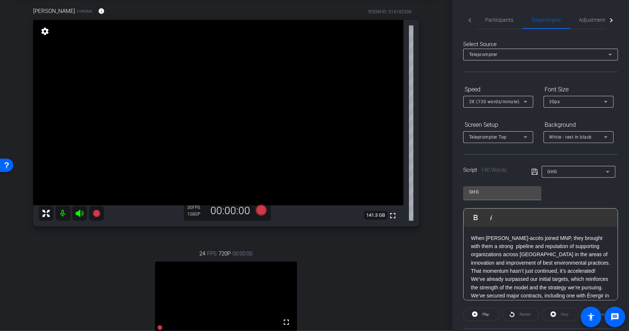
scroll to position [0, 0]
drag, startPoint x: 500, startPoint y: 20, endPoint x: 492, endPoint y: 28, distance: 11.0
click at [500, 19] on span "Participants" at bounding box center [499, 19] width 28 height 5
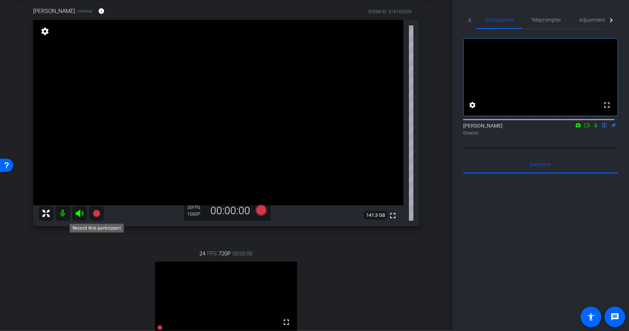
click at [95, 212] on icon at bounding box center [96, 213] width 7 height 7
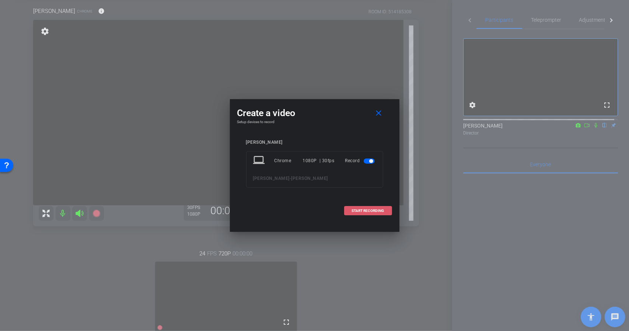
click at [359, 209] on span "START RECORDING" at bounding box center [368, 211] width 32 height 4
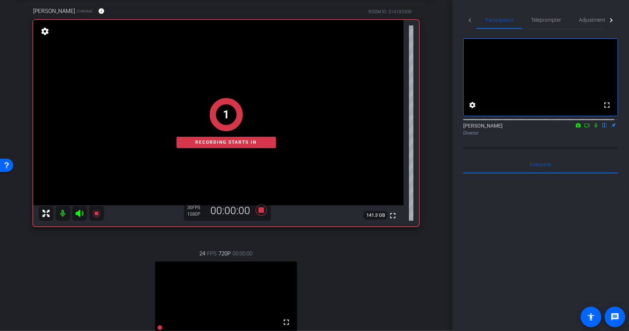
click at [595, 128] on icon at bounding box center [596, 125] width 3 height 5
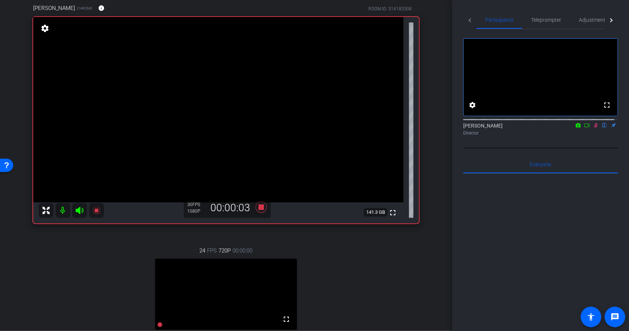
scroll to position [37, 0]
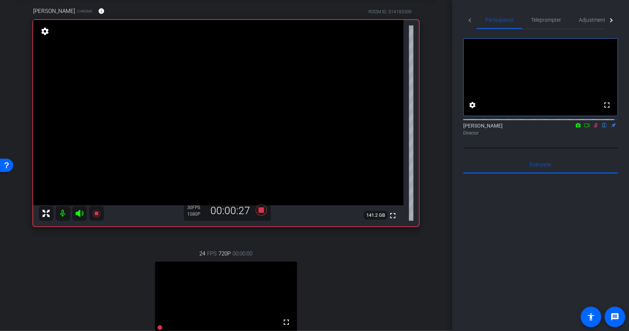
click at [584, 128] on icon at bounding box center [587, 125] width 6 height 5
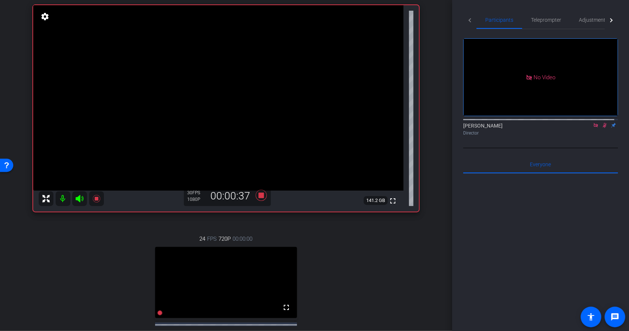
scroll to position [0, 0]
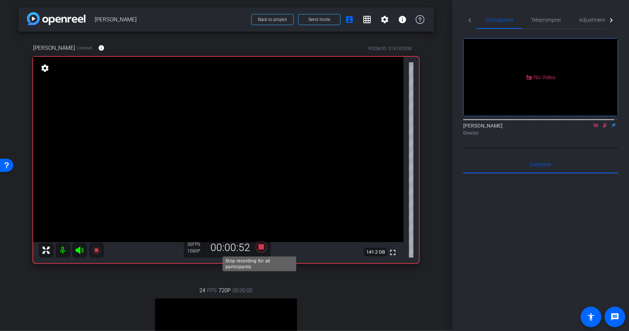
click at [259, 247] on icon at bounding box center [260, 246] width 11 height 11
click at [537, 21] on span "Teleprompter" at bounding box center [546, 19] width 30 height 5
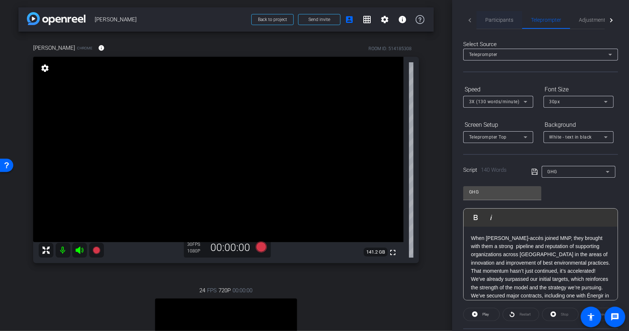
click at [507, 23] on span "Participants" at bounding box center [499, 20] width 28 height 18
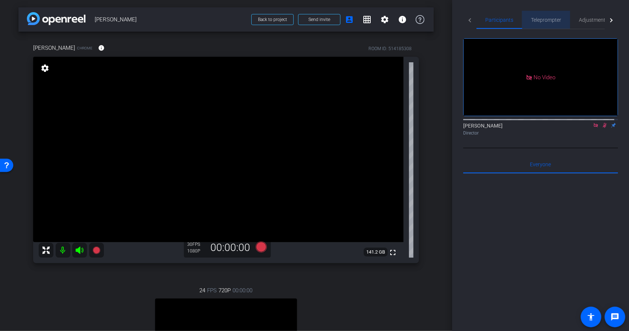
click at [545, 20] on span "Teleprompter" at bounding box center [546, 19] width 30 height 5
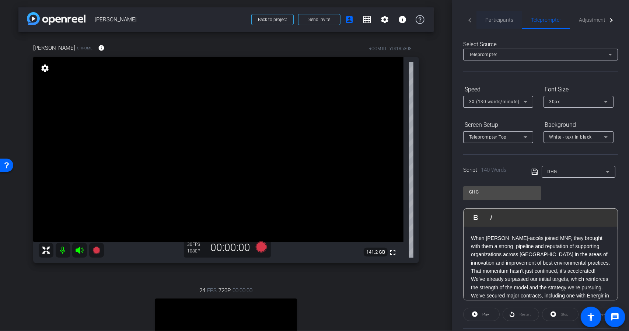
click at [505, 16] on span "Participants" at bounding box center [499, 20] width 28 height 18
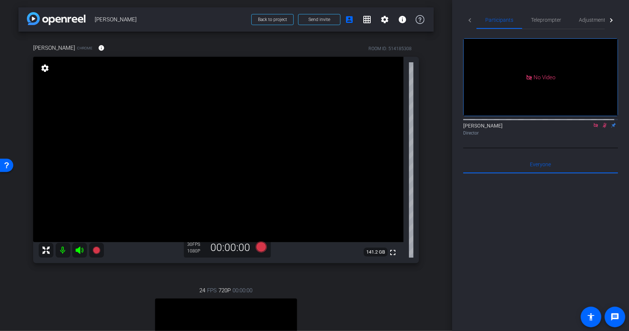
click at [602, 123] on icon at bounding box center [605, 125] width 6 height 5
click at [545, 25] on span "Teleprompter" at bounding box center [546, 20] width 30 height 18
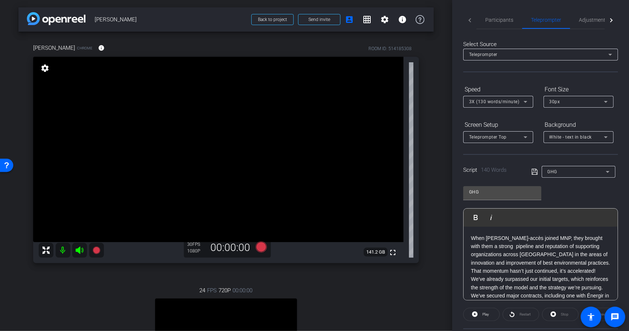
click at [527, 103] on icon at bounding box center [525, 101] width 9 height 9
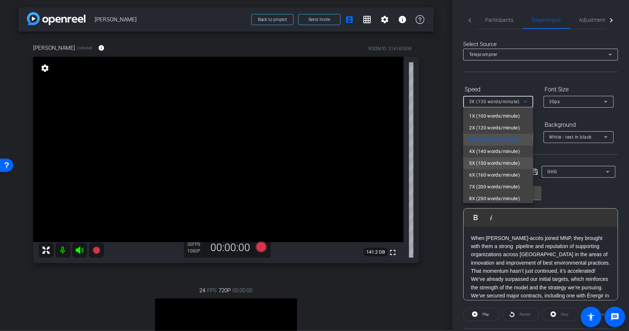
click at [501, 160] on span "5X (150 words/minute)" at bounding box center [494, 163] width 51 height 9
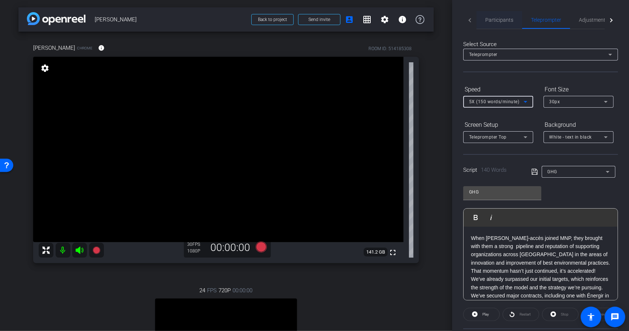
click at [493, 25] on span "Participants" at bounding box center [499, 20] width 28 height 18
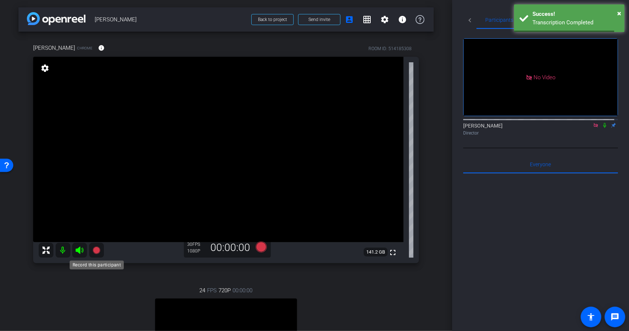
click at [97, 253] on icon at bounding box center [96, 250] width 9 height 9
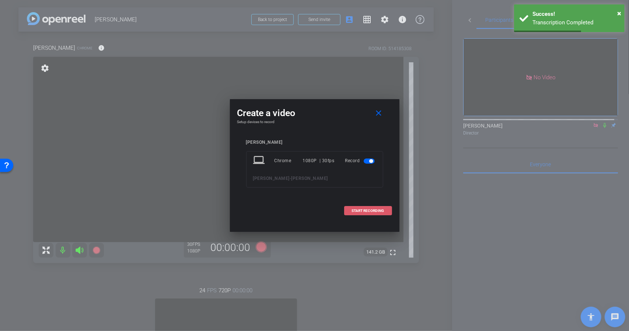
click at [361, 211] on span "START RECORDING" at bounding box center [368, 211] width 32 height 4
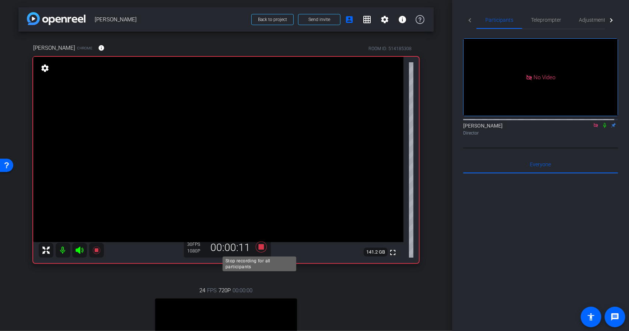
click at [261, 246] on icon at bounding box center [260, 246] width 11 height 11
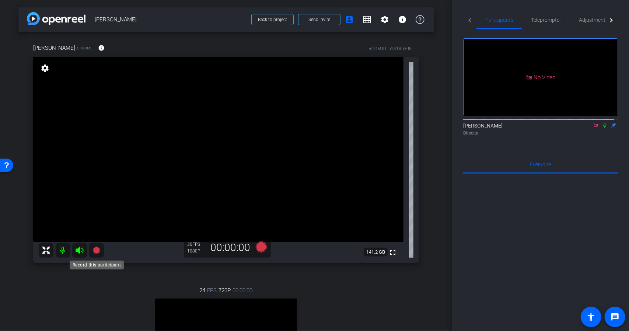
click at [97, 253] on icon at bounding box center [96, 250] width 7 height 7
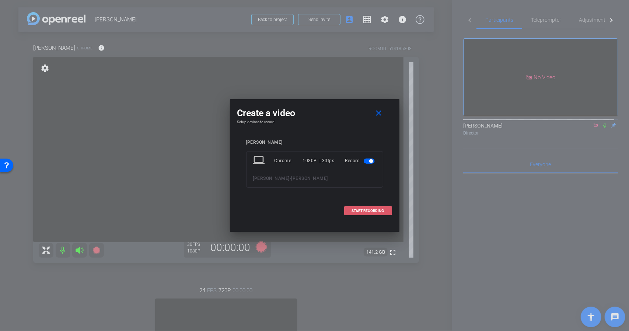
click at [371, 212] on span "START RECORDING" at bounding box center [368, 211] width 32 height 4
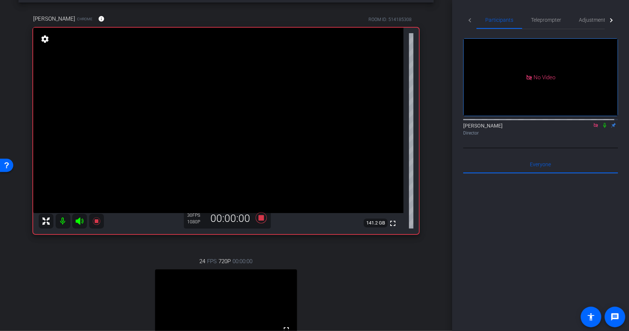
scroll to position [26, 0]
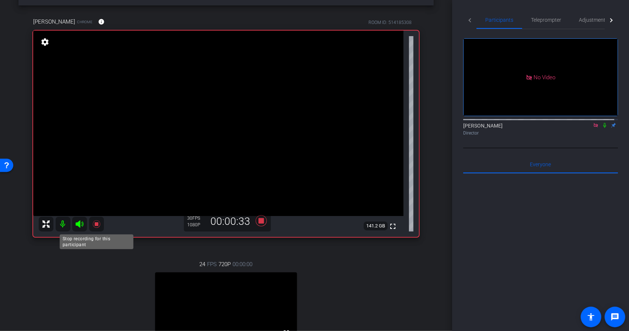
click at [94, 225] on icon at bounding box center [96, 224] width 9 height 9
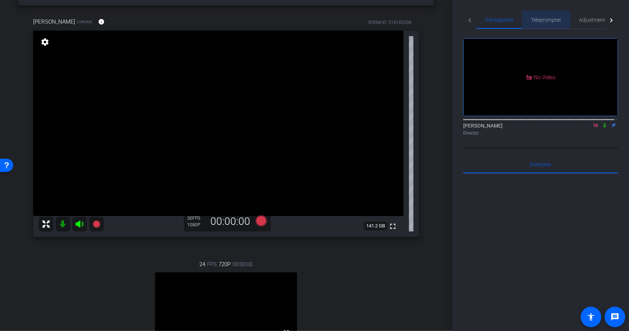
click at [555, 22] on span "Teleprompter" at bounding box center [546, 19] width 30 height 5
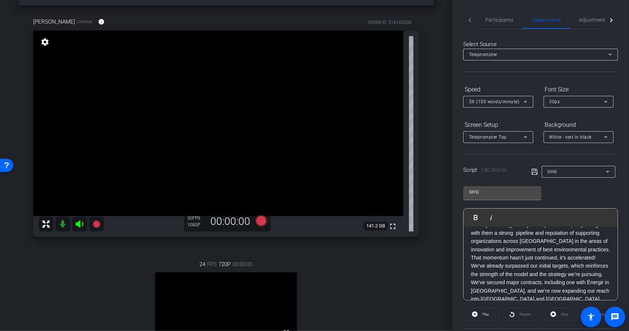
scroll to position [37, 0]
click at [518, 255] on p "That momentum hasn’t just continued, it’s accelerated! We’ve already surpassed …" at bounding box center [540, 242] width 139 height 25
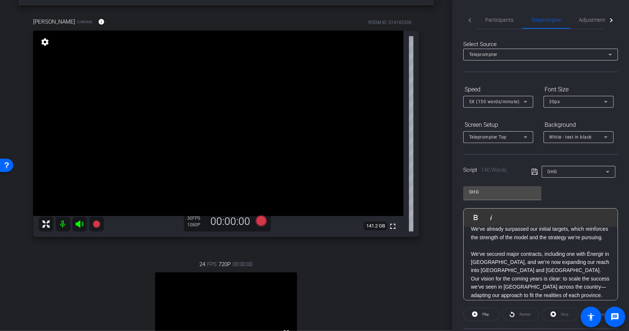
scroll to position [74, 0]
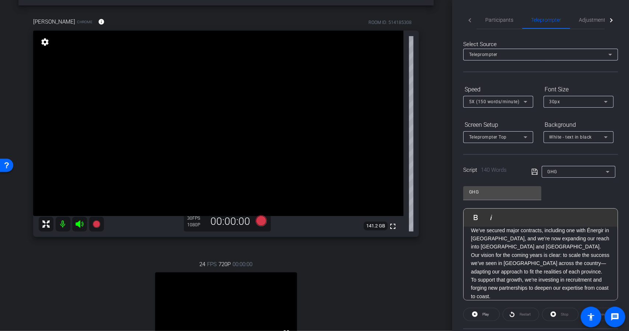
click at [537, 251] on p "We’ve secured major contracts, including one with Énergir in Quebec, and we’re …" at bounding box center [540, 238] width 139 height 25
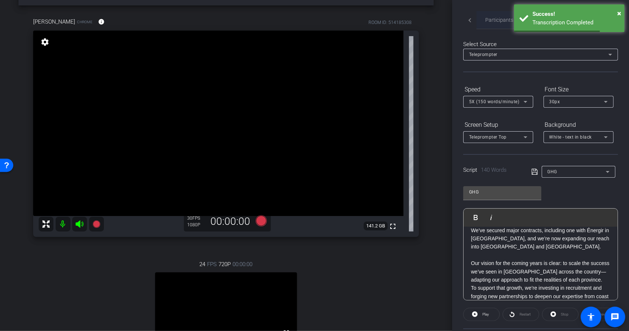
click at [495, 25] on span "Participants" at bounding box center [499, 20] width 28 height 18
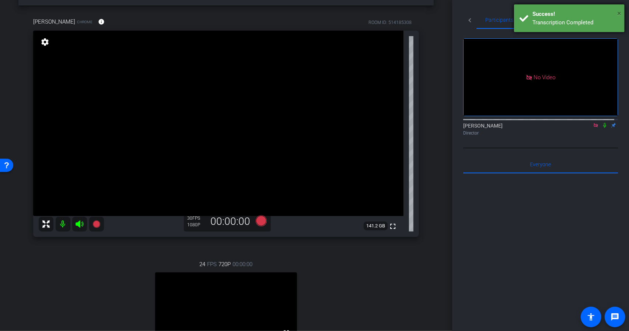
click at [621, 10] on span "×" at bounding box center [619, 13] width 4 height 9
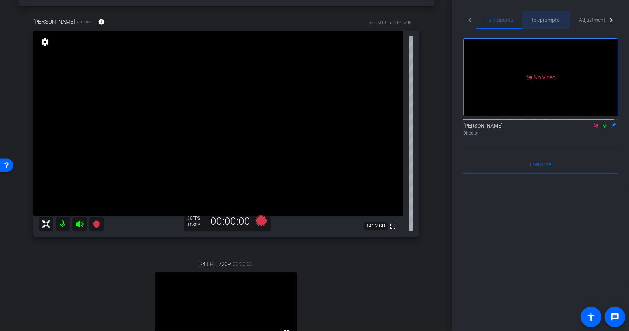
click at [556, 21] on span "Teleprompter" at bounding box center [546, 19] width 30 height 5
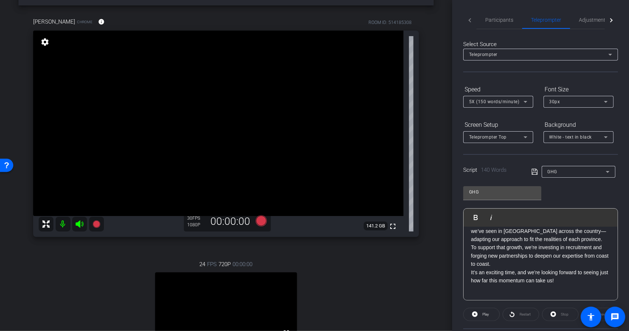
scroll to position [122, 0]
click at [519, 265] on p "To support that growth, we’re investing in recruitment and forging new partners…" at bounding box center [540, 255] width 139 height 25
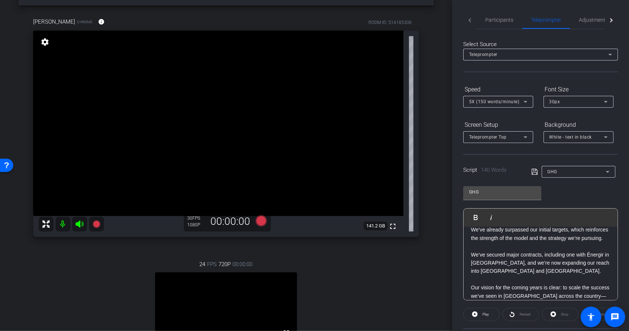
scroll to position [49, 0]
click at [543, 276] on p "We’ve secured major contracts, including one with Énergir in Quebec, and we’re …" at bounding box center [540, 263] width 139 height 25
click at [521, 250] on p at bounding box center [540, 246] width 139 height 8
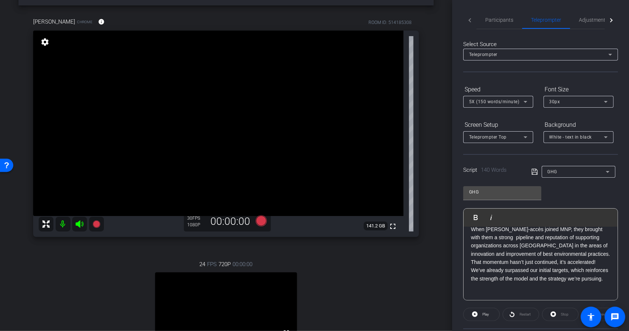
scroll to position [0, 0]
click at [495, 18] on span "Participants" at bounding box center [499, 19] width 28 height 5
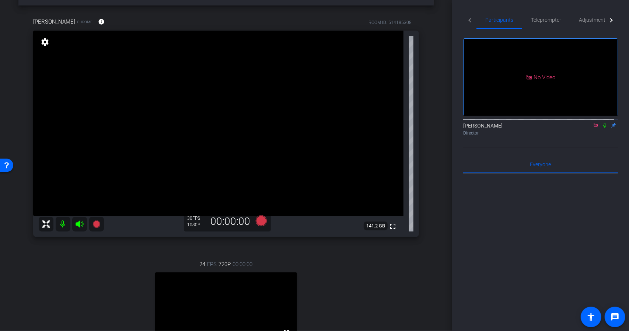
click at [602, 123] on icon at bounding box center [605, 125] width 6 height 5
click at [94, 225] on icon at bounding box center [96, 223] width 7 height 7
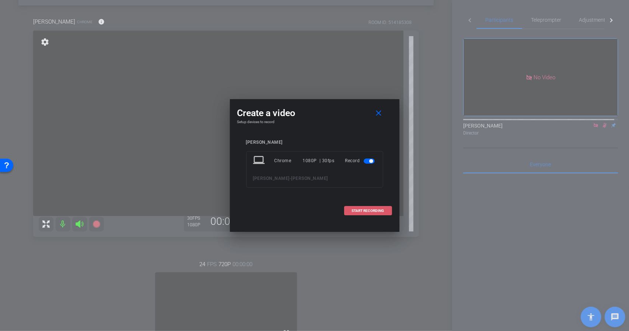
click at [380, 212] on span "START RECORDING" at bounding box center [368, 211] width 32 height 4
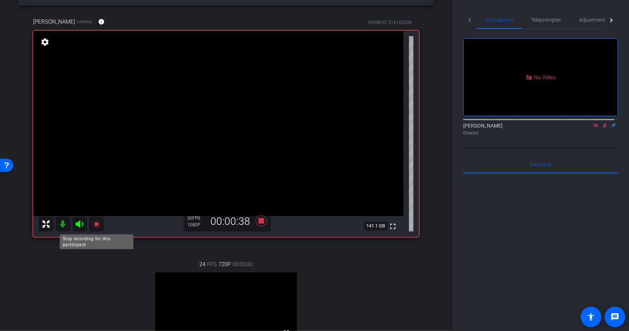
click at [97, 225] on icon at bounding box center [96, 223] width 7 height 7
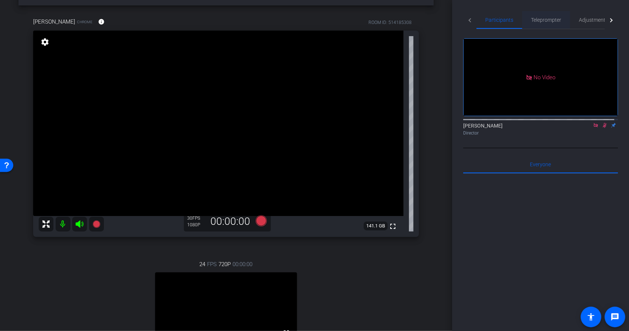
click at [548, 22] on span "Teleprompter" at bounding box center [546, 19] width 30 height 5
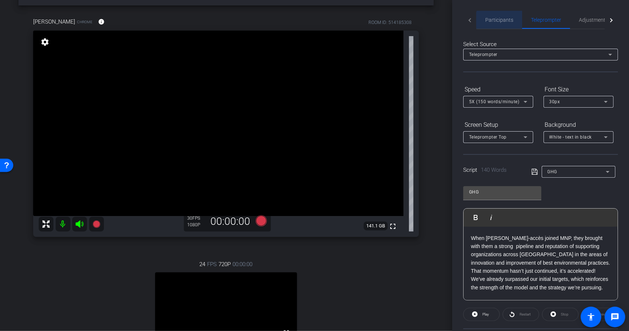
click at [505, 21] on span "Participants" at bounding box center [499, 19] width 28 height 5
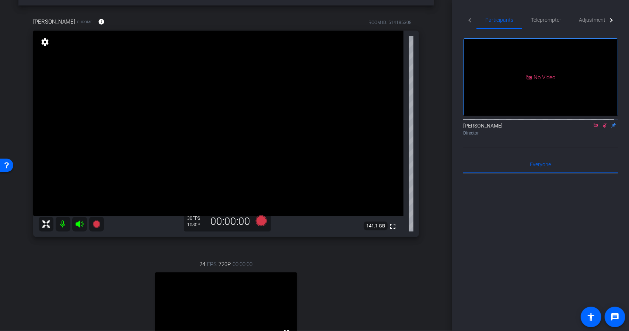
click at [602, 123] on icon at bounding box center [605, 125] width 6 height 5
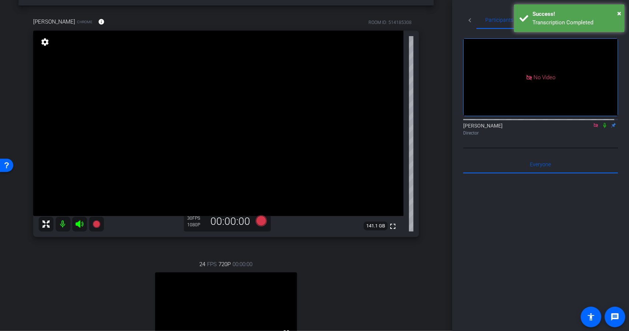
click at [543, 21] on body "Accessibility Screen-Reader Guide, Feedback, and Issue Reporting | New window m…" at bounding box center [314, 165] width 629 height 331
click at [492, 22] on span "Participants" at bounding box center [499, 19] width 28 height 5
click at [620, 15] on span "×" at bounding box center [619, 13] width 4 height 9
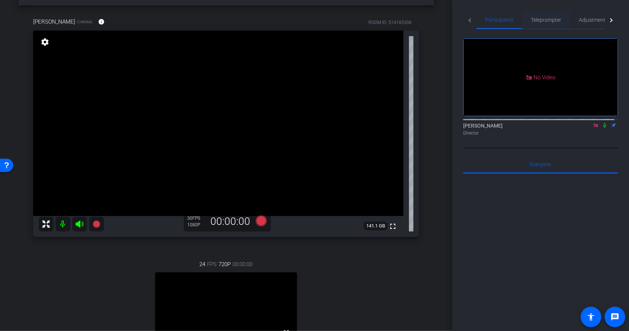
click at [544, 19] on span "Teleprompter" at bounding box center [546, 19] width 30 height 5
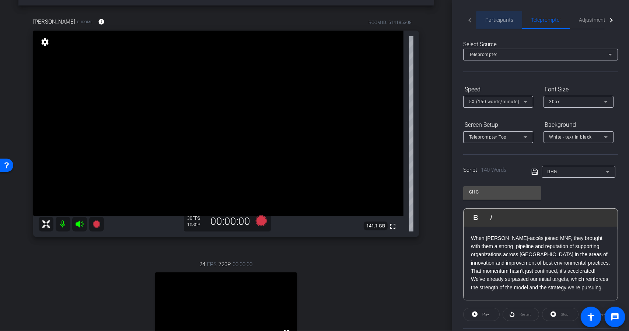
click at [505, 21] on span "Participants" at bounding box center [499, 19] width 28 height 5
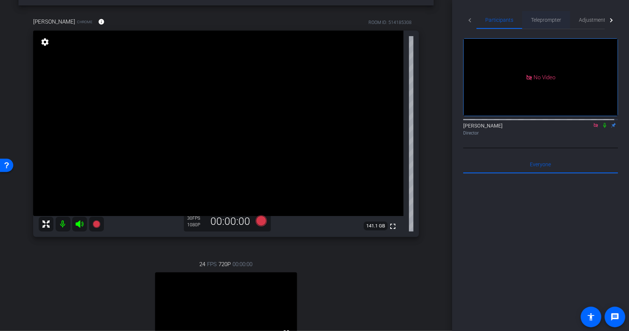
click at [544, 21] on span "Teleprompter" at bounding box center [546, 19] width 30 height 5
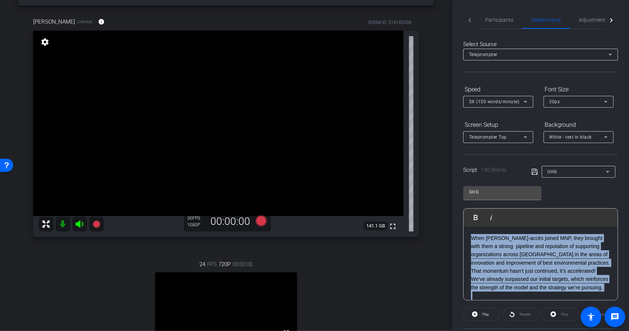
drag, startPoint x: 472, startPoint y: 266, endPoint x: 456, endPoint y: 205, distance: 62.9
click at [456, 205] on div "Participants Teleprompter Adjustments Yanis Bendjebbour Director Everyone 0 Mar…" at bounding box center [540, 165] width 177 height 331
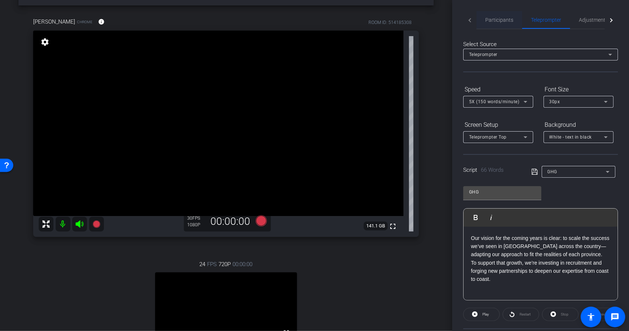
click at [505, 19] on span "Participants" at bounding box center [499, 19] width 28 height 5
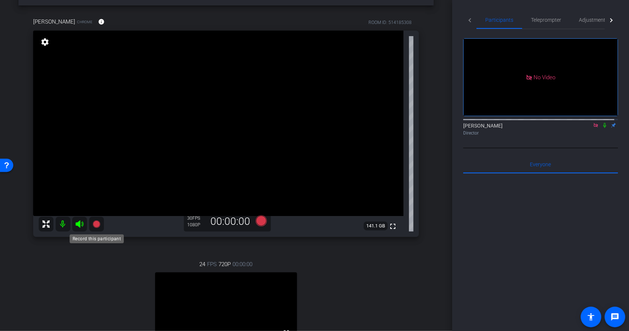
click at [93, 223] on icon at bounding box center [96, 224] width 9 height 9
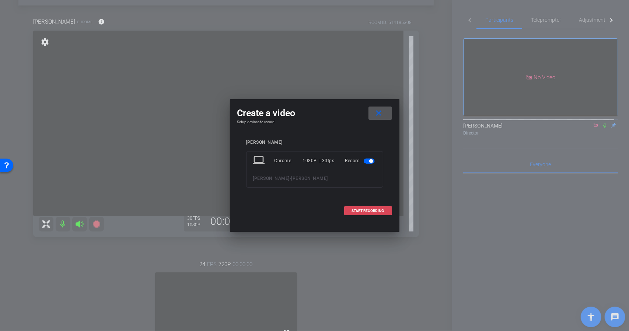
click at [377, 210] on span "START RECORDING" at bounding box center [368, 211] width 32 height 4
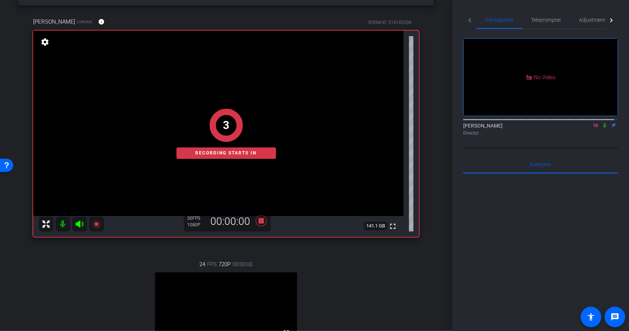
click at [602, 123] on icon at bounding box center [605, 125] width 6 height 5
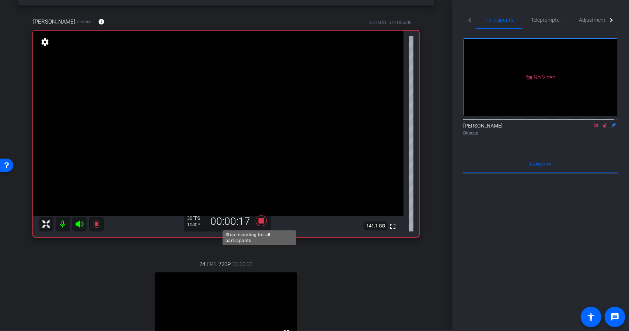
click at [260, 221] on icon at bounding box center [260, 220] width 11 height 11
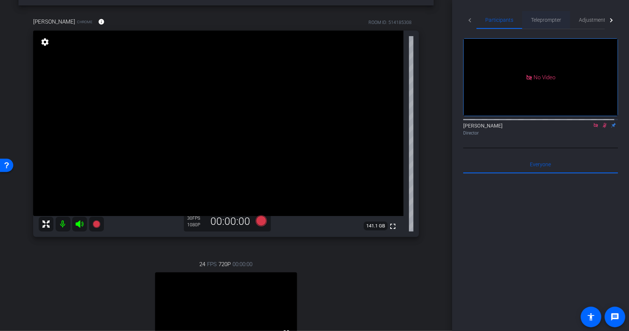
click at [551, 23] on span "Teleprompter" at bounding box center [546, 20] width 30 height 18
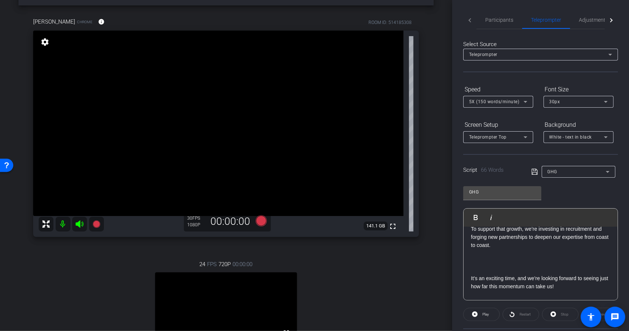
scroll to position [40, 0]
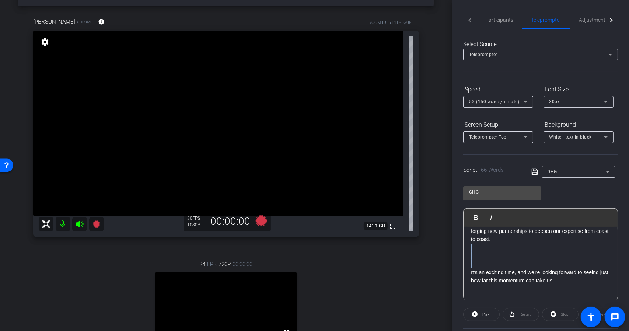
drag, startPoint x: 484, startPoint y: 264, endPoint x: 481, endPoint y: 244, distance: 19.4
click at [481, 244] on div "Our vision for the coming years is clear: to scale the success we’ve seen in Qu…" at bounding box center [541, 244] width 154 height 114
click at [523, 247] on p at bounding box center [540, 248] width 139 height 8
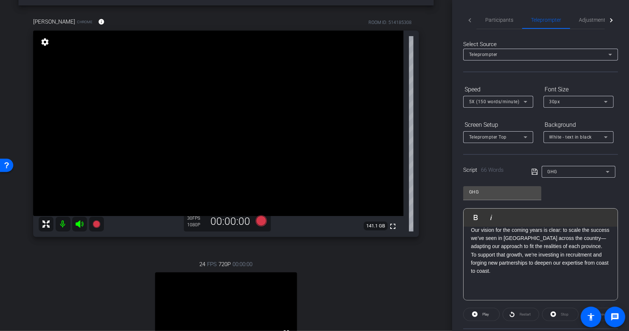
scroll to position [0, 0]
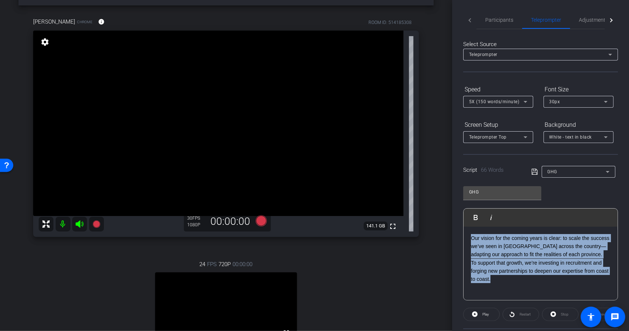
drag, startPoint x: 518, startPoint y: 282, endPoint x: 462, endPoint y: 233, distance: 74.5
click at [462, 230] on div "Participants Teleprompter Adjustments Yanis Bendjebbour Director Everyone 0 Mar…" at bounding box center [540, 165] width 177 height 331
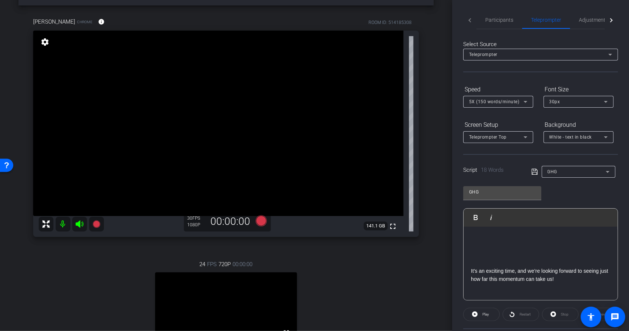
click at [468, 271] on div "It’s an exciting time, and we’re looking forward to seeing just how far this mo…" at bounding box center [541, 264] width 154 height 74
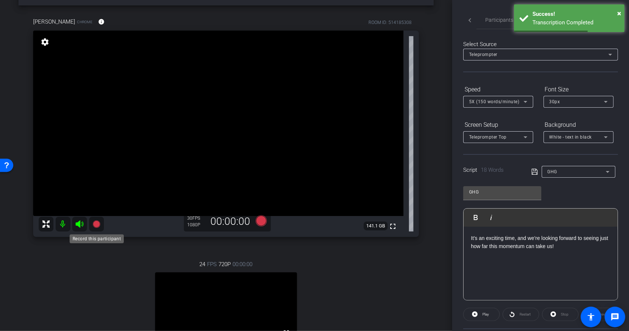
click at [95, 227] on icon at bounding box center [96, 223] width 7 height 7
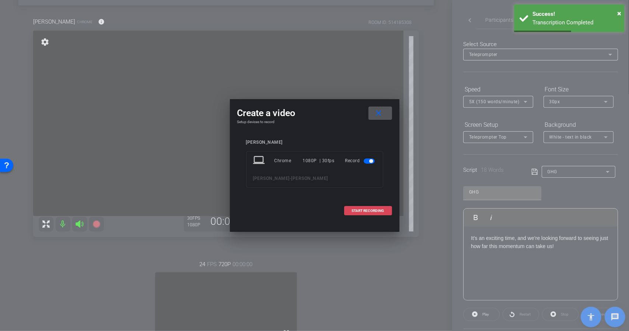
click at [372, 209] on span "START RECORDING" at bounding box center [368, 211] width 32 height 4
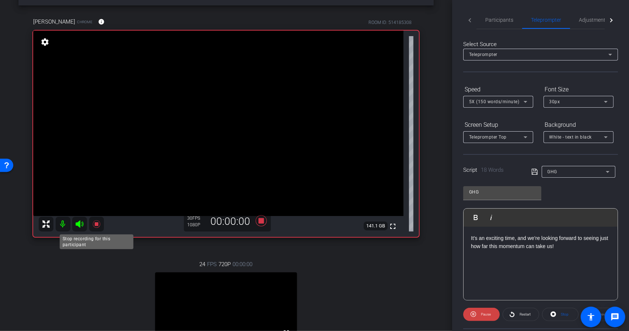
click at [95, 223] on icon at bounding box center [96, 223] width 7 height 7
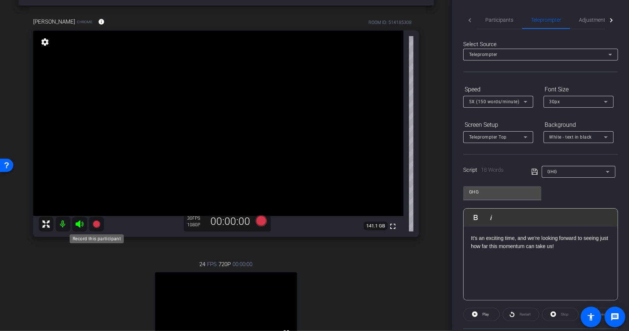
click at [97, 226] on icon at bounding box center [96, 223] width 7 height 7
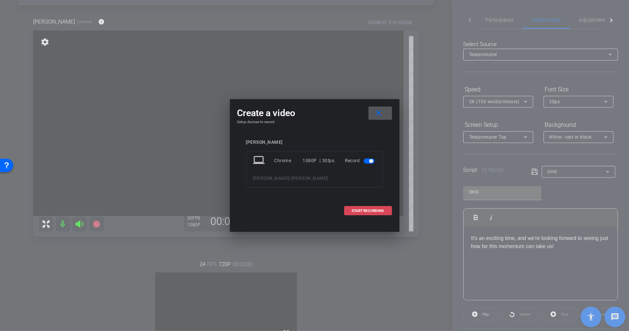
click at [359, 211] on span "START RECORDING" at bounding box center [368, 211] width 32 height 4
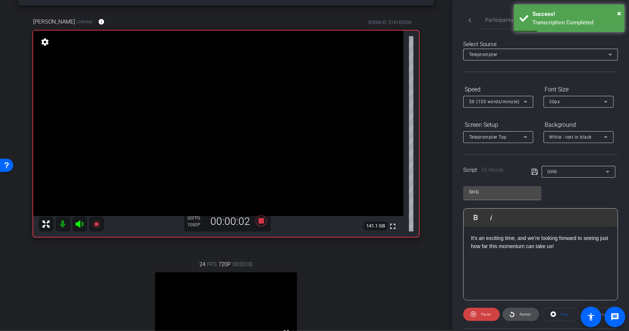
click at [523, 315] on span "Restart" at bounding box center [525, 314] width 11 height 4
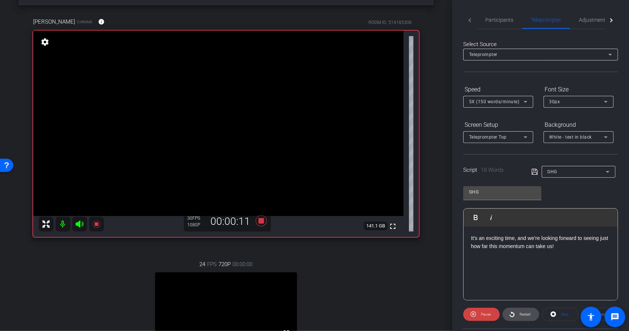
click at [518, 313] on span "Restart" at bounding box center [524, 314] width 13 height 10
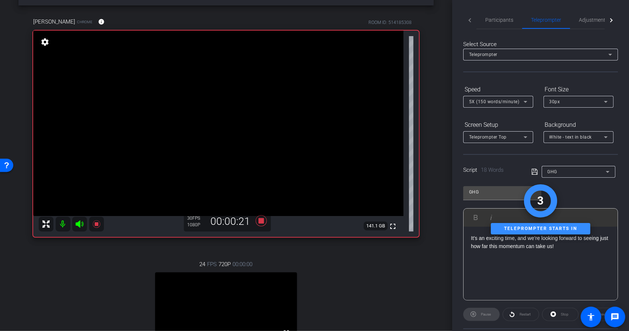
click at [491, 314] on div "Pause" at bounding box center [481, 314] width 36 height 13
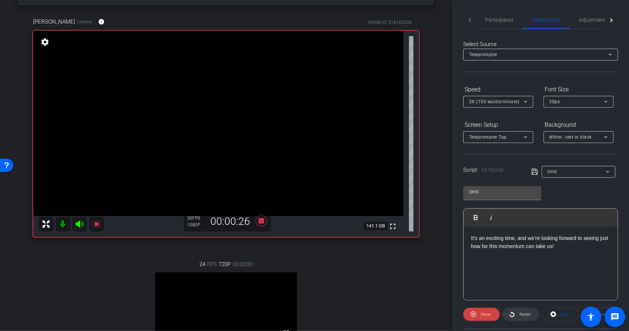
click at [512, 316] on icon at bounding box center [512, 315] width 5 height 6
click at [94, 225] on icon at bounding box center [96, 223] width 7 height 7
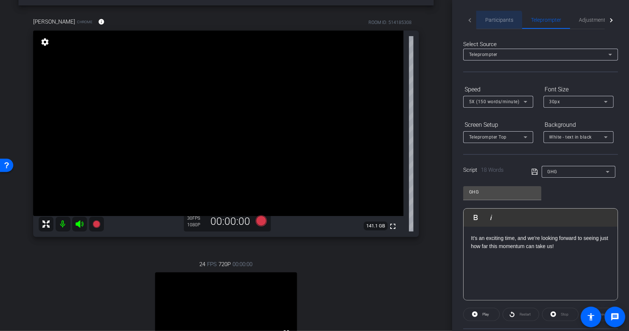
click at [494, 26] on span "Participants" at bounding box center [499, 20] width 28 height 18
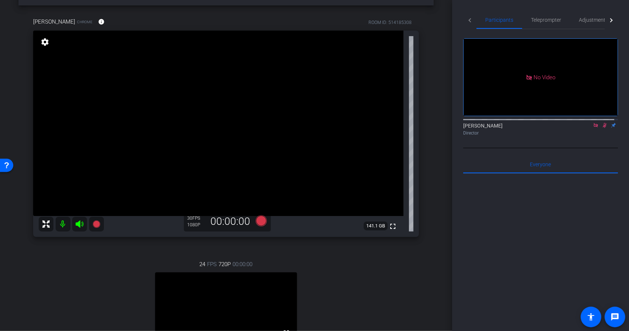
click at [602, 123] on icon at bounding box center [605, 125] width 6 height 5
click at [554, 25] on span "Teleprompter" at bounding box center [546, 20] width 30 height 18
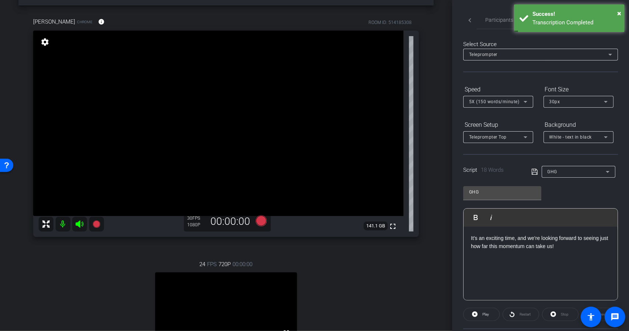
click at [568, 256] on p at bounding box center [540, 254] width 139 height 8
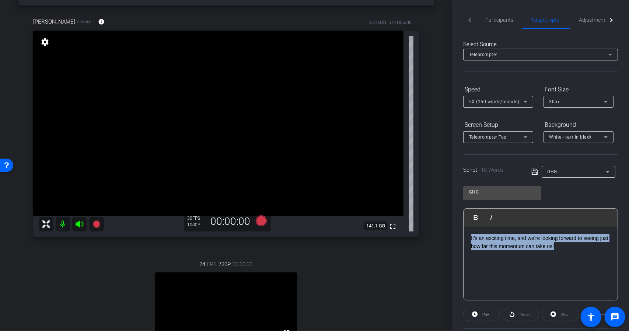
drag, startPoint x: 450, startPoint y: 229, endPoint x: 415, endPoint y: 220, distance: 36.1
click at [415, 220] on div "arrow_back Mariesa Fett Back to project Send invite account_box grid_on setting…" at bounding box center [314, 165] width 629 height 331
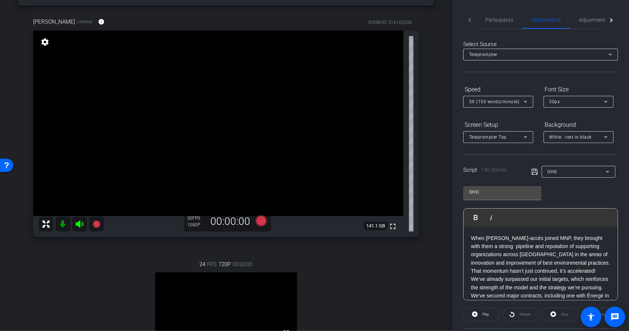
click at [589, 263] on p "When Carbone-accès joined MNP, they brought with them a strong pipeline and rep…" at bounding box center [540, 250] width 139 height 33
click at [502, 28] on span "Participants" at bounding box center [499, 20] width 28 height 18
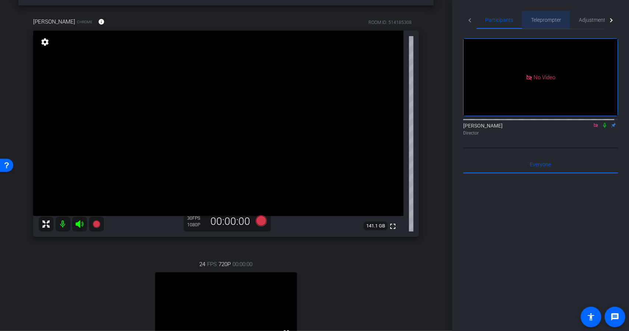
click at [542, 25] on span "Teleprompter" at bounding box center [546, 20] width 30 height 18
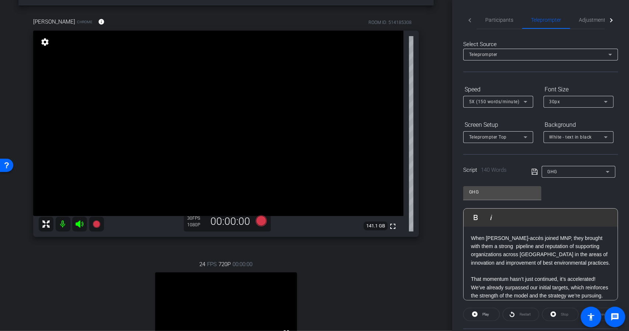
click at [589, 267] on p at bounding box center [540, 271] width 139 height 8
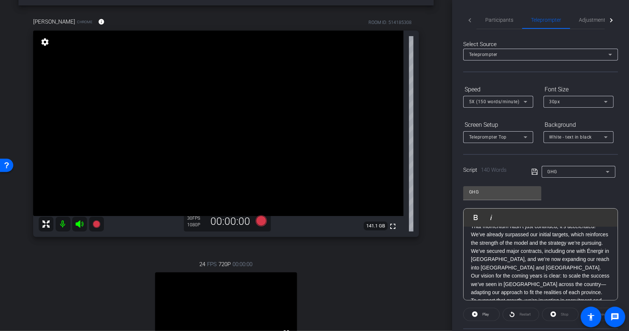
scroll to position [74, 0]
click at [521, 234] on p "That momentum hasn’t just continued, it’s accelerated! We’ve already surpassed …" at bounding box center [540, 222] width 139 height 25
click at [541, 260] on p "We’ve secured major contracts, including one with Énergir in Quebec, and we’re …" at bounding box center [540, 247] width 139 height 25
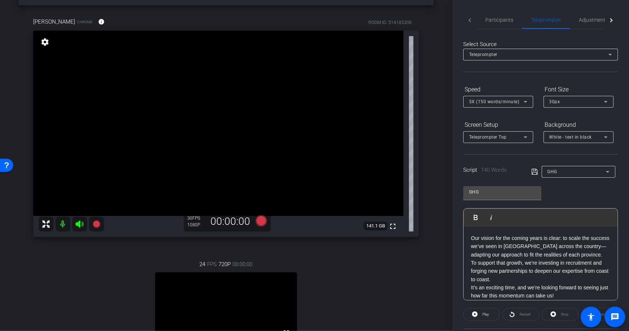
scroll to position [156, 0]
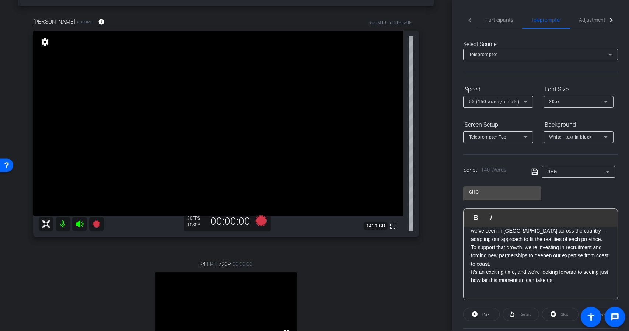
click at [524, 266] on p "To support that growth, we’re investing in recruitment and forging new partners…" at bounding box center [540, 255] width 139 height 25
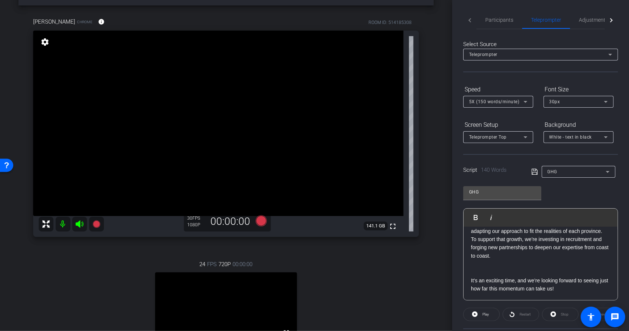
click at [605, 239] on div "When Carbone-accès joined MNP, they brought with them a strong pipeline and rep…" at bounding box center [541, 190] width 154 height 238
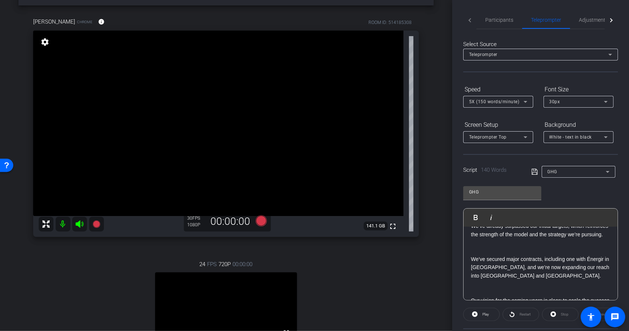
scroll to position [0, 0]
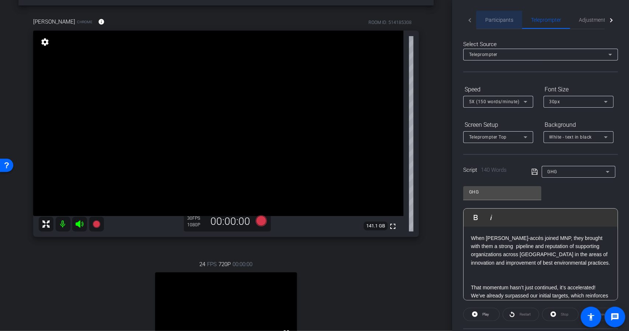
click at [502, 21] on span "Participants" at bounding box center [499, 19] width 28 height 5
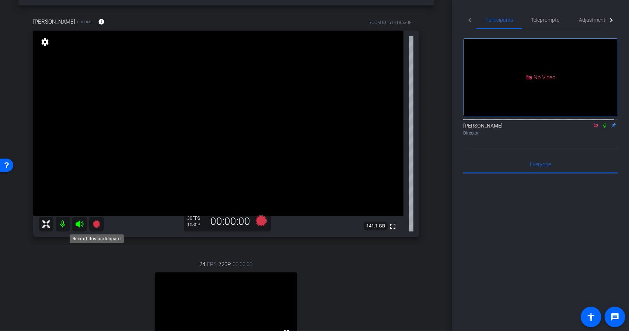
click at [95, 226] on icon at bounding box center [96, 223] width 7 height 7
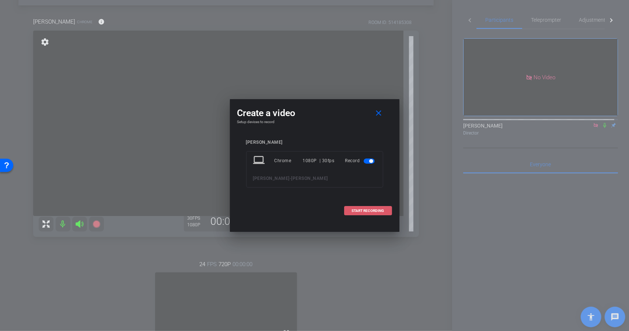
click at [371, 212] on span "START RECORDING" at bounding box center [368, 211] width 32 height 4
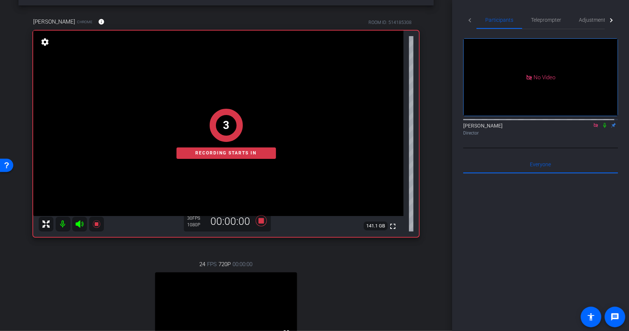
click at [602, 123] on icon at bounding box center [605, 125] width 6 height 5
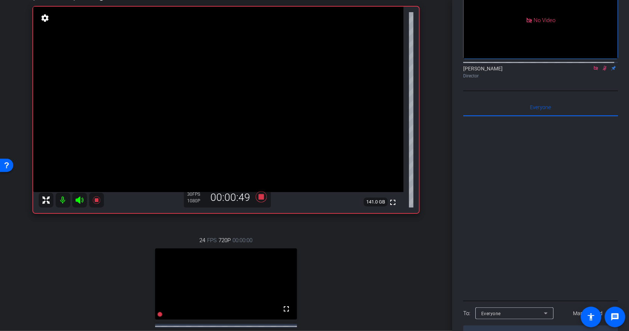
scroll to position [26, 0]
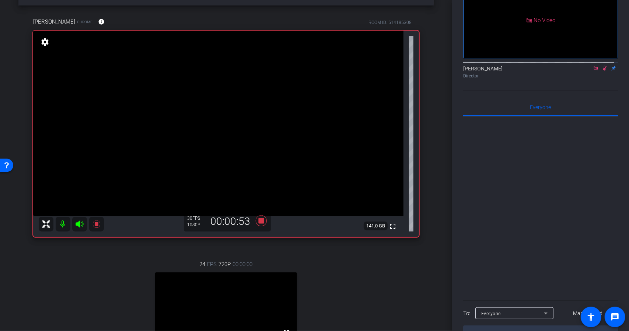
click at [432, 277] on div "arrow_back Mariesa Fett Back to project Send invite account_box grid_on setting…" at bounding box center [226, 139] width 452 height 331
click at [98, 222] on icon at bounding box center [96, 223] width 7 height 7
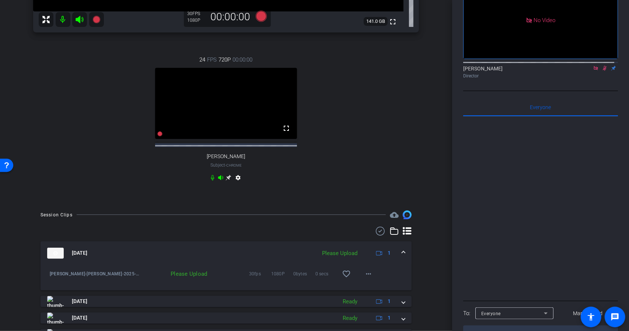
scroll to position [247, 0]
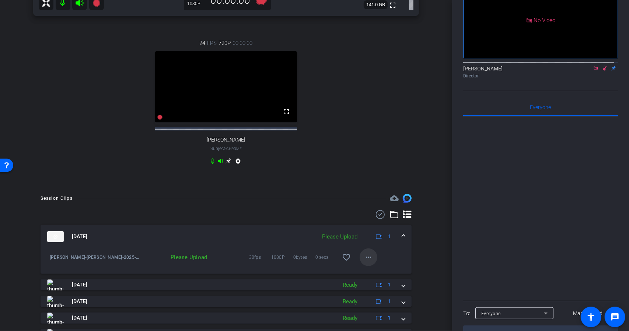
click at [366, 259] on span at bounding box center [369, 257] width 18 height 18
click at [379, 277] on span "Upload" at bounding box center [376, 279] width 29 height 9
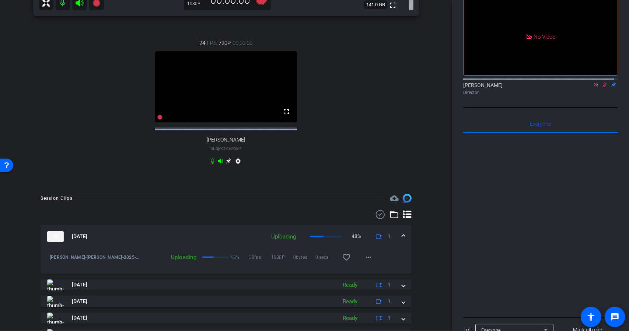
scroll to position [0, 0]
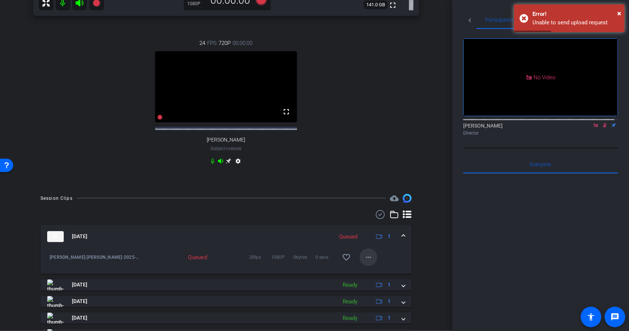
click at [368, 261] on mat-icon "more_horiz" at bounding box center [368, 257] width 9 height 9
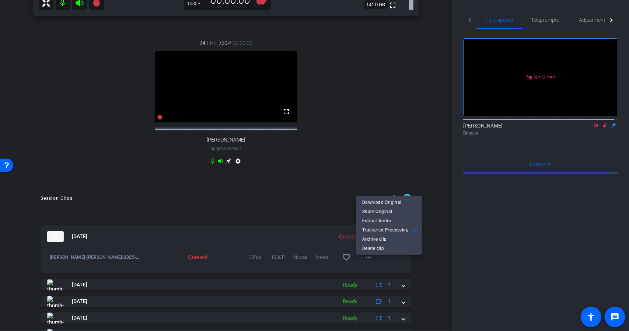
click at [421, 265] on div at bounding box center [314, 165] width 629 height 331
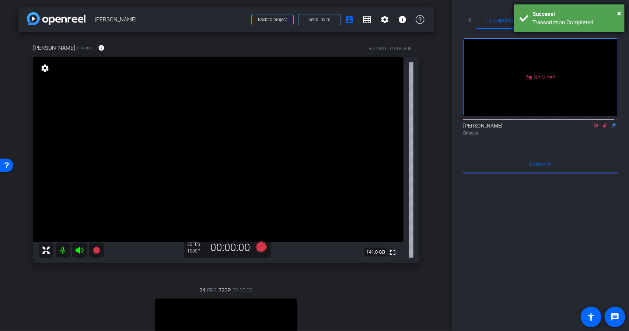
click at [623, 12] on div "× Success! Transcription Completed" at bounding box center [569, 18] width 111 height 28
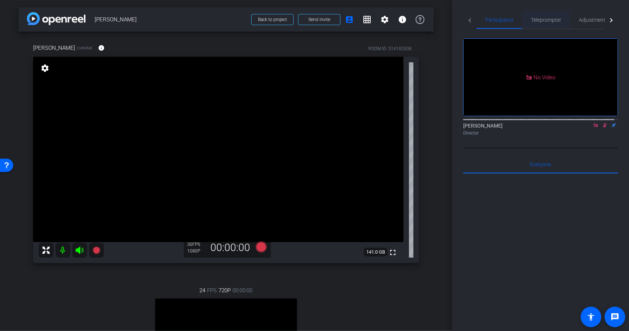
click at [525, 20] on div "Teleprompter" at bounding box center [546, 20] width 48 height 18
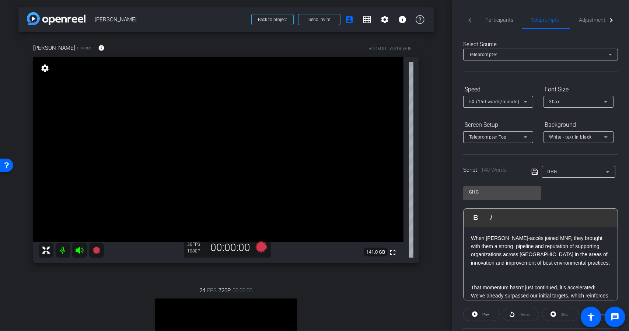
click at [579, 175] on div "GHG" at bounding box center [577, 171] width 58 height 9
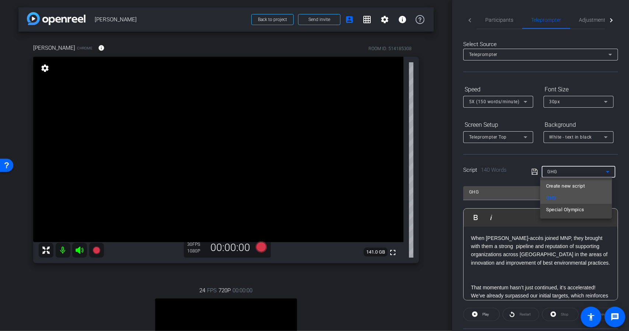
click at [578, 182] on span "Create new script" at bounding box center [565, 186] width 39 height 9
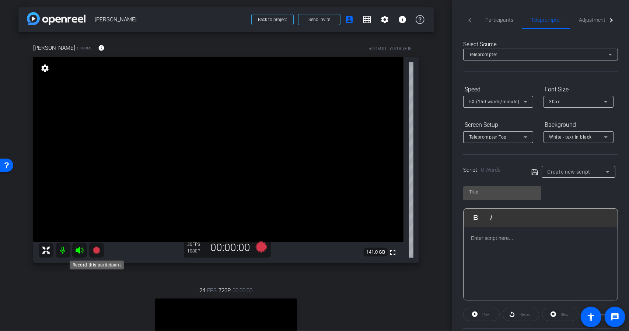
click at [97, 253] on icon at bounding box center [96, 250] width 7 height 7
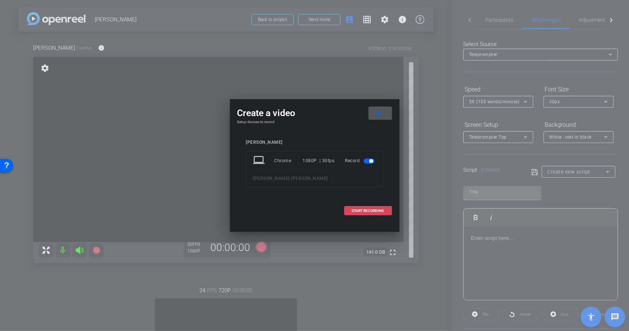
click at [368, 213] on button "START RECORDING" at bounding box center [368, 210] width 48 height 9
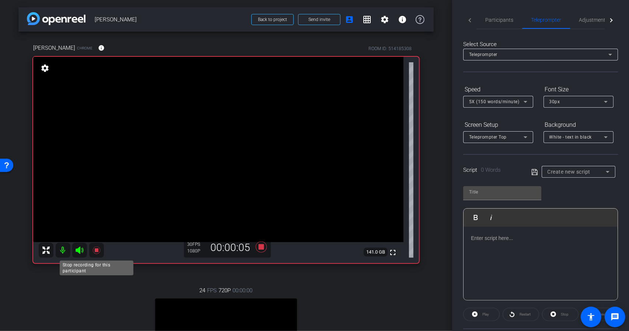
click at [96, 253] on icon at bounding box center [96, 250] width 9 height 9
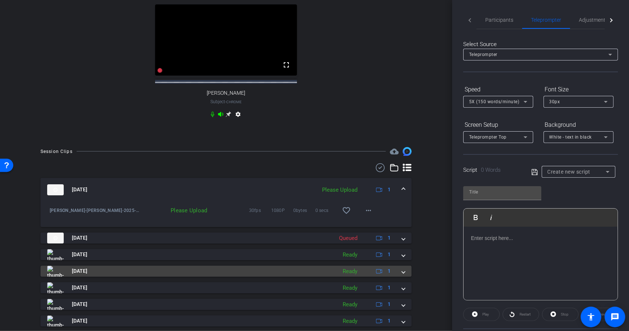
scroll to position [295, 0]
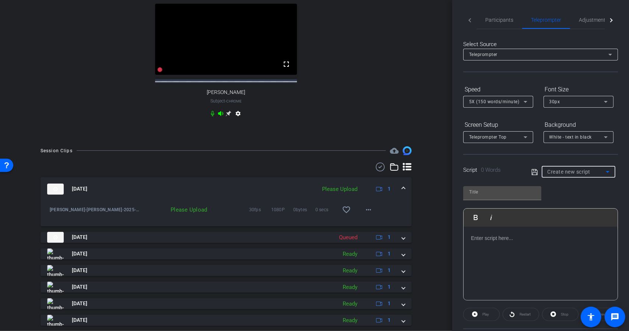
click at [570, 173] on span "Create new script" at bounding box center [569, 172] width 43 height 6
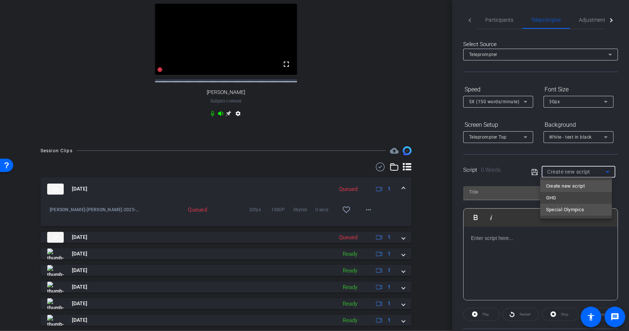
click at [558, 207] on span "Special Olympics" at bounding box center [565, 209] width 38 height 9
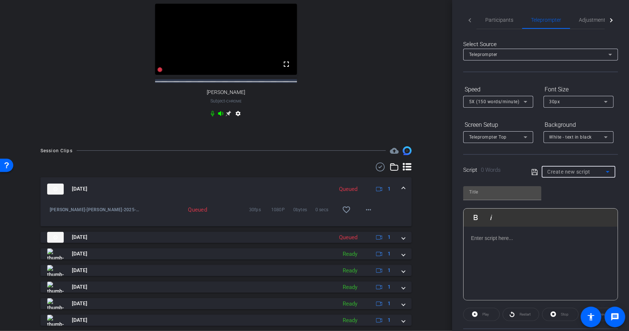
type input "Special Olympics"
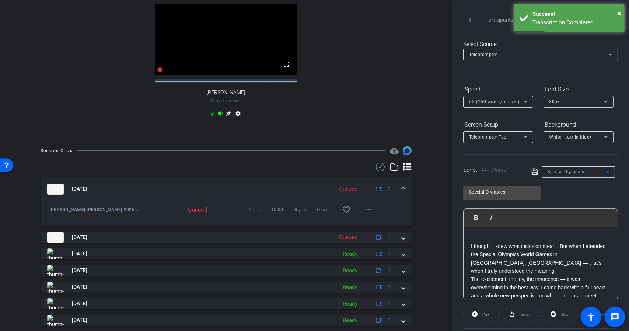
click at [468, 248] on div "I thought I knew what inclusion meant. But when I attended the Special Olympics…" at bounding box center [541, 329] width 154 height 205
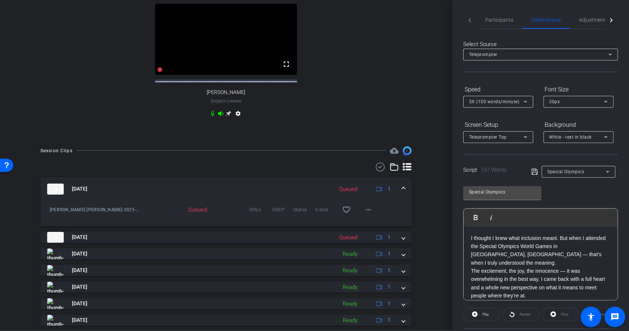
click at [597, 258] on p "I thought I knew what inclusion meant. But when I attended the Special Olympics…" at bounding box center [540, 250] width 139 height 33
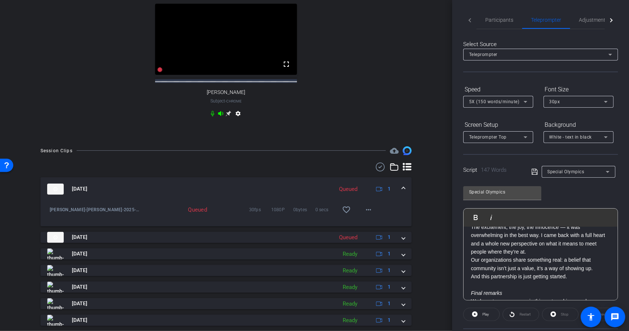
scroll to position [37, 0]
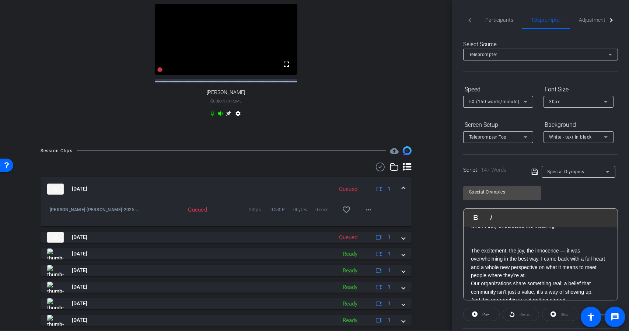
click at [563, 269] on p "The excitement, the joy, the innocence — it was overwhelming in the best way. I…" at bounding box center [540, 263] width 139 height 33
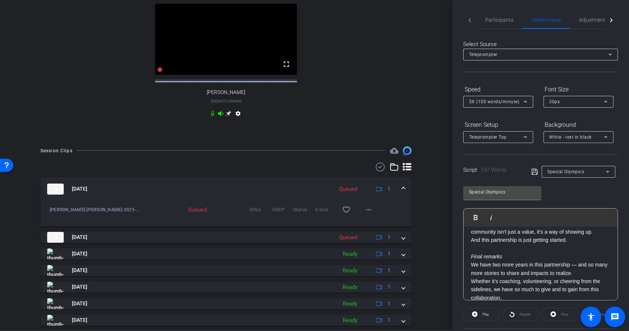
scroll to position [111, 0]
click at [526, 287] on p "Whether it’s coaching, volunteering, or cheering from the sidelines, we have so…" at bounding box center [540, 292] width 139 height 25
click at [525, 290] on p "Whether it’s coaching, volunteering, or cheering from the sidelines, we have so…" at bounding box center [540, 292] width 139 height 25
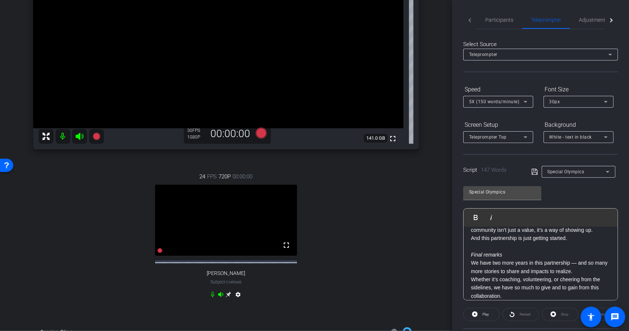
scroll to position [0, 0]
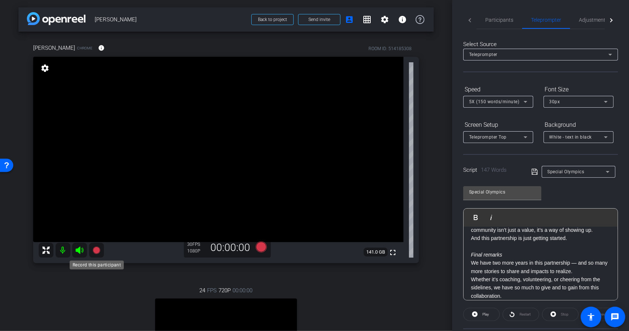
click at [95, 252] on icon at bounding box center [96, 250] width 7 height 7
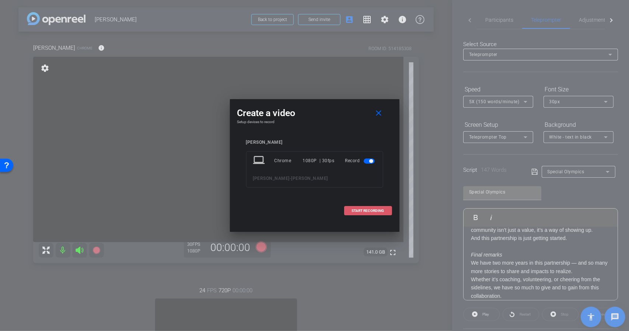
click at [366, 216] on span at bounding box center [368, 211] width 47 height 18
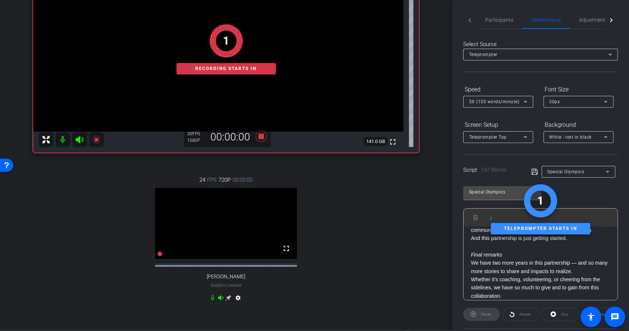
scroll to position [74, 0]
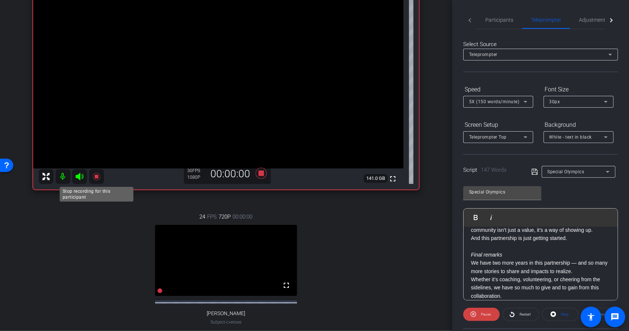
click at [94, 176] on icon at bounding box center [96, 176] width 9 height 9
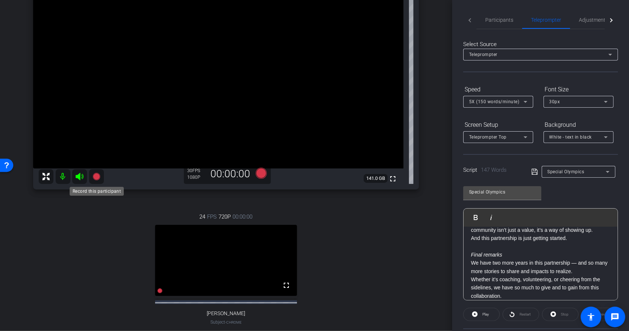
click at [98, 177] on icon at bounding box center [96, 176] width 7 height 7
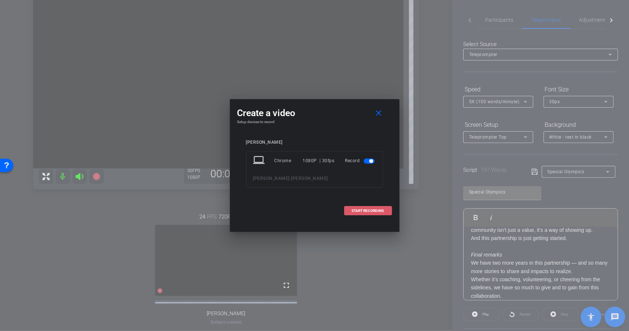
click at [368, 210] on span "START RECORDING" at bounding box center [368, 211] width 32 height 4
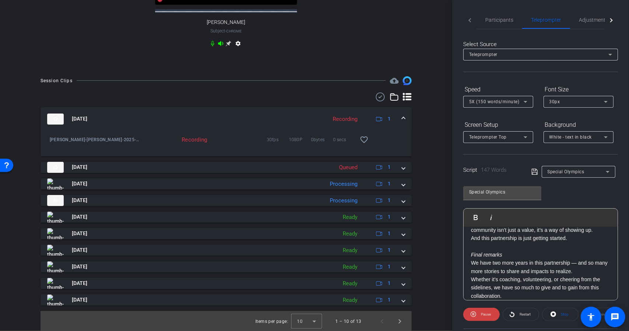
scroll to position [372, 0]
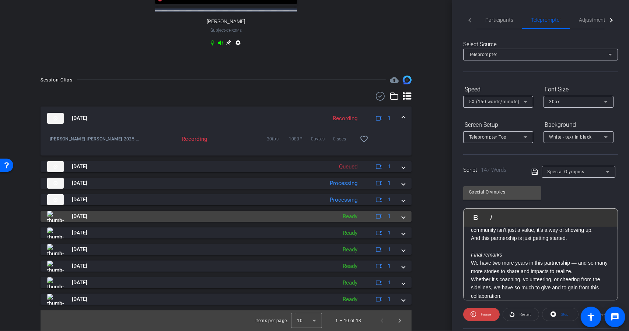
click at [402, 217] on span at bounding box center [403, 216] width 3 height 8
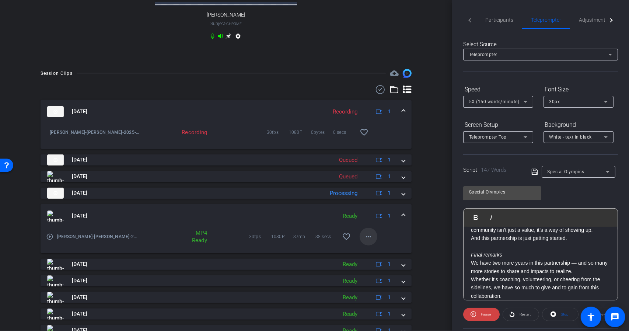
click at [370, 245] on span at bounding box center [369, 237] width 18 height 18
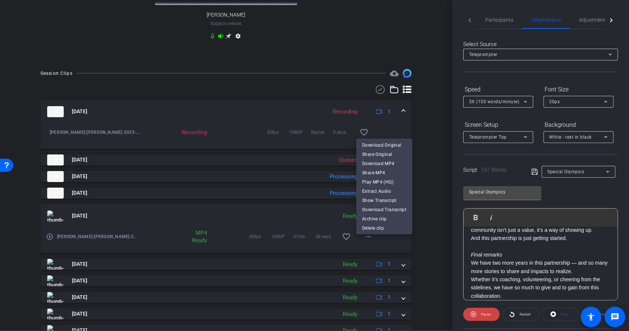
click at [427, 244] on div at bounding box center [314, 165] width 629 height 331
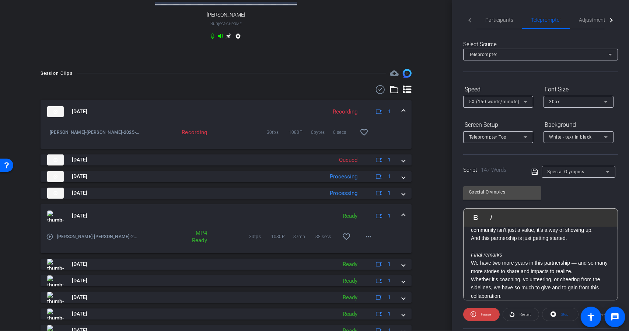
click at [401, 219] on mat-expansion-panel-header "Oct 6, 2025 Ready 1" at bounding box center [226, 216] width 371 height 24
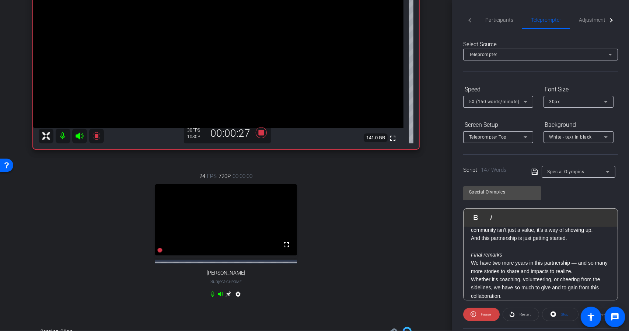
scroll to position [41, 0]
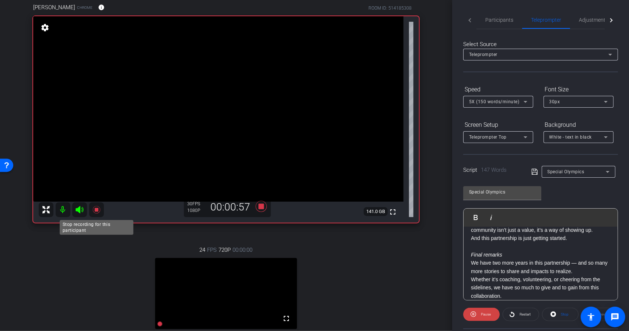
click at [98, 210] on icon at bounding box center [96, 209] width 9 height 9
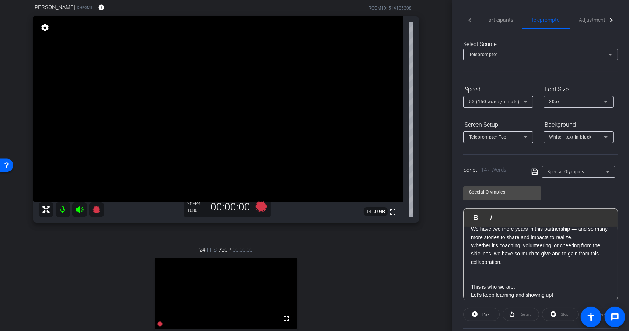
scroll to position [152, 0]
click at [484, 271] on p at bounding box center [540, 275] width 139 height 8
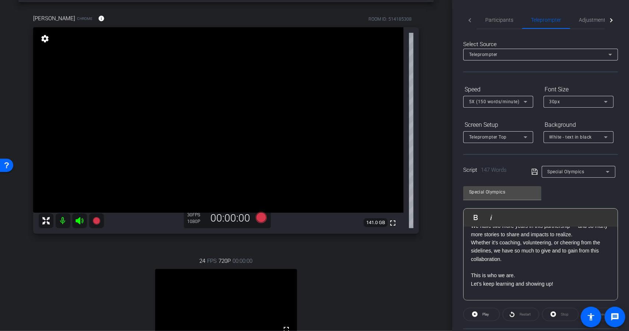
scroll to position [37, 0]
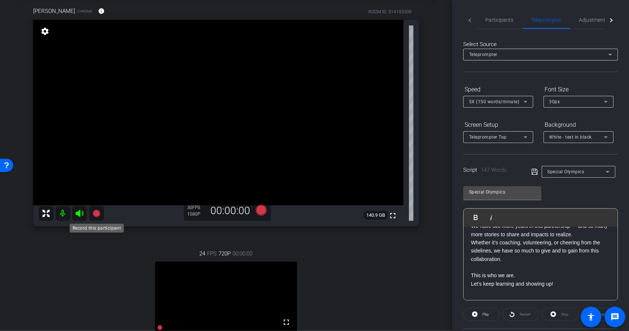
click at [97, 216] on icon at bounding box center [96, 213] width 7 height 7
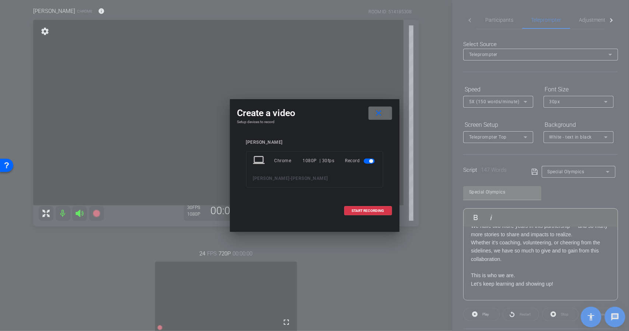
click at [379, 112] on mat-icon "close" at bounding box center [378, 113] width 9 height 9
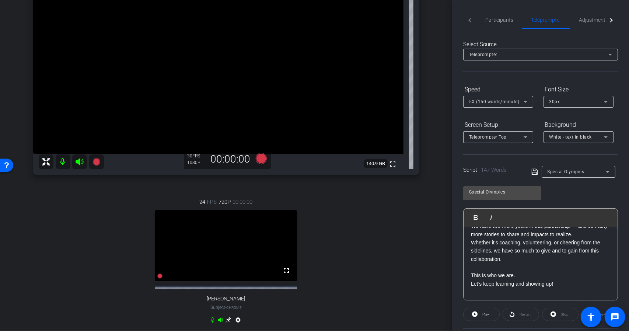
scroll to position [147, 0]
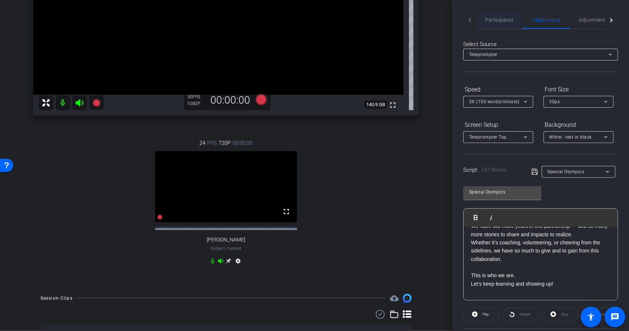
click at [501, 23] on span "Participants" at bounding box center [499, 20] width 28 height 18
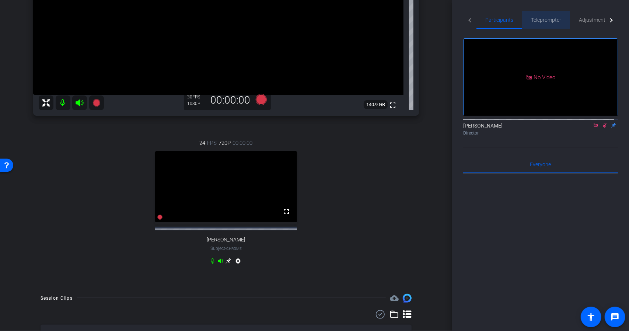
click at [552, 22] on span "Teleprompter" at bounding box center [546, 19] width 30 height 5
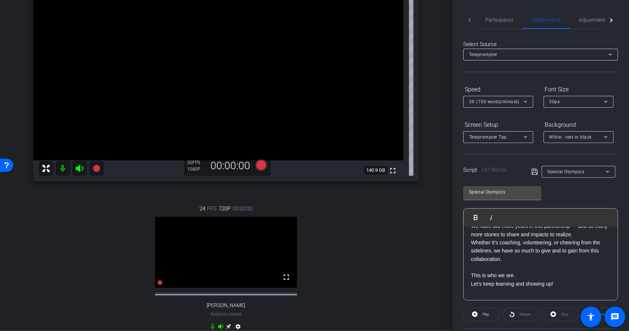
scroll to position [74, 0]
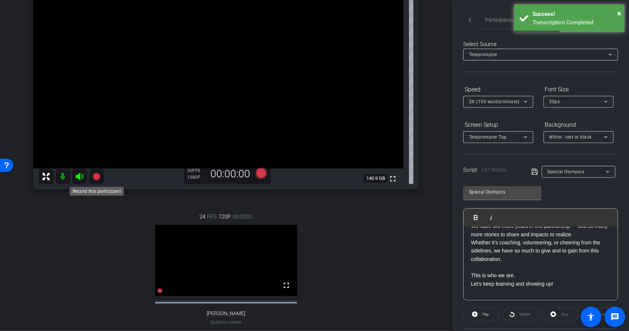
click at [98, 177] on icon at bounding box center [96, 176] width 7 height 7
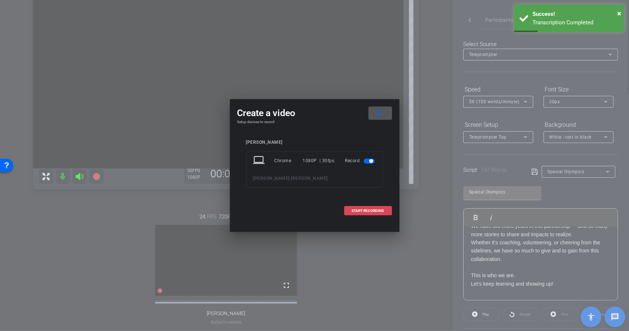
click at [363, 209] on span "START RECORDING" at bounding box center [368, 211] width 32 height 4
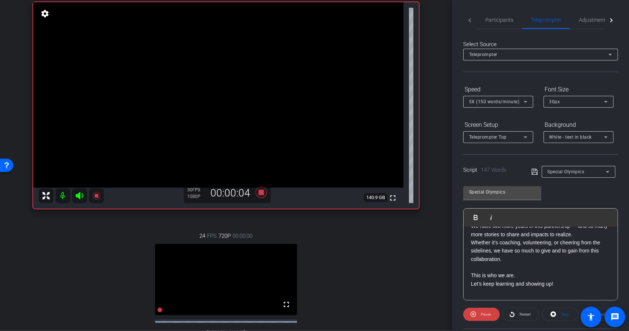
scroll to position [54, 0]
click at [88, 197] on div at bounding box center [71, 196] width 65 height 15
click at [93, 198] on icon at bounding box center [96, 196] width 9 height 9
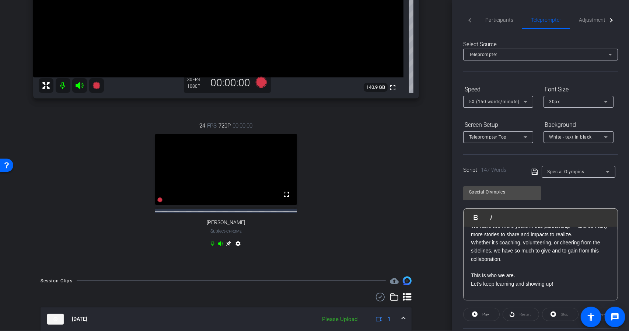
scroll to position [275, 0]
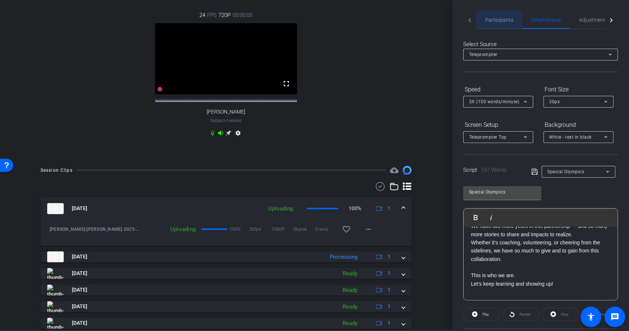
click at [505, 20] on span "Participants" at bounding box center [499, 19] width 28 height 5
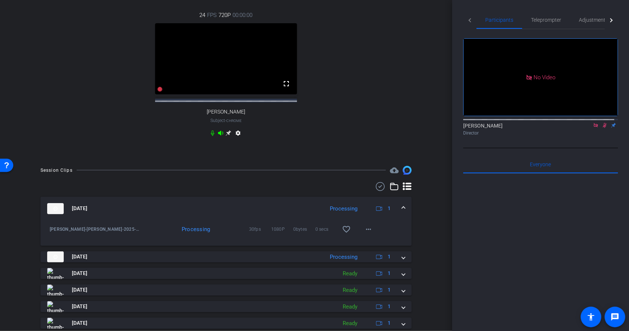
click at [593, 123] on icon at bounding box center [596, 125] width 6 height 5
click at [584, 128] on icon at bounding box center [587, 125] width 6 height 5
click at [594, 127] on icon at bounding box center [596, 125] width 4 height 4
click at [593, 128] on icon at bounding box center [596, 125] width 6 height 5
click at [595, 128] on icon at bounding box center [596, 125] width 3 height 5
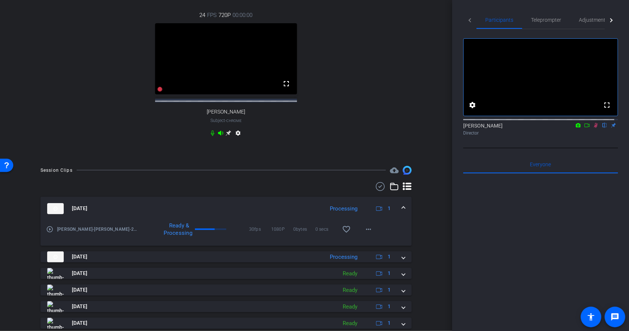
click at [593, 128] on icon at bounding box center [596, 125] width 6 height 5
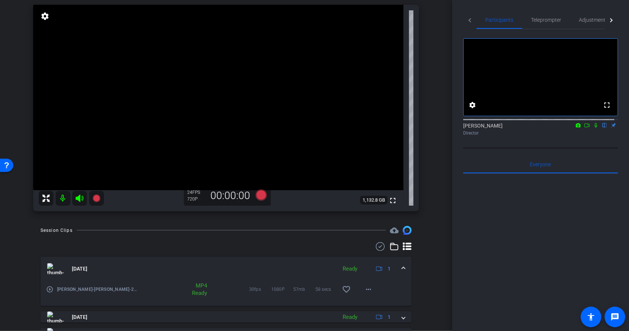
scroll to position [55, 0]
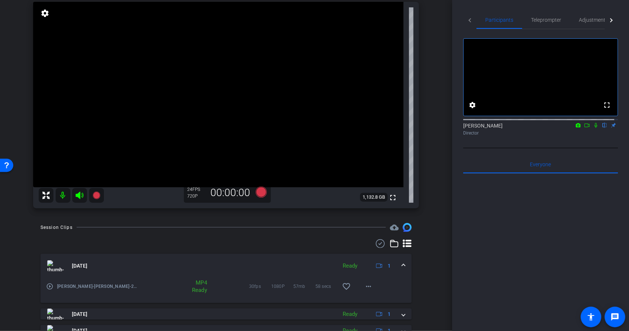
click at [567, 194] on div at bounding box center [540, 265] width 155 height 182
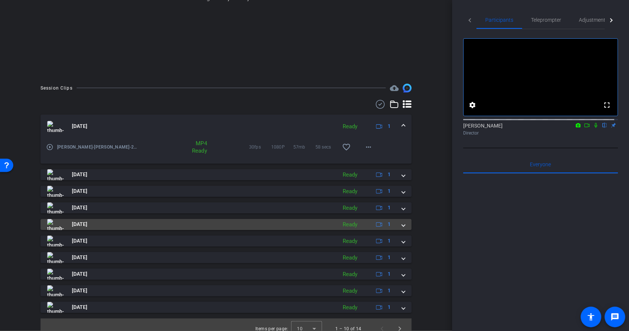
scroll to position [119, 0]
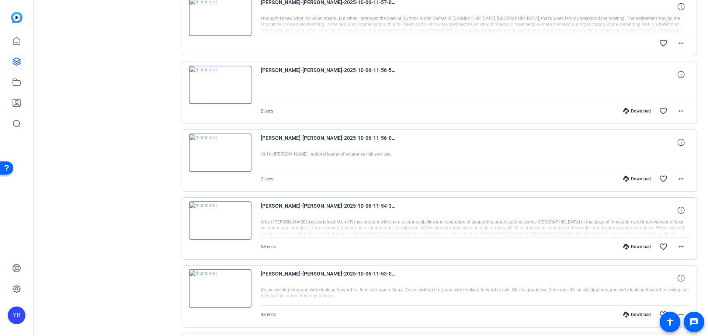
scroll to position [258, 0]
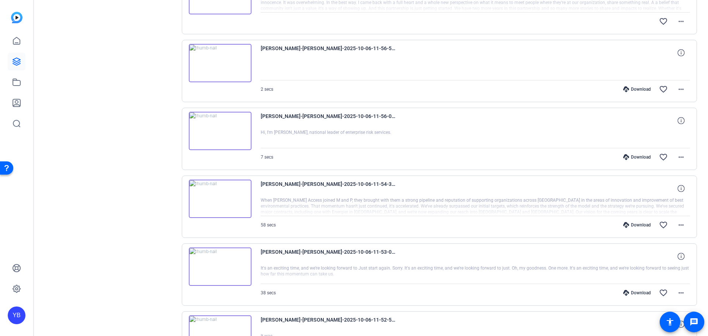
click at [218, 194] on img at bounding box center [220, 199] width 63 height 38
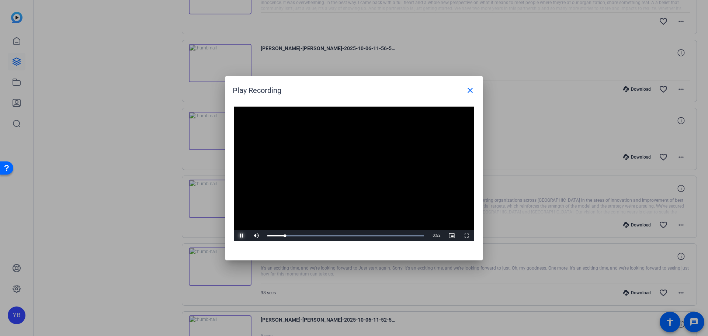
click at [239, 236] on span "Video Player" at bounding box center [241, 236] width 15 height 0
click at [240, 236] on span "Video Player" at bounding box center [241, 236] width 15 height 0
click at [327, 233] on div "Loaded : 100.00% 0:22 0:09" at bounding box center [346, 235] width 164 height 11
click at [366, 236] on div "Loaded : 100.00% 0:36 0:23" at bounding box center [345, 236] width 157 height 2
click at [401, 236] on div "Loaded : 100.00% 0:49 0:40" at bounding box center [345, 236] width 157 height 2
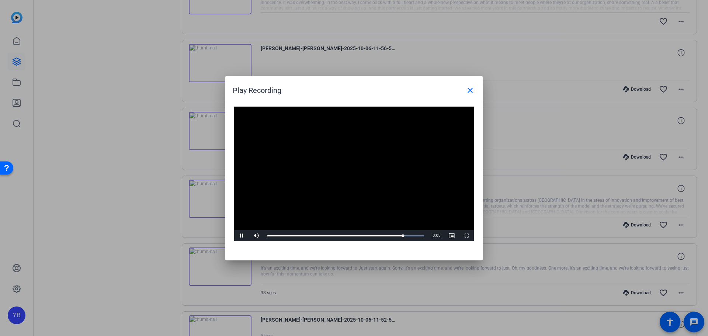
click at [174, 201] on div at bounding box center [354, 168] width 708 height 336
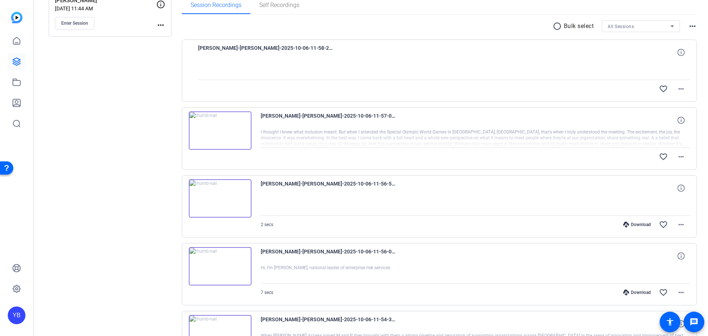
scroll to position [111, 0]
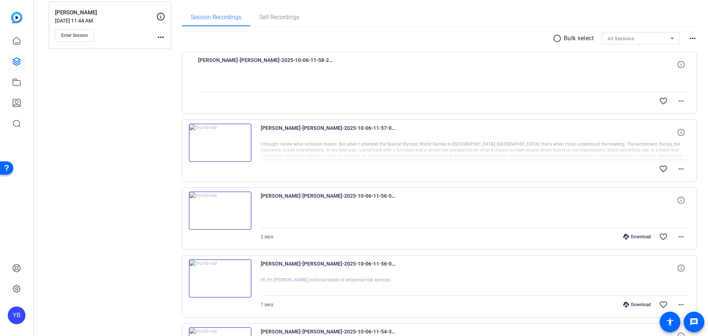
click at [218, 135] on img at bounding box center [220, 142] width 63 height 38
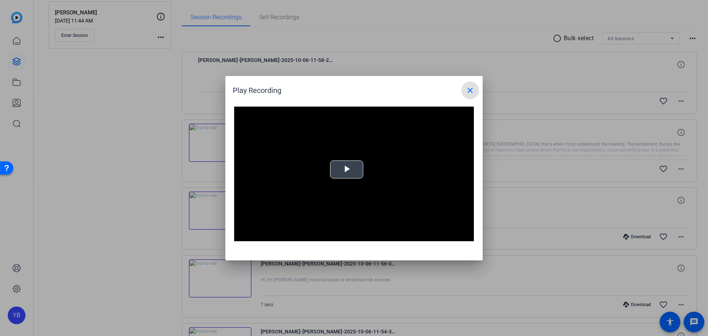
click at [349, 170] on div "Video Player is loading. Play Video Play Mute Current Time 0:00 / Duration -:- …" at bounding box center [354, 174] width 240 height 135
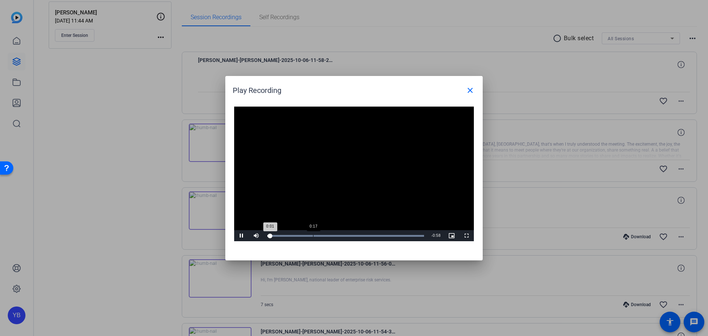
click at [313, 235] on div "0:17" at bounding box center [313, 236] width 0 height 2
click at [368, 237] on div "Loaded : 100.00% 0:36 0:18" at bounding box center [346, 235] width 164 height 11
click at [403, 237] on div "Loaded : 100.00% 0:50 0:38" at bounding box center [346, 235] width 164 height 11
click at [389, 236] on div "Loaded : 100.00% 0:46 0:51" at bounding box center [345, 236] width 157 height 2
click at [206, 217] on div at bounding box center [354, 168] width 708 height 336
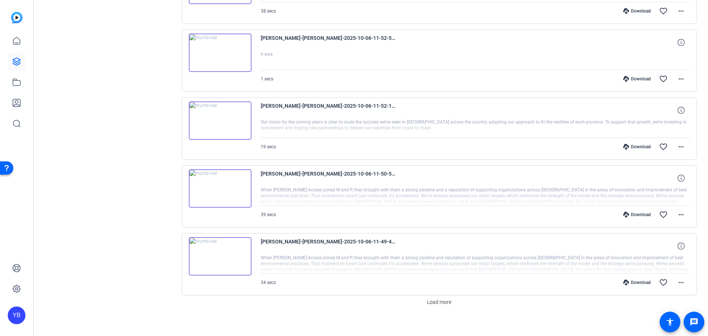
scroll to position [545, 0]
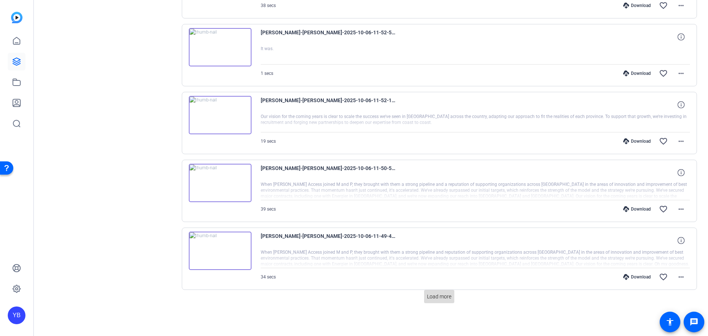
click at [441, 297] on span "Load more" at bounding box center [439, 297] width 24 height 8
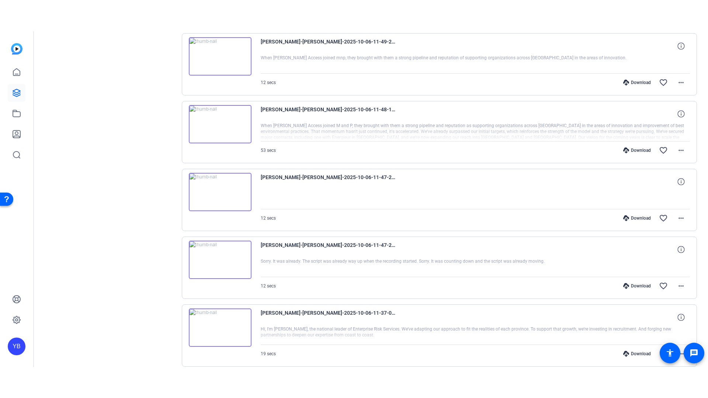
scroll to position [834, 0]
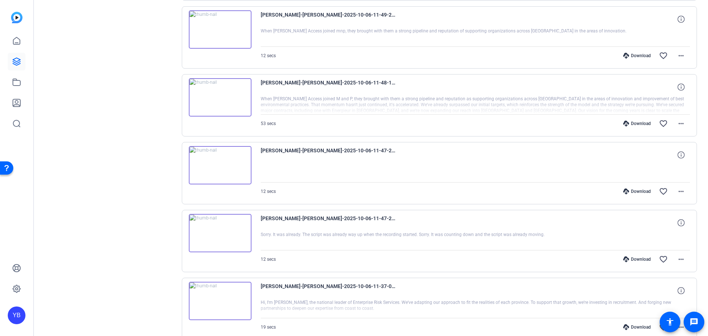
click at [222, 166] on img at bounding box center [220, 165] width 63 height 38
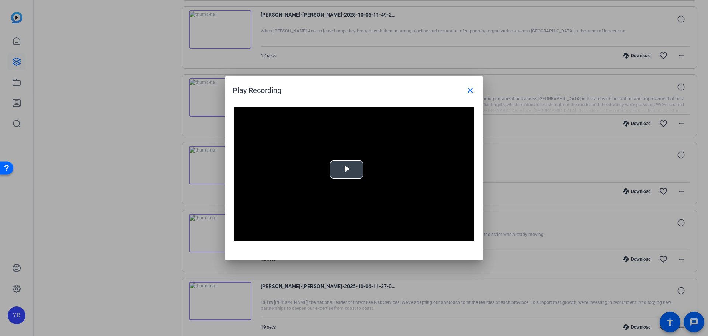
drag, startPoint x: 352, startPoint y: 170, endPoint x: 351, endPoint y: 182, distance: 12.2
click at [347, 169] on span "Video Player" at bounding box center [347, 169] width 0 height 0
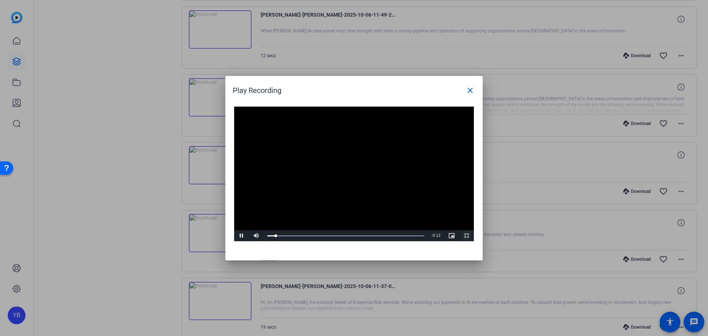
click at [468, 236] on span "Video Player" at bounding box center [466, 236] width 15 height 0
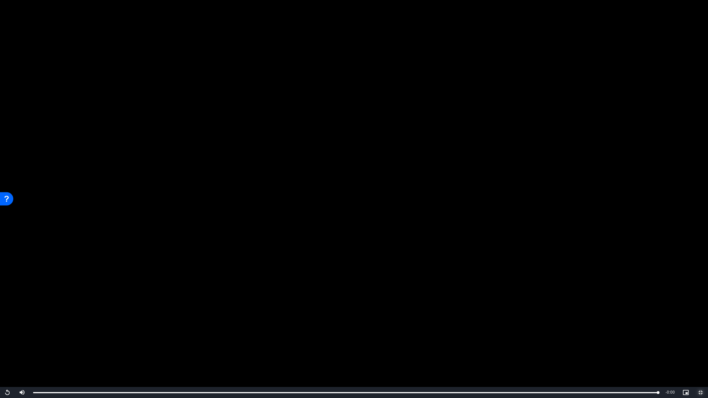
click at [702, 335] on span "Video Player" at bounding box center [700, 393] width 15 height 0
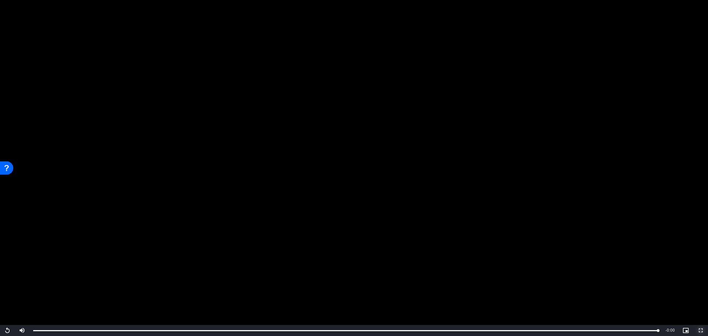
scroll to position [834, 0]
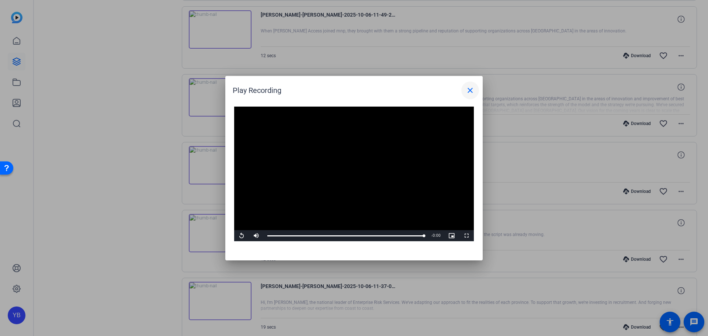
click at [469, 91] on mat-icon "close" at bounding box center [470, 90] width 9 height 9
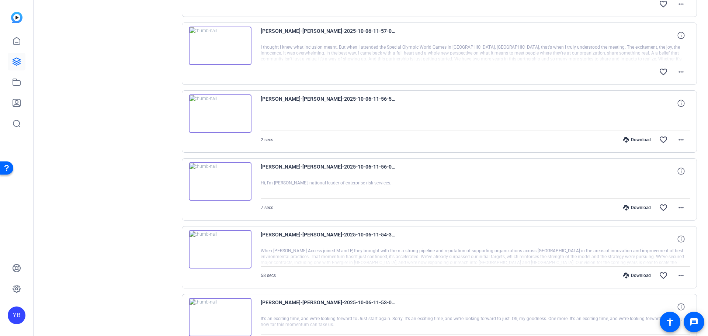
scroll to position [0, 0]
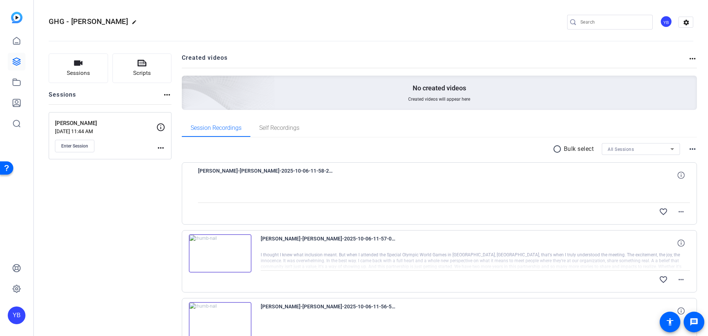
click at [546, 149] on div "radio_button_unchecked Bulk select All Sessions more_horiz" at bounding box center [439, 149] width 515 height 12
click at [556, 152] on mat-icon "radio_button_unchecked" at bounding box center [558, 149] width 11 height 9
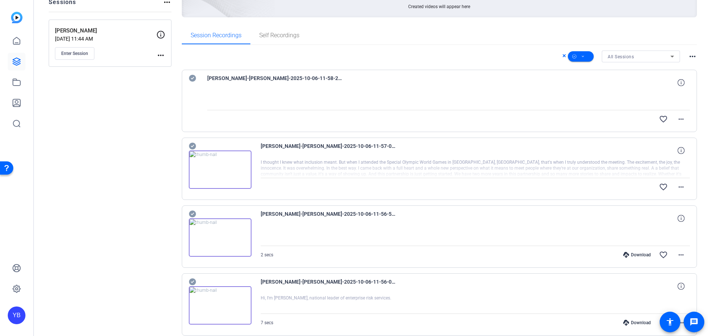
scroll to position [147, 0]
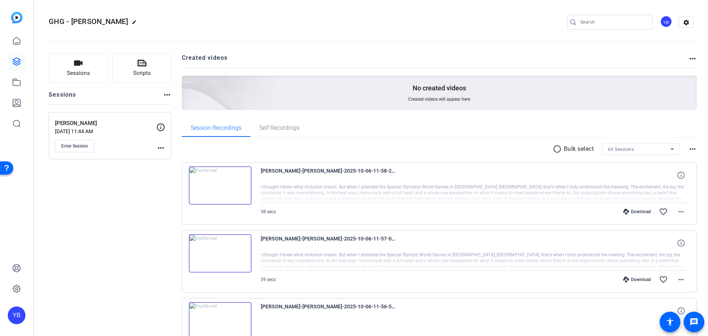
click at [556, 150] on mat-icon "radio_button_unchecked" at bounding box center [558, 149] width 11 height 9
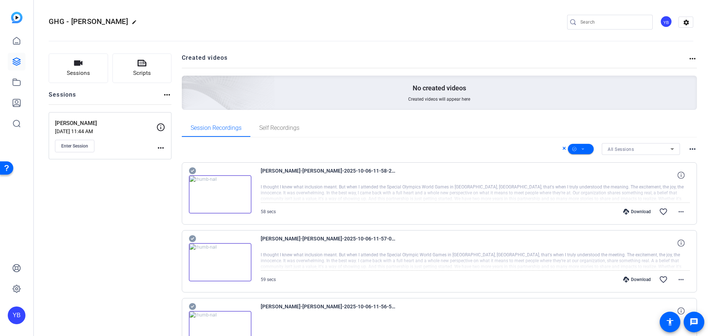
click at [192, 170] on icon at bounding box center [192, 170] width 7 height 7
click at [191, 237] on icon at bounding box center [192, 238] width 7 height 7
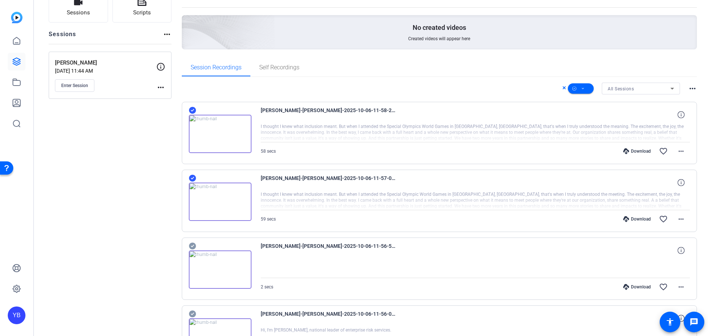
scroll to position [74, 0]
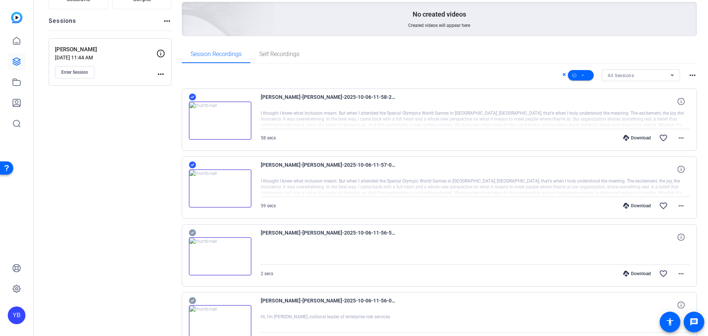
click at [191, 234] on icon at bounding box center [192, 232] width 7 height 7
click at [191, 299] on icon at bounding box center [192, 300] width 7 height 7
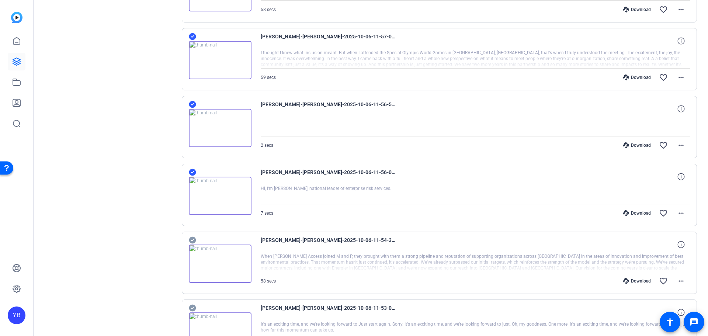
scroll to position [221, 0]
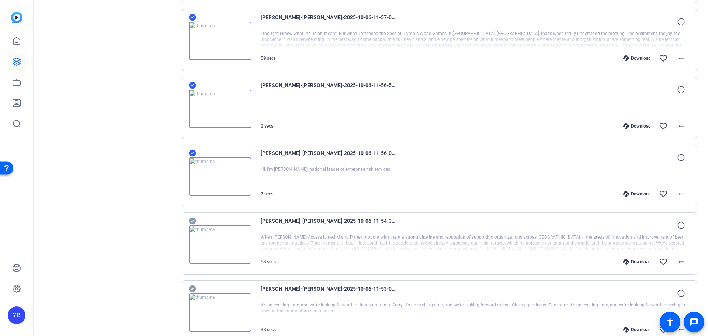
click at [191, 220] on icon at bounding box center [192, 220] width 7 height 7
click at [190, 289] on icon at bounding box center [192, 288] width 7 height 7
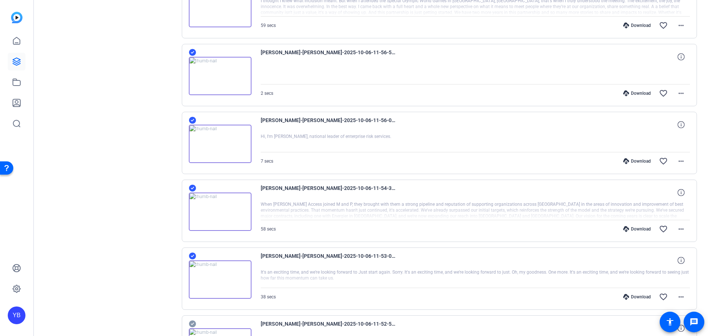
scroll to position [406, 0]
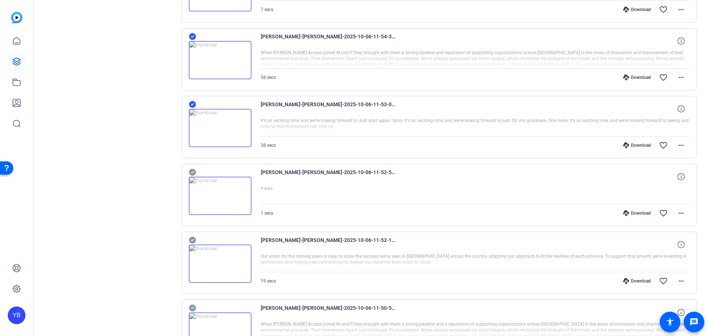
click at [192, 168] on icon at bounding box center [192, 172] width 7 height 9
click at [194, 244] on icon at bounding box center [192, 240] width 7 height 9
click at [190, 306] on icon at bounding box center [192, 307] width 7 height 7
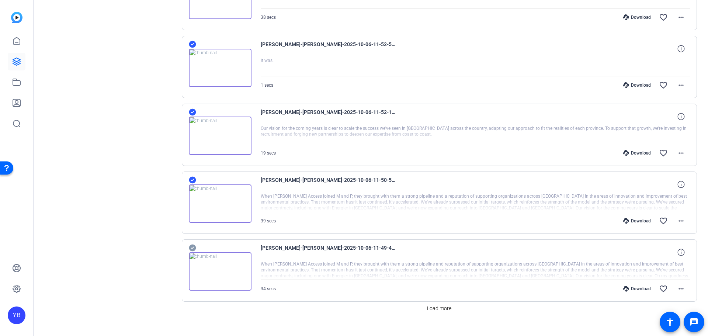
scroll to position [545, 0]
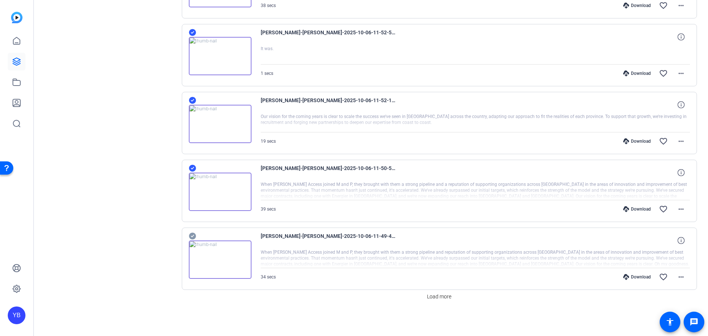
click at [192, 236] on icon at bounding box center [192, 236] width 7 height 7
click at [439, 296] on span "Load more" at bounding box center [439, 297] width 24 height 8
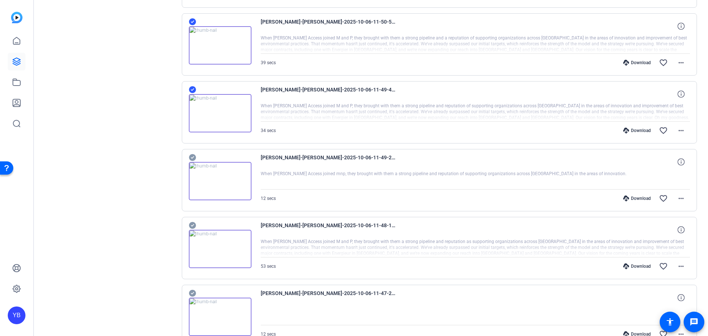
scroll to position [693, 0]
drag, startPoint x: 191, startPoint y: 155, endPoint x: 192, endPoint y: 159, distance: 4.1
click at [191, 156] on icon at bounding box center [192, 156] width 7 height 7
click at [191, 223] on icon at bounding box center [192, 224] width 7 height 7
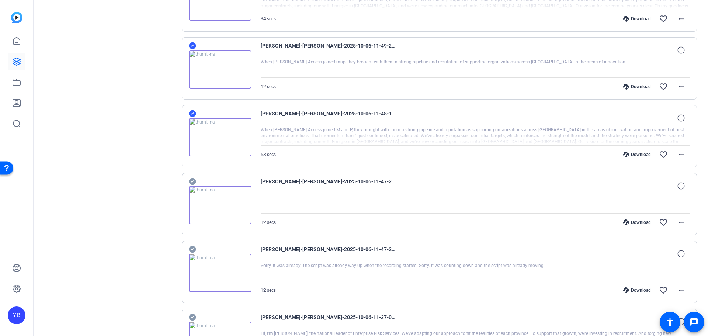
scroll to position [840, 0]
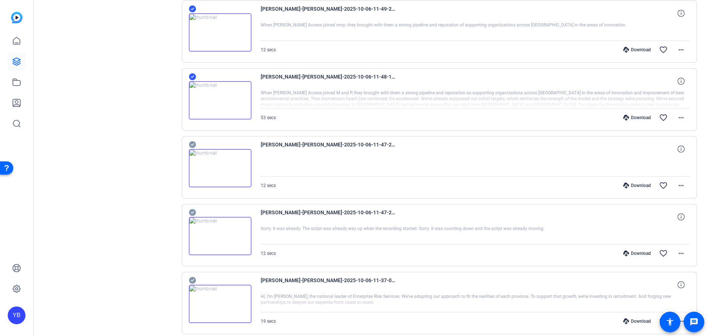
click at [192, 211] on icon at bounding box center [192, 212] width 7 height 7
click at [191, 279] on icon at bounding box center [192, 280] width 7 height 7
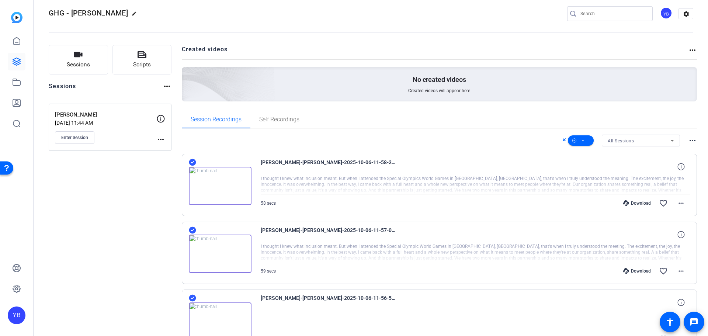
scroll to position [0, 0]
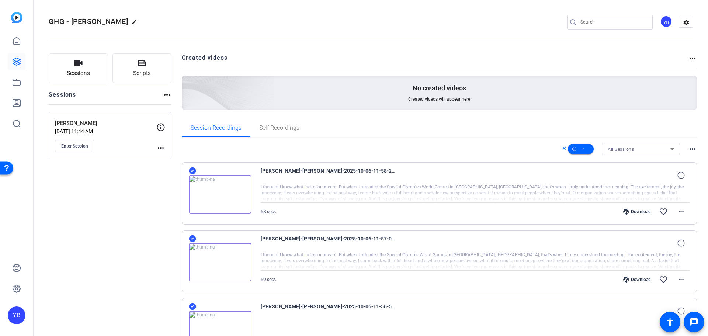
click at [689, 149] on mat-icon "more_horiz" at bounding box center [692, 149] width 9 height 9
click at [689, 149] on div at bounding box center [354, 168] width 708 height 336
click at [582, 149] on span at bounding box center [581, 149] width 26 height 18
click at [593, 180] on span "Download Original" at bounding box center [589, 179] width 39 height 9
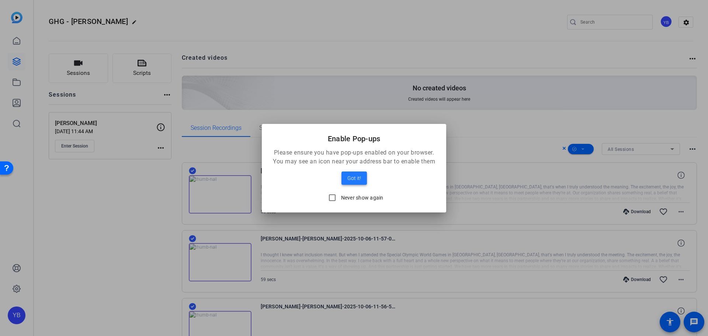
click at [350, 179] on span "Got it!" at bounding box center [354, 178] width 14 height 9
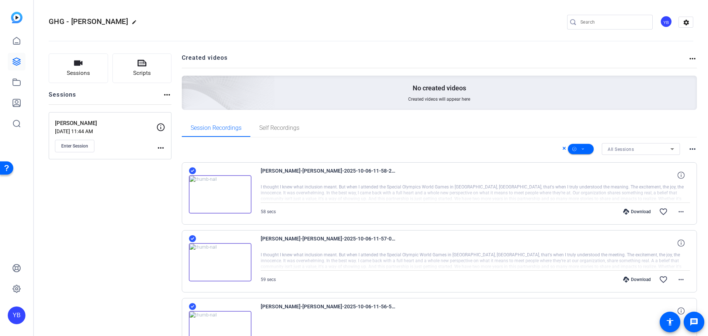
click at [688, 145] on mat-icon "more_horiz" at bounding box center [692, 149] width 9 height 9
click at [687, 145] on div at bounding box center [354, 168] width 708 height 336
click at [581, 148] on icon at bounding box center [583, 149] width 4 height 9
click at [584, 188] on span "Download MP4" at bounding box center [589, 188] width 39 height 9
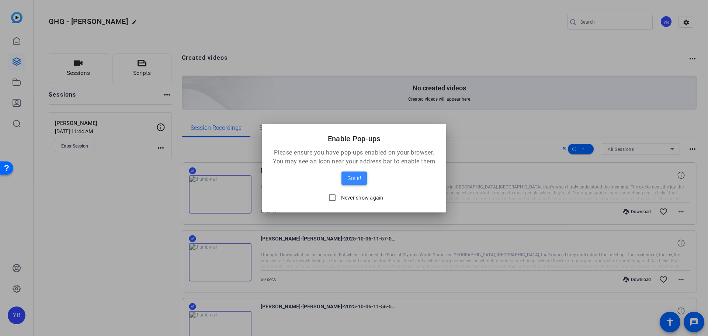
click at [349, 173] on span at bounding box center [353, 178] width 25 height 18
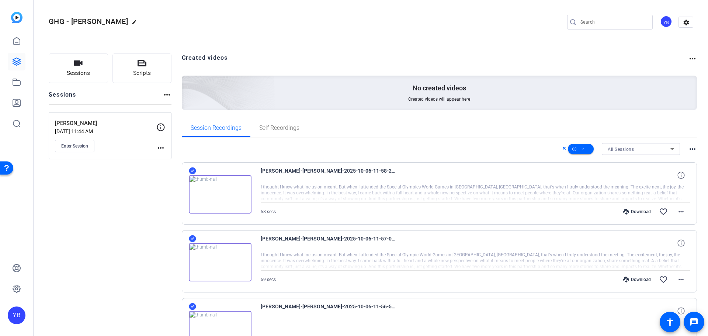
click at [641, 148] on div "All Sessions" at bounding box center [639, 149] width 63 height 9
click at [626, 176] on span "[PERSON_NAME]" at bounding box center [621, 175] width 35 height 9
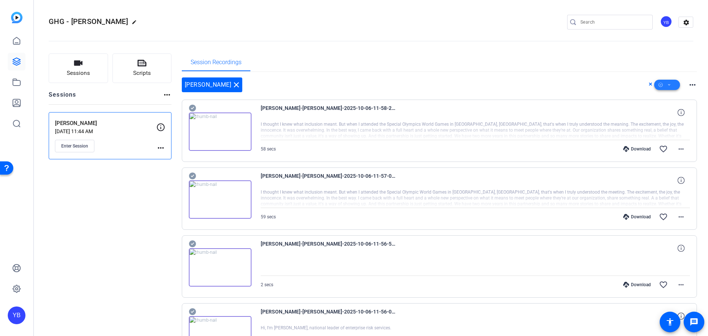
click at [658, 83] on icon at bounding box center [660, 84] width 4 height 9
click at [660, 93] on span "Select All" at bounding box center [675, 96] width 39 height 9
click at [684, 115] on span "Download Original" at bounding box center [675, 115] width 39 height 9
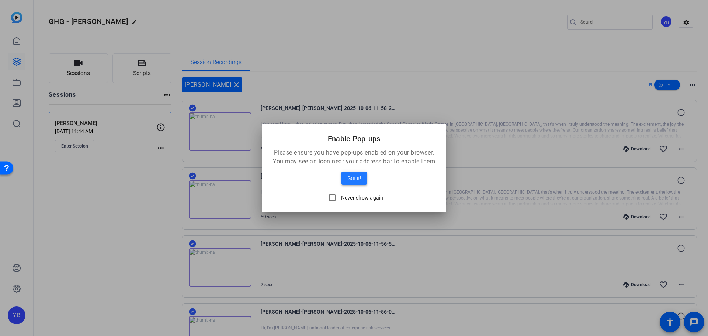
click at [358, 180] on span "Got it!" at bounding box center [354, 178] width 14 height 9
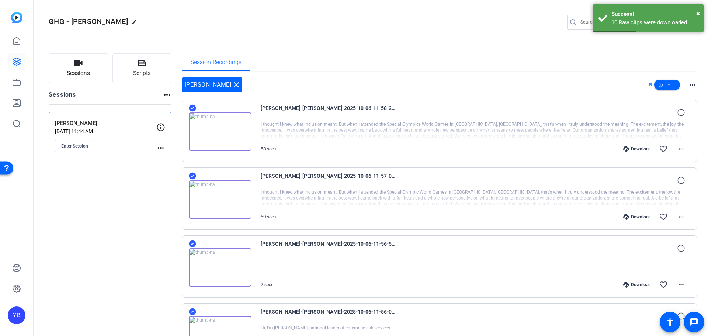
click at [498, 79] on div "[PERSON_NAME] close more_horiz" at bounding box center [439, 84] width 515 height 15
click at [193, 109] on icon at bounding box center [192, 108] width 7 height 7
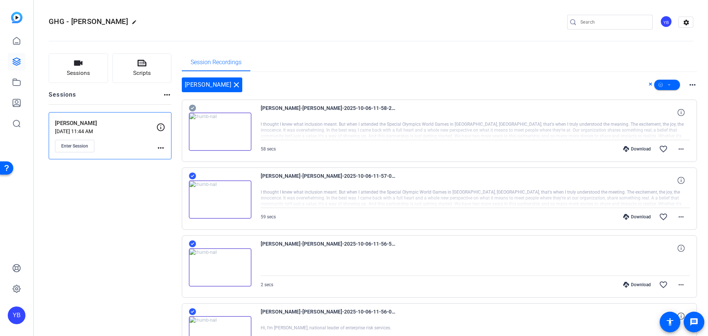
click at [191, 174] on icon at bounding box center [192, 176] width 7 height 7
click at [649, 84] on span at bounding box center [651, 85] width 6 height 10
click at [648, 84] on span at bounding box center [651, 85] width 6 height 10
click at [648, 83] on icon at bounding box center [650, 84] width 4 height 9
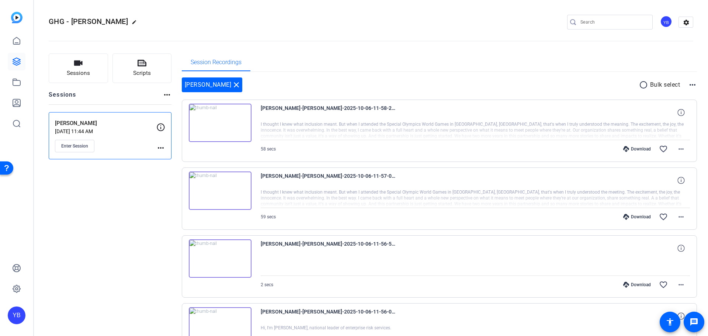
drag, startPoint x: 557, startPoint y: 87, endPoint x: 549, endPoint y: 88, distance: 7.5
click at [556, 87] on div "[PERSON_NAME] close radio_button_unchecked Bulk select more_horiz" at bounding box center [439, 84] width 515 height 15
click at [678, 149] on mat-icon "more_horiz" at bounding box center [680, 149] width 9 height 9
click at [669, 163] on span "Download Original" at bounding box center [658, 164] width 44 height 9
click at [679, 215] on mat-icon "more_horiz" at bounding box center [680, 216] width 9 height 9
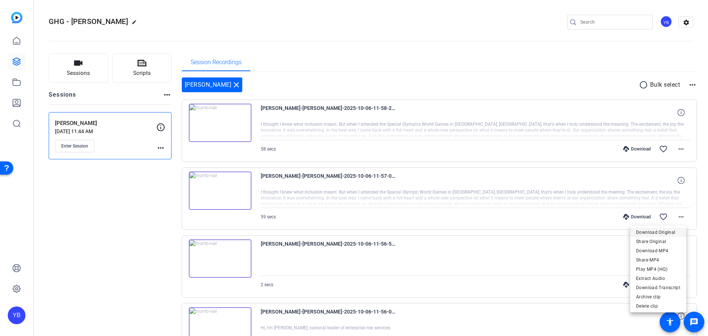
click at [664, 234] on span "Download Original" at bounding box center [658, 232] width 44 height 9
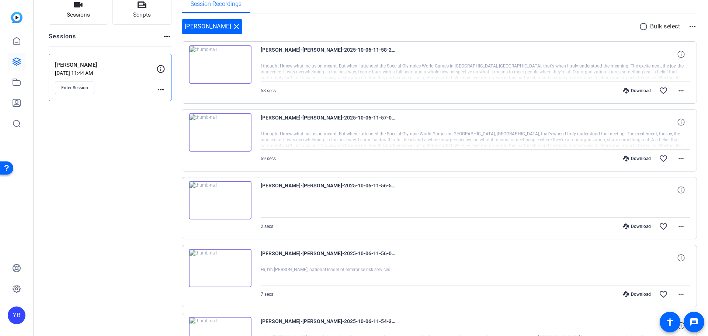
scroll to position [74, 0]
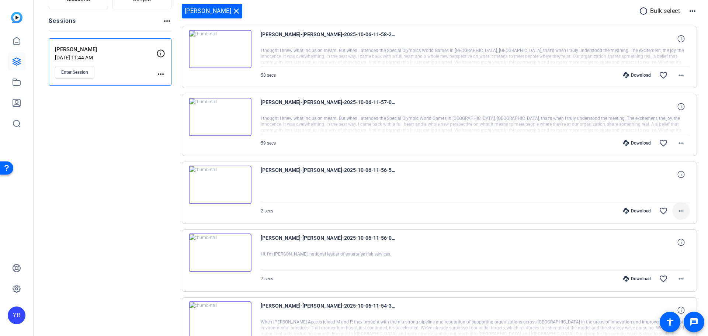
click at [682, 211] on span at bounding box center [681, 211] width 18 height 18
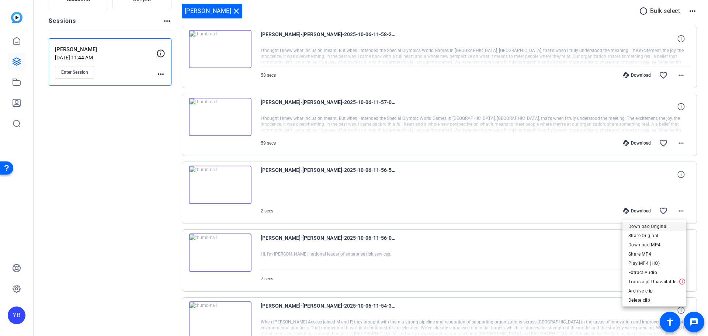
click at [673, 227] on span "Download Original" at bounding box center [654, 226] width 52 height 9
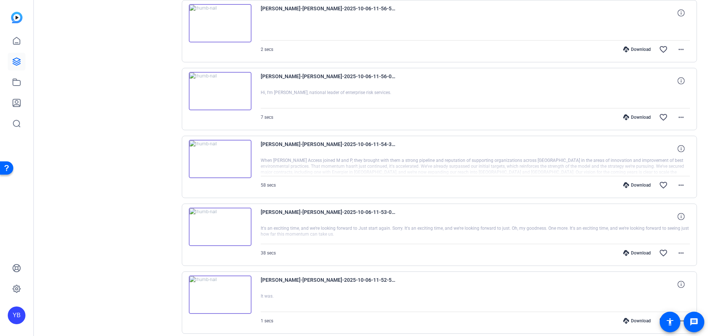
scroll to position [221, 0]
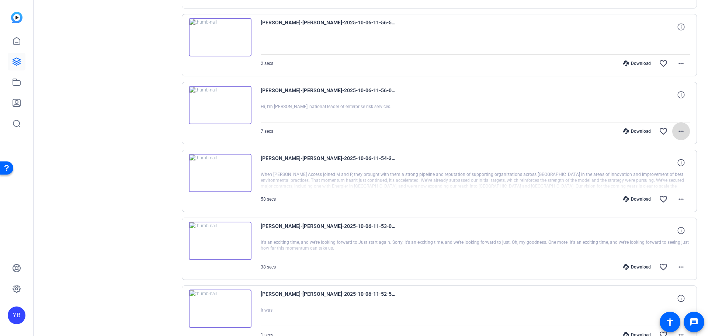
click at [676, 131] on mat-icon "more_horiz" at bounding box center [680, 131] width 9 height 9
click at [666, 145] on span "Download Original" at bounding box center [658, 146] width 44 height 9
click at [676, 196] on mat-icon "more_horiz" at bounding box center [680, 199] width 9 height 9
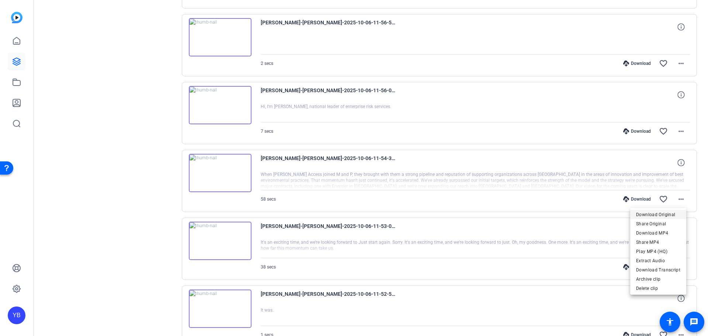
click at [651, 211] on span "Download Original" at bounding box center [658, 214] width 44 height 9
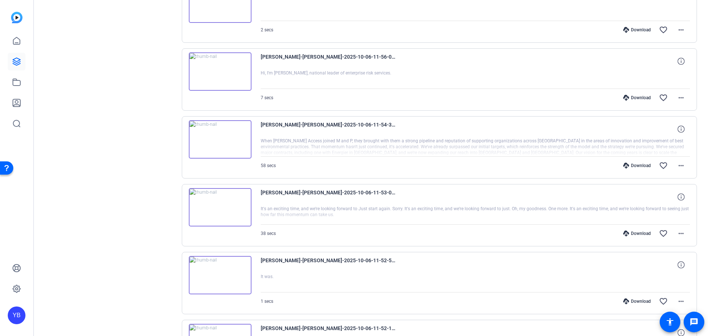
scroll to position [258, 0]
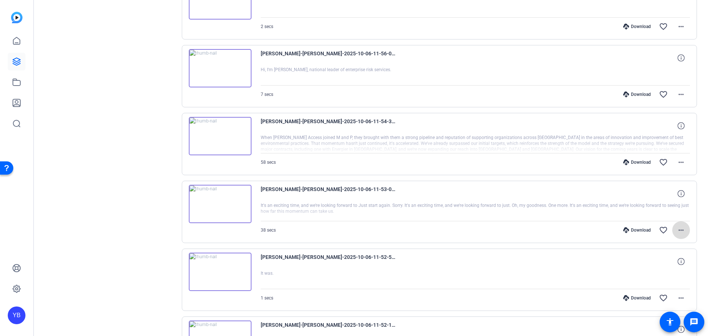
click at [678, 229] on mat-icon "more_horiz" at bounding box center [680, 230] width 9 height 9
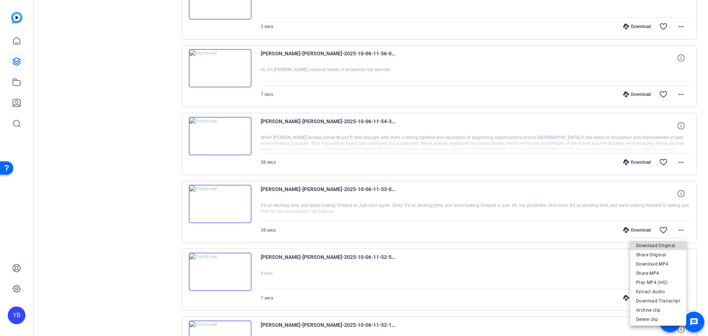
click at [670, 243] on span "Download Original" at bounding box center [658, 245] width 44 height 9
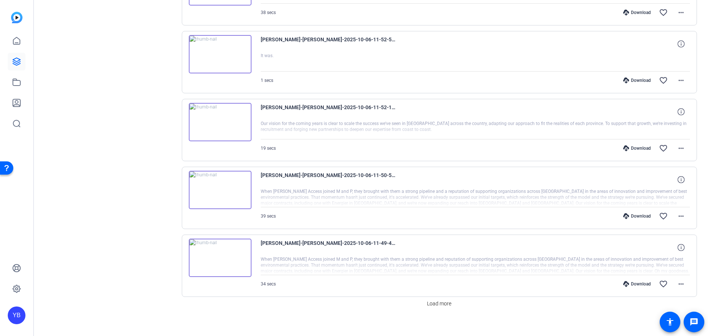
scroll to position [479, 0]
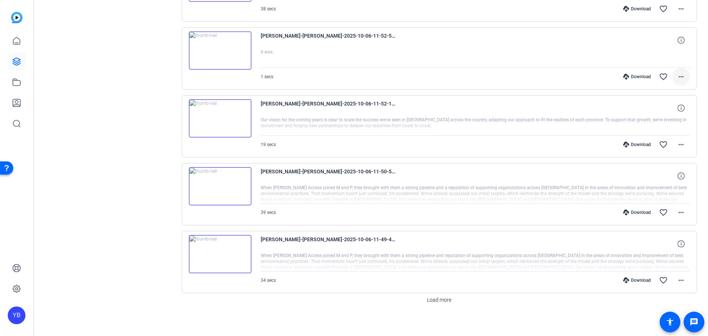
click at [676, 77] on mat-icon "more_horiz" at bounding box center [680, 76] width 9 height 9
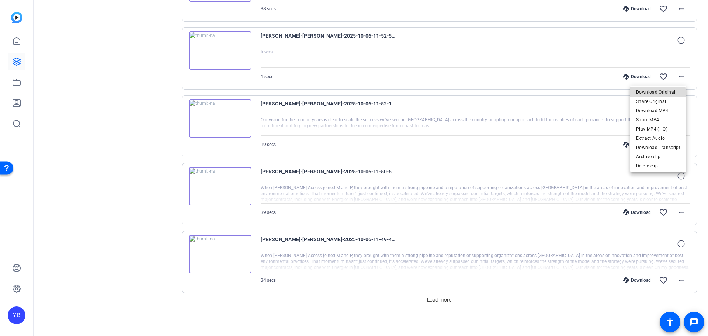
click at [654, 93] on span "Download Original" at bounding box center [658, 92] width 44 height 9
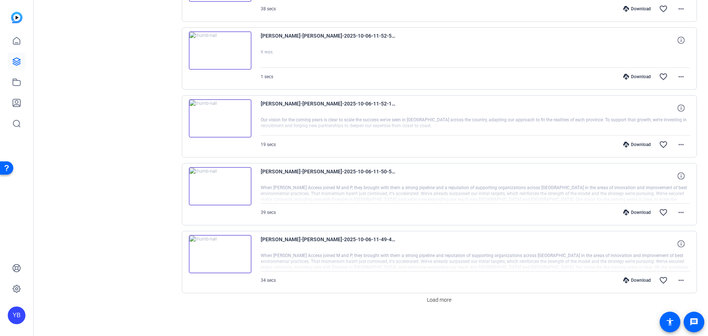
click at [676, 144] on mat-icon "more_horiz" at bounding box center [680, 144] width 9 height 9
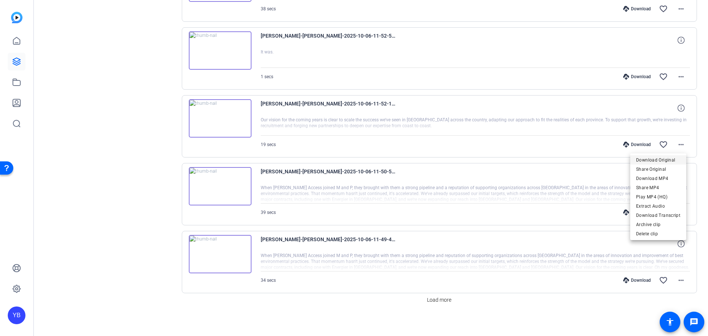
click at [653, 157] on span "Download Original" at bounding box center [658, 160] width 44 height 9
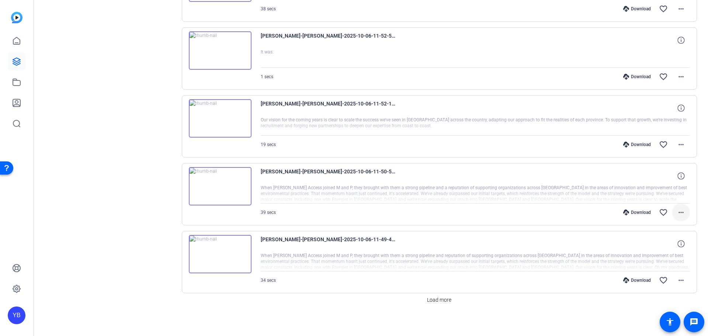
click at [680, 211] on mat-icon "more_horiz" at bounding box center [680, 212] width 9 height 9
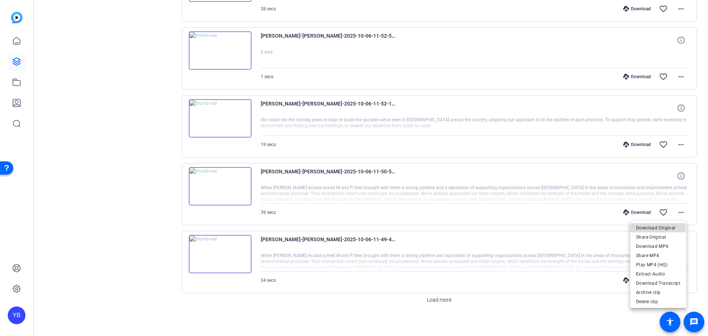
click at [641, 229] on span "Download Original" at bounding box center [658, 227] width 44 height 9
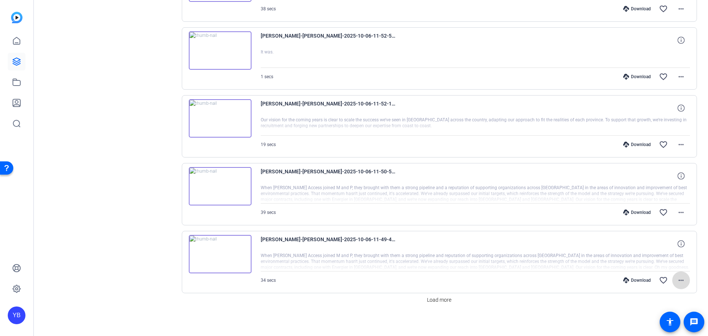
click at [672, 278] on span at bounding box center [681, 280] width 18 height 18
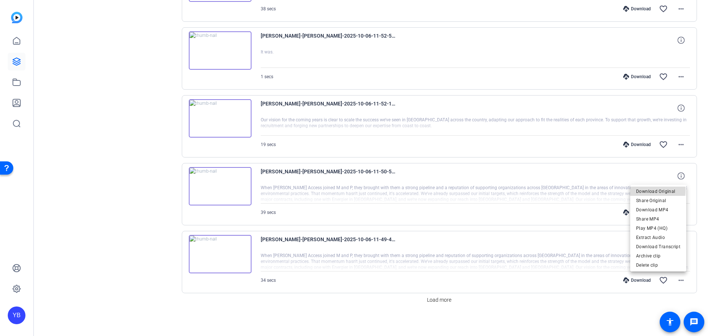
click at [651, 190] on span "Download Original" at bounding box center [658, 191] width 44 height 9
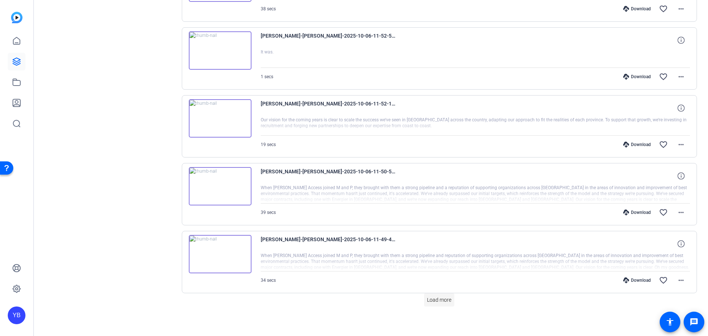
click at [433, 295] on span at bounding box center [439, 300] width 30 height 18
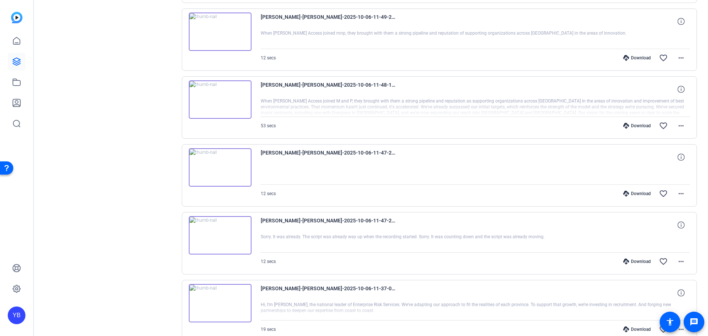
scroll to position [768, 0]
click at [676, 60] on mat-icon "more_horiz" at bounding box center [680, 59] width 9 height 9
click at [645, 74] on span "Download Original" at bounding box center [658, 74] width 44 height 9
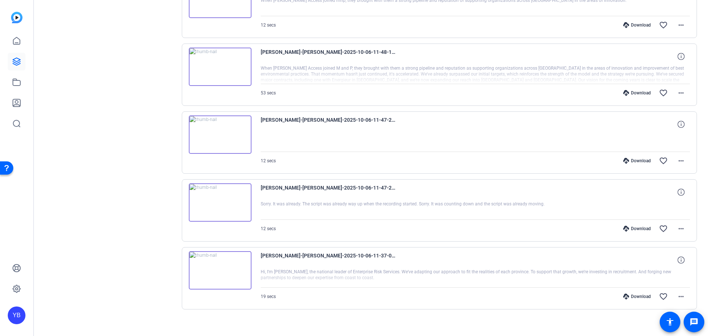
scroll to position [805, 0]
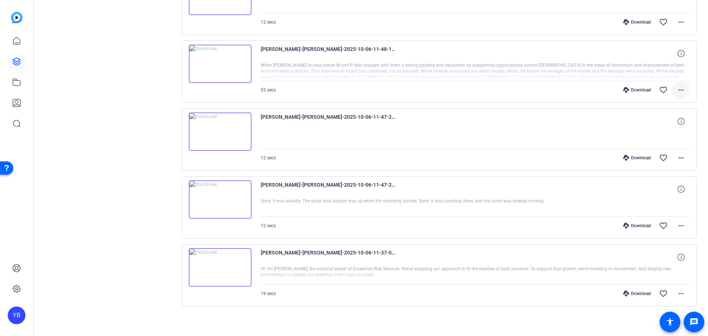
click at [679, 91] on mat-icon "more_horiz" at bounding box center [680, 90] width 9 height 9
click at [666, 103] on span "Download Original" at bounding box center [658, 105] width 44 height 9
click at [677, 226] on mat-icon "more_horiz" at bounding box center [680, 225] width 9 height 9
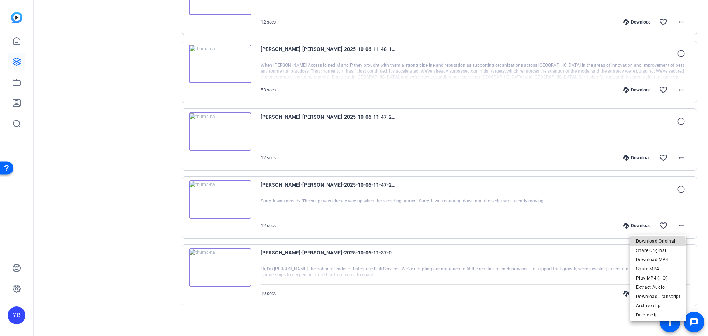
click at [643, 242] on span "Download Original" at bounding box center [658, 241] width 44 height 9
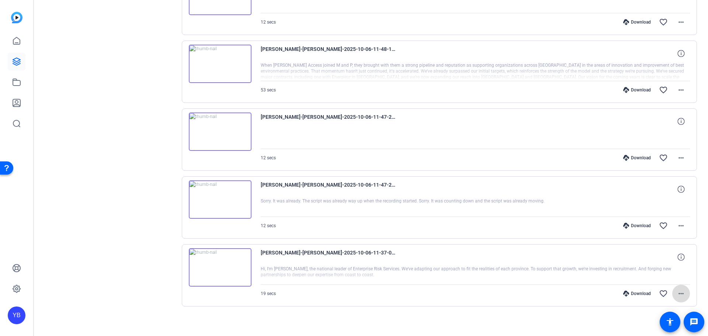
click at [672, 287] on span at bounding box center [681, 294] width 18 height 18
click at [658, 222] on span "Download MP4" at bounding box center [658, 223] width 44 height 9
click at [679, 226] on mat-icon "more_horiz" at bounding box center [680, 225] width 9 height 9
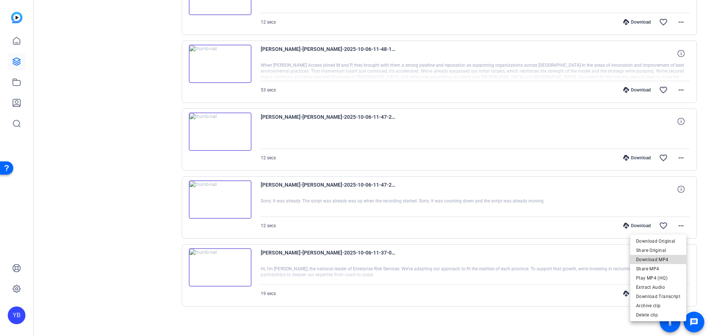
click at [668, 261] on span "Download MP4" at bounding box center [658, 259] width 44 height 9
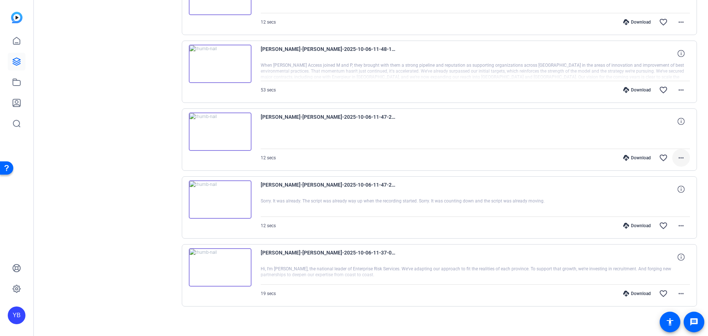
click at [678, 161] on mat-icon "more_horiz" at bounding box center [680, 157] width 9 height 9
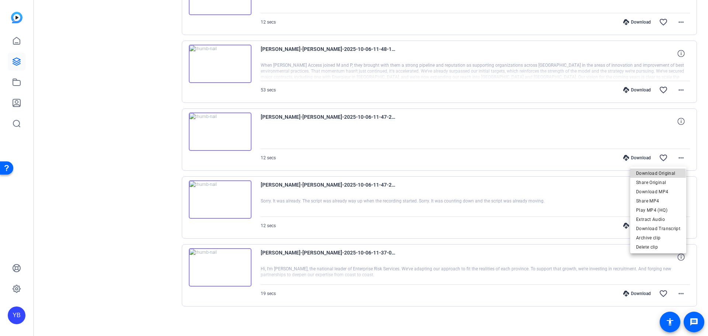
click at [650, 175] on span "Download Original" at bounding box center [658, 173] width 44 height 9
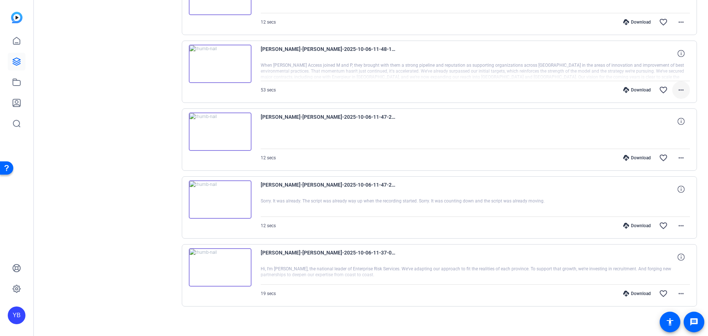
click at [683, 89] on span at bounding box center [681, 90] width 18 height 18
click at [668, 126] on span "Download MP4" at bounding box center [658, 123] width 44 height 9
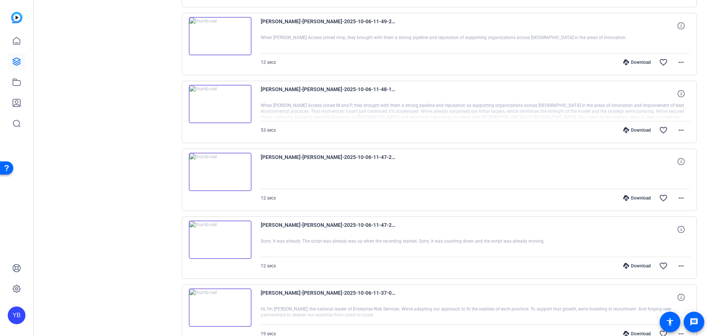
scroll to position [768, 0]
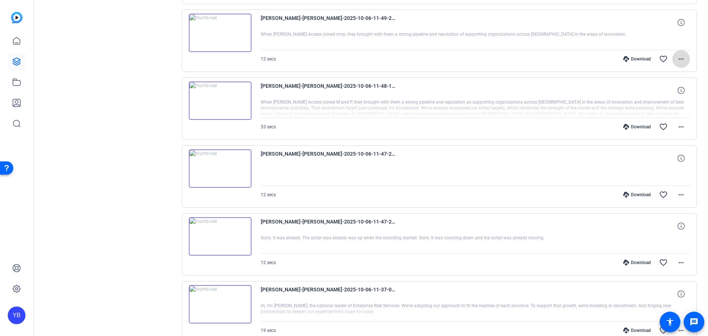
click at [676, 59] on mat-icon "more_horiz" at bounding box center [680, 59] width 9 height 9
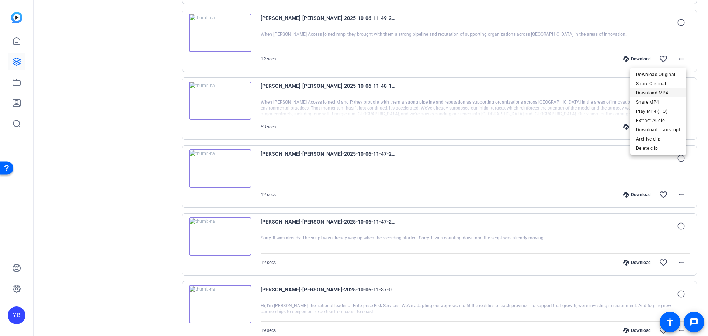
click at [664, 92] on span "Download MP4" at bounding box center [658, 92] width 44 height 9
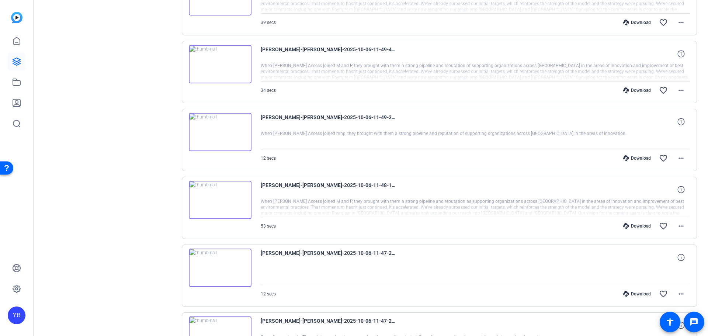
scroll to position [658, 0]
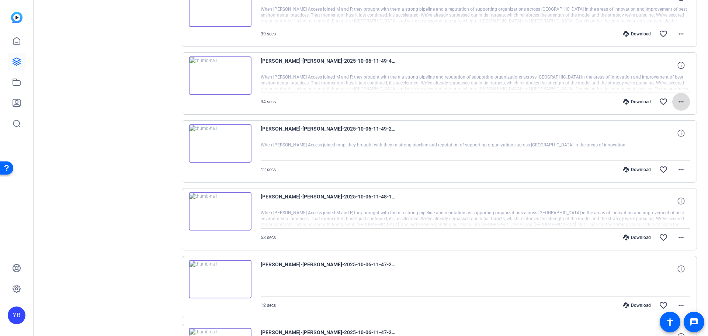
click at [683, 106] on span at bounding box center [681, 102] width 18 height 18
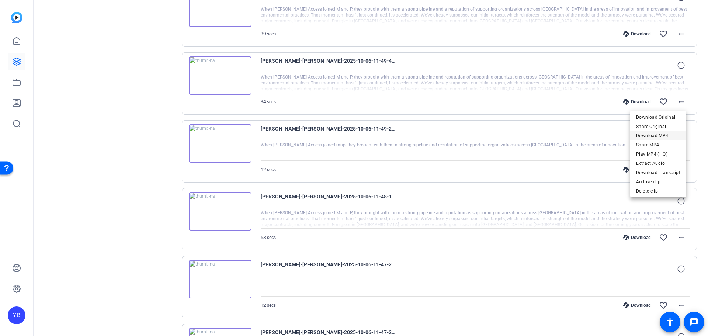
click at [664, 133] on span "Download MP4" at bounding box center [658, 135] width 44 height 9
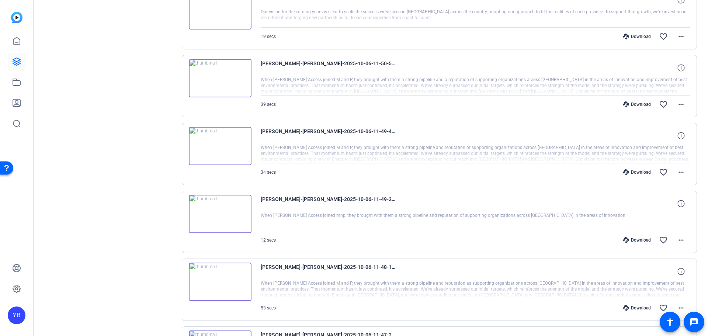
scroll to position [584, 0]
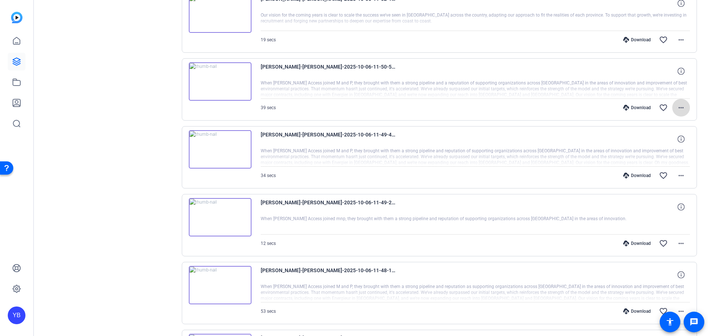
click at [678, 110] on mat-icon "more_horiz" at bounding box center [680, 107] width 9 height 9
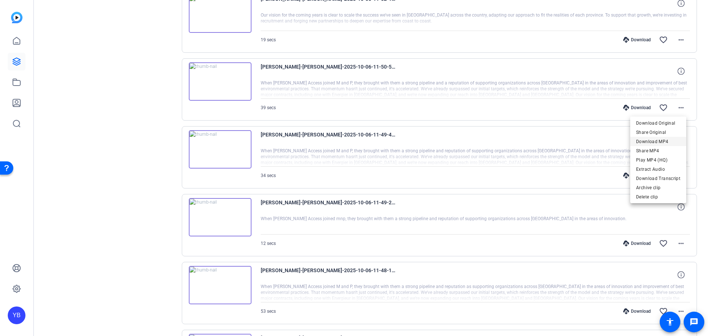
click at [652, 138] on span "Download MP4" at bounding box center [658, 141] width 44 height 9
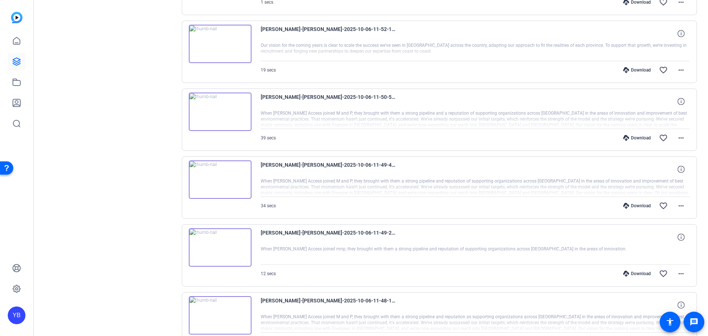
scroll to position [547, 0]
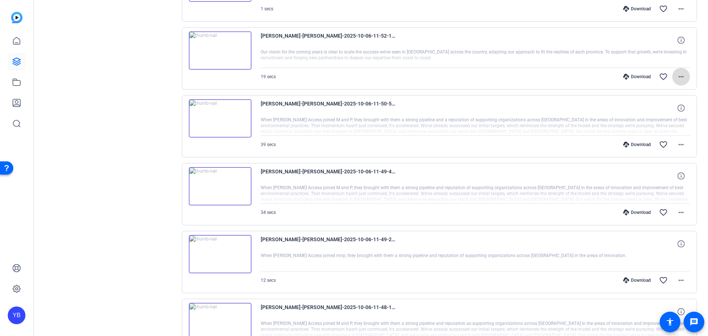
click at [674, 82] on span at bounding box center [681, 77] width 18 height 18
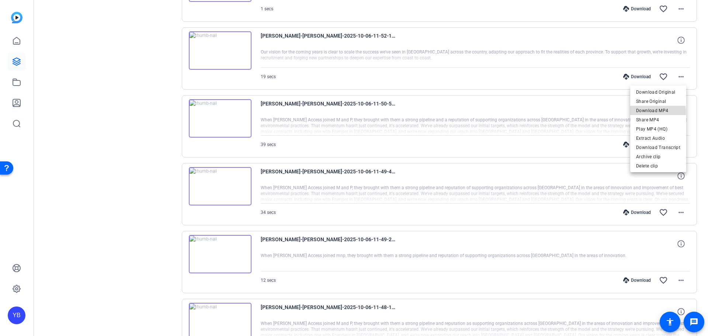
click at [655, 112] on span "Download MP4" at bounding box center [658, 110] width 44 height 9
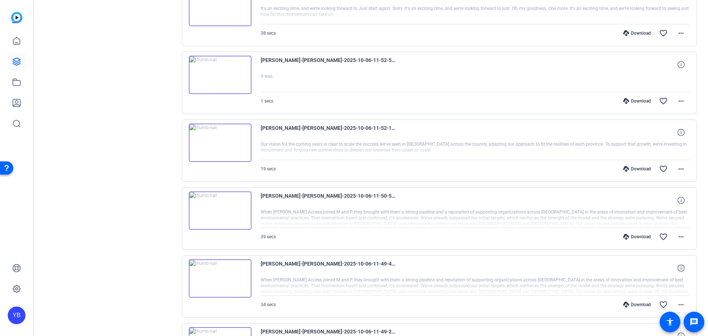
scroll to position [436, 0]
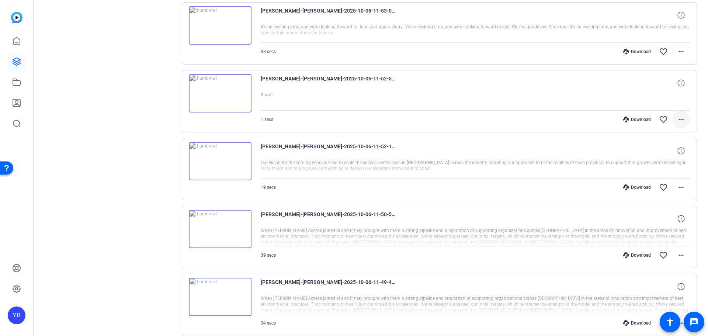
click at [683, 121] on span at bounding box center [681, 120] width 18 height 18
click at [659, 150] on span "Download MP4" at bounding box center [658, 153] width 44 height 9
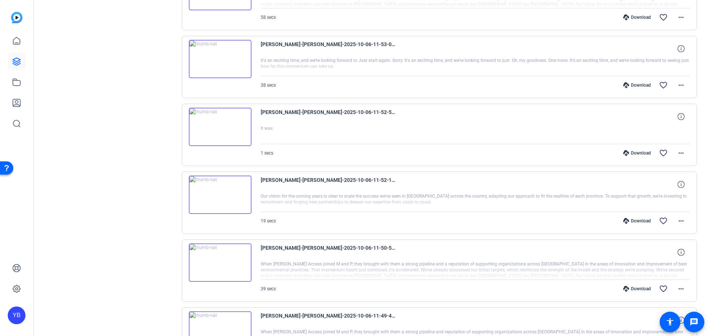
scroll to position [363, 0]
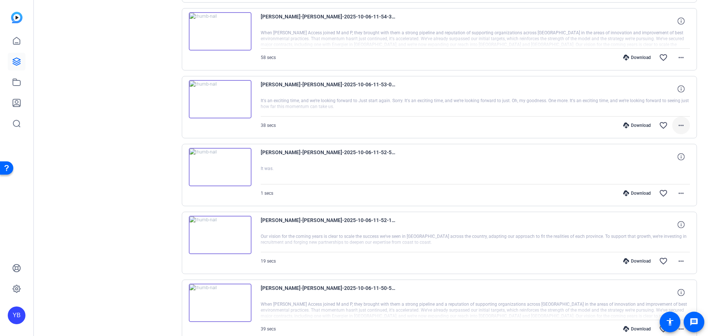
click at [676, 124] on mat-icon "more_horiz" at bounding box center [680, 125] width 9 height 9
click at [658, 159] on span "Download MP4" at bounding box center [658, 159] width 44 height 9
click at [676, 55] on mat-icon "more_horiz" at bounding box center [680, 57] width 9 height 9
click at [660, 88] on span "Download MP4" at bounding box center [658, 91] width 44 height 9
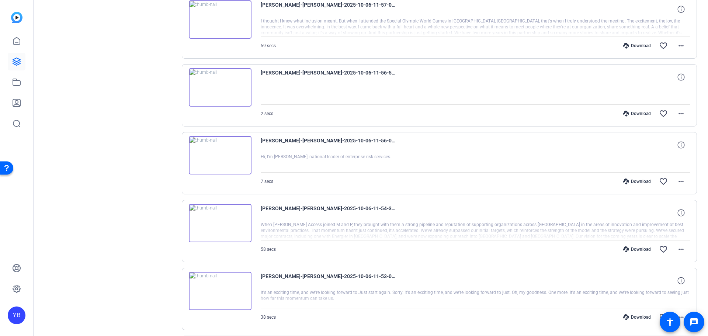
scroll to position [142, 0]
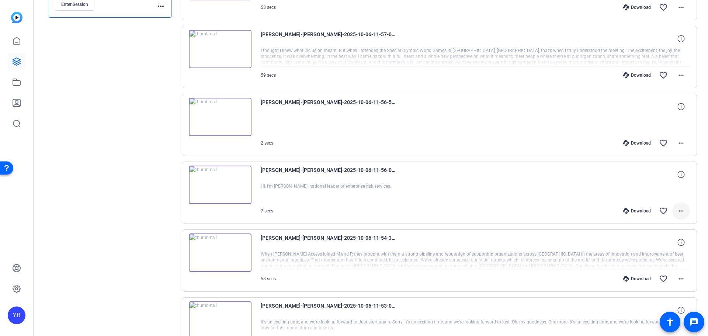
click at [676, 210] on mat-icon "more_horiz" at bounding box center [680, 210] width 9 height 9
click at [658, 246] on span "Download MP4" at bounding box center [658, 244] width 44 height 9
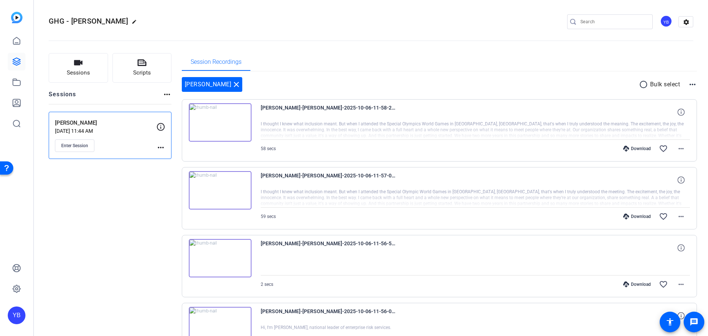
scroll to position [0, 0]
click at [683, 152] on span at bounding box center [681, 149] width 18 height 18
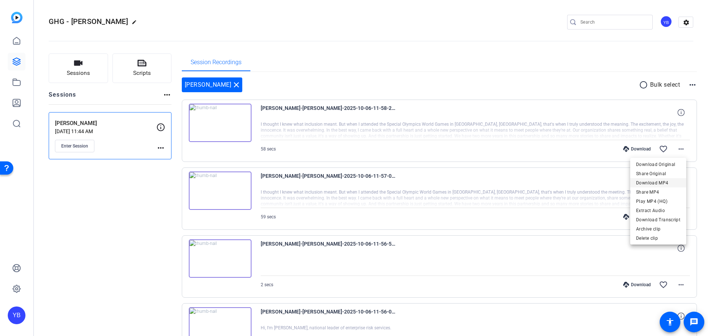
click at [670, 182] on span "Download MP4" at bounding box center [658, 182] width 44 height 9
click at [680, 219] on mat-icon "more_horiz" at bounding box center [680, 216] width 9 height 9
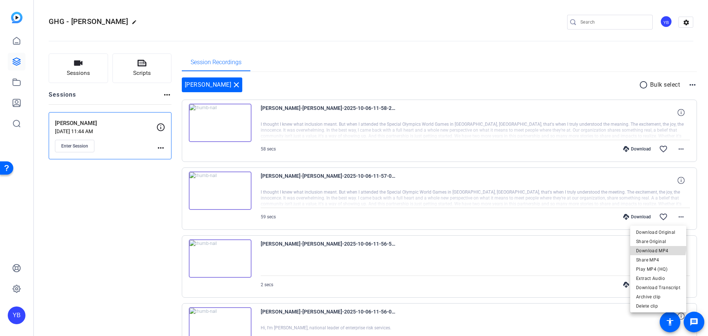
click at [656, 247] on span "Download MP4" at bounding box center [658, 250] width 44 height 9
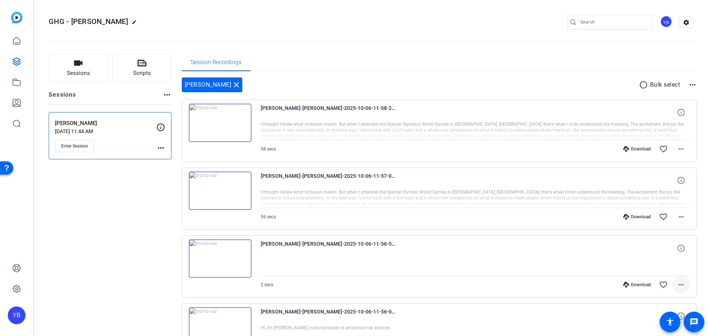
click at [676, 286] on mat-icon "more_horiz" at bounding box center [680, 284] width 9 height 9
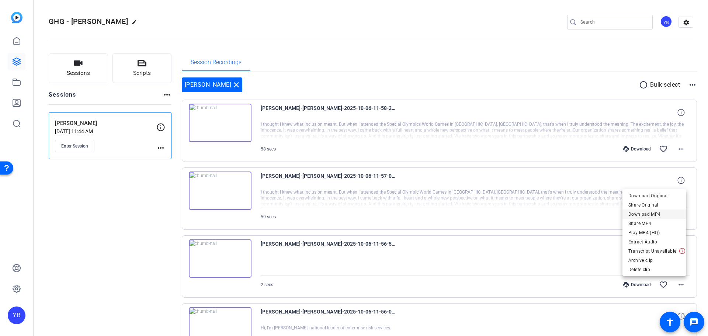
click at [662, 213] on span "Download MP4" at bounding box center [654, 214] width 52 height 9
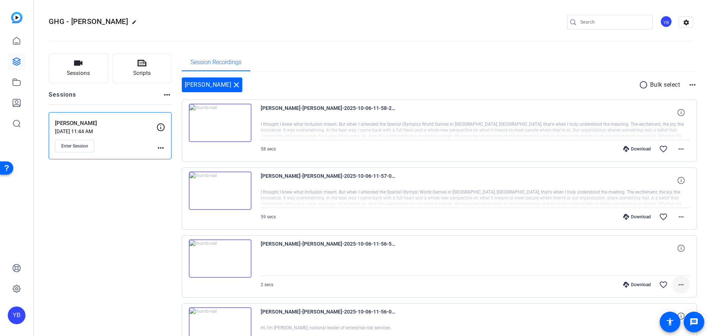
click at [676, 283] on mat-icon "more_horiz" at bounding box center [680, 284] width 9 height 9
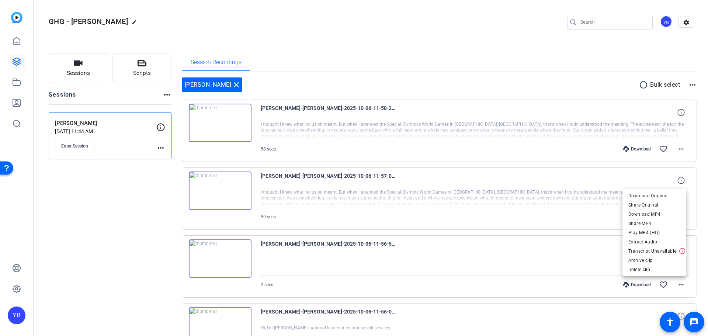
click at [699, 281] on div at bounding box center [354, 168] width 708 height 336
